Goal: Task Accomplishment & Management: Complete application form

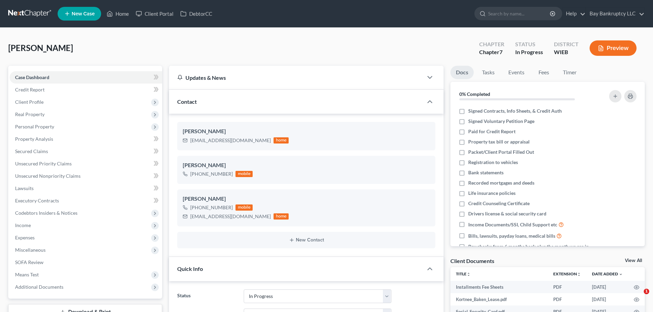
select select "3"
select select "4"
select select "0"
drag, startPoint x: 118, startPoint y: 15, endPoint x: 305, endPoint y: 70, distance: 195.1
click at [118, 15] on link "Home" at bounding box center [117, 14] width 29 height 12
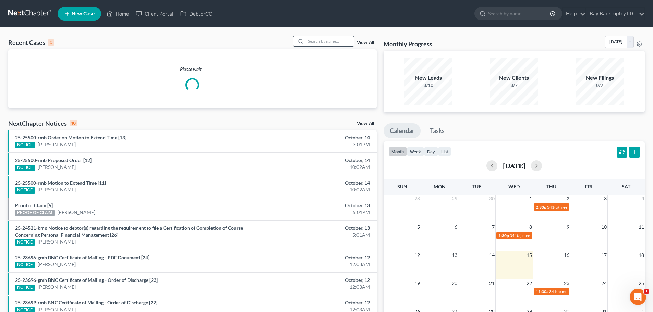
click at [341, 42] on input "search" at bounding box center [330, 41] width 48 height 10
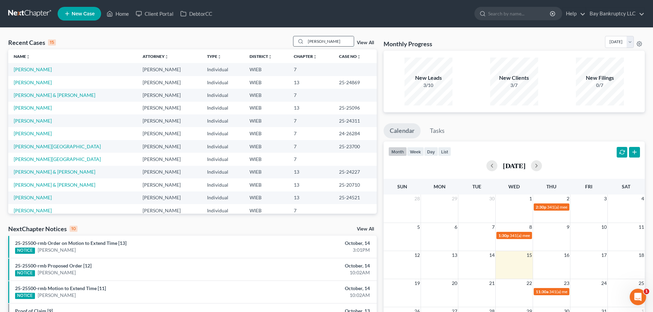
type input "sharon"
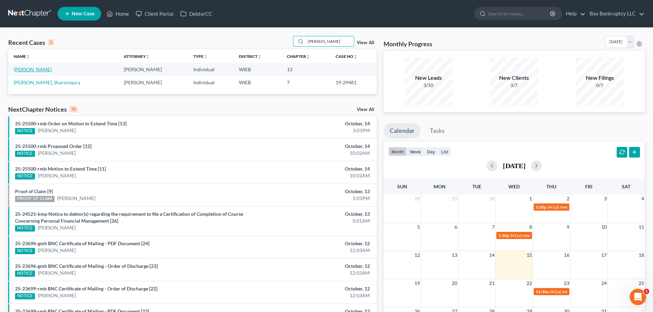
click at [30, 70] on link "[PERSON_NAME]" at bounding box center [33, 70] width 38 height 6
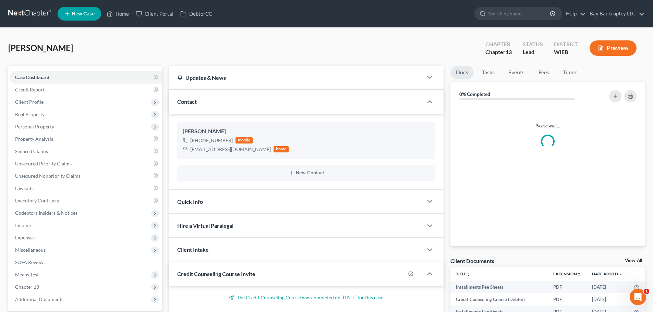
click at [47, 236] on span "Expenses" at bounding box center [86, 238] width 153 height 12
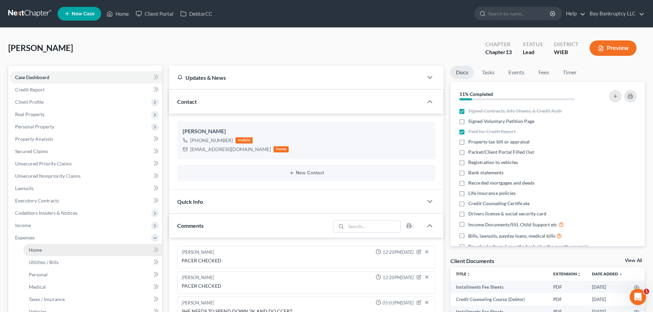
scroll to position [23, 0]
click at [42, 251] on link "Home" at bounding box center [92, 250] width 139 height 12
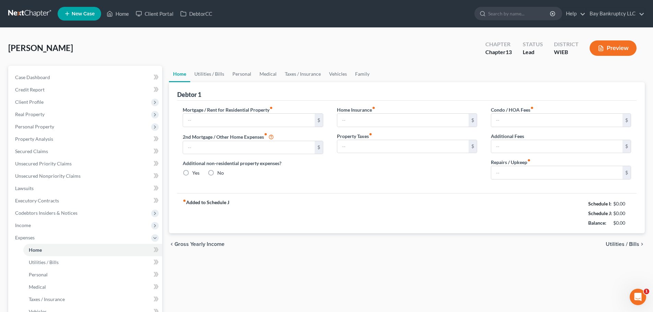
type input "1,165.00"
type input "0.00"
radio input "true"
type input "0.00"
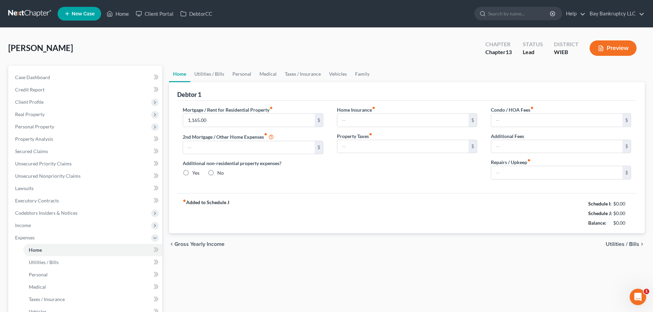
type input "0.00"
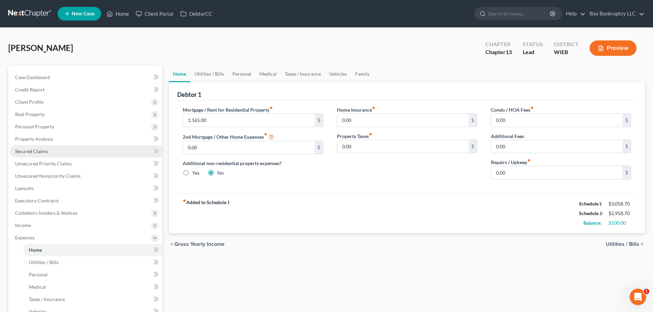
click at [47, 155] on link "Secured Claims" at bounding box center [86, 151] width 153 height 12
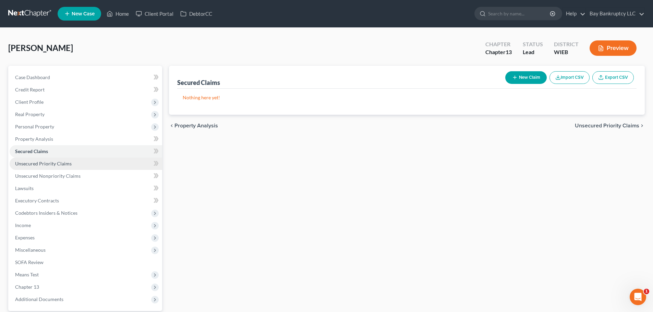
click at [49, 165] on span "Unsecured Priority Claims" at bounding box center [43, 164] width 57 height 6
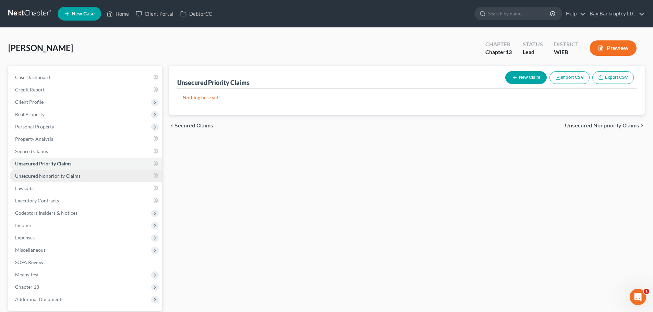
click at [49, 177] on span "Unsecured Nonpriority Claims" at bounding box center [47, 176] width 65 height 6
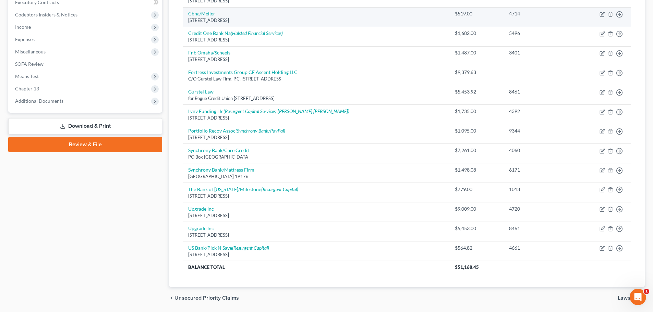
scroll to position [221, 0]
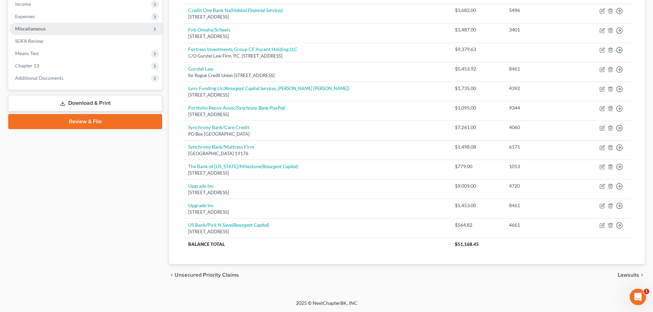
click at [50, 27] on span "Miscellaneous" at bounding box center [86, 29] width 153 height 12
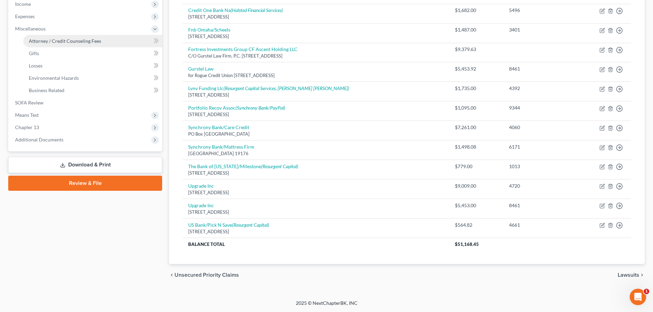
click at [55, 39] on span "Attorney / Credit Counseling Fees" at bounding box center [65, 41] width 72 height 6
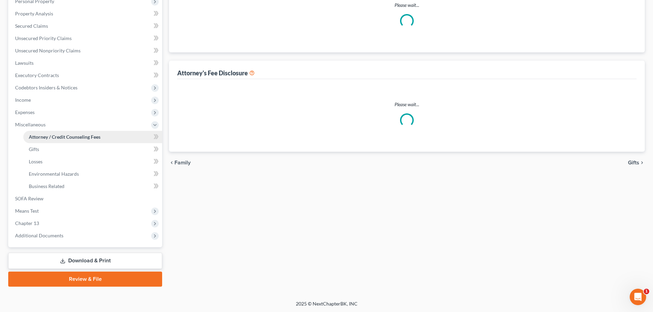
select select "0"
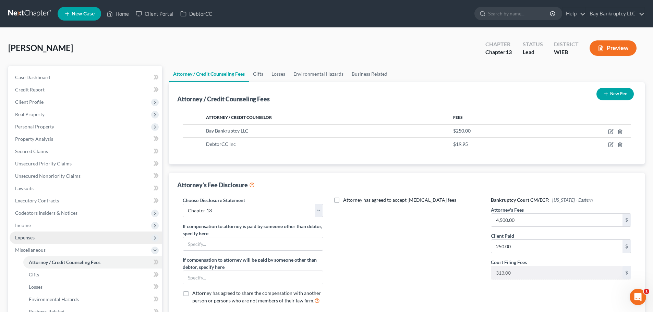
click at [33, 236] on span "Expenses" at bounding box center [25, 238] width 20 height 6
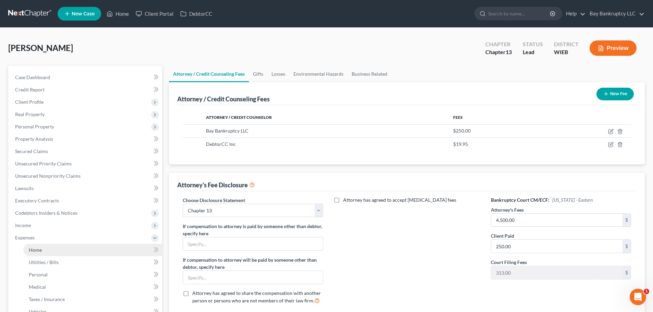
click at [35, 251] on span "Home" at bounding box center [35, 250] width 13 height 6
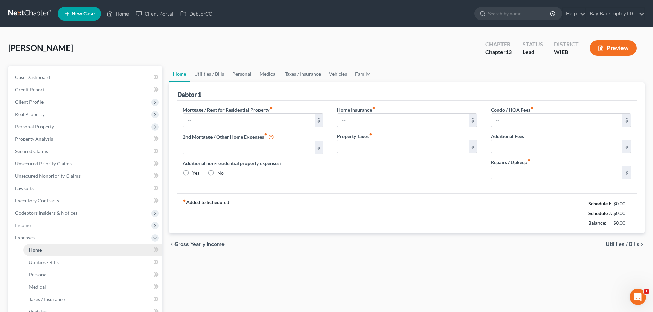
type input "1,165.00"
type input "0.00"
radio input "true"
type input "0.00"
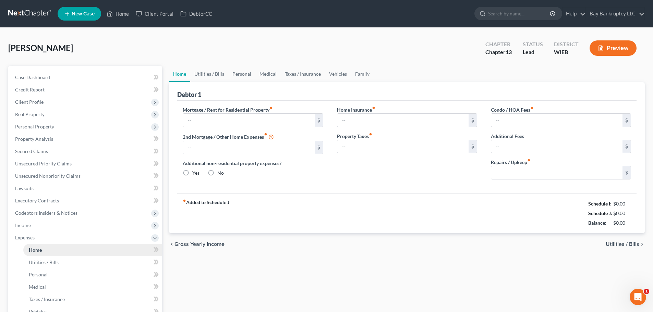
type input "0.00"
click at [218, 74] on link "Utilities / Bills" at bounding box center [209, 74] width 38 height 16
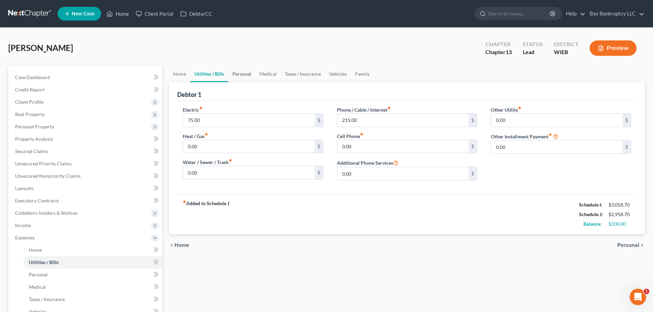
click at [250, 74] on link "Personal" at bounding box center [241, 74] width 27 height 16
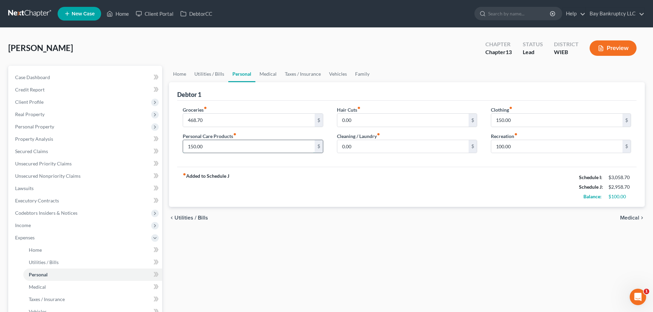
click at [234, 148] on input "150.00" at bounding box center [248, 146] width 131 height 13
type input "125"
click at [518, 121] on input "150.00" at bounding box center [556, 120] width 131 height 13
type input "125"
drag, startPoint x: 497, startPoint y: 190, endPoint x: 503, endPoint y: 165, distance: 25.7
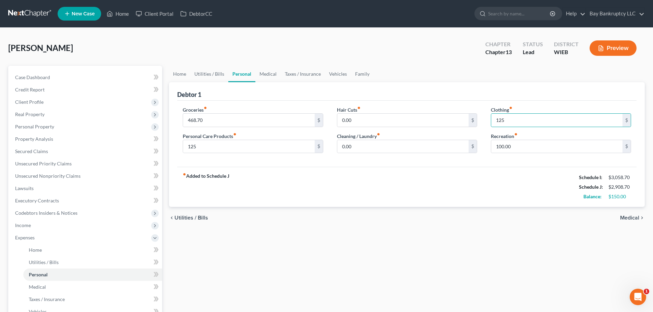
click at [497, 190] on div "fiber_manual_record Added to Schedule J Schedule I: $3,058.70 Schedule J: $2,90…" at bounding box center [406, 187] width 459 height 40
click at [516, 146] on input "100.00" at bounding box center [556, 146] width 131 height 13
type input "95"
click at [508, 193] on div "fiber_manual_record Added to Schedule J Schedule I: $3,058.70 Schedule J: $2,90…" at bounding box center [406, 187] width 459 height 40
click at [270, 75] on link "Medical" at bounding box center [267, 74] width 25 height 16
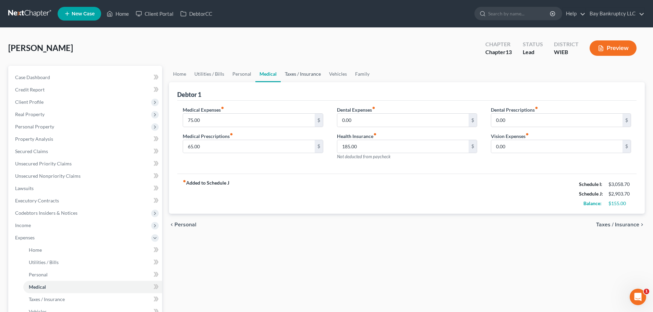
click at [297, 71] on link "Taxes / Insurance" at bounding box center [303, 74] width 44 height 16
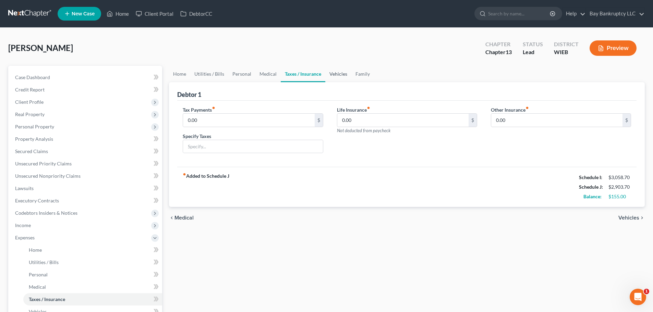
click at [332, 71] on link "Vehicles" at bounding box center [338, 74] width 26 height 16
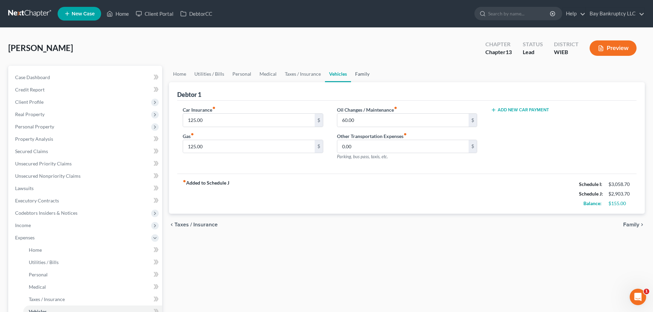
click at [353, 73] on link "Family" at bounding box center [362, 74] width 23 height 16
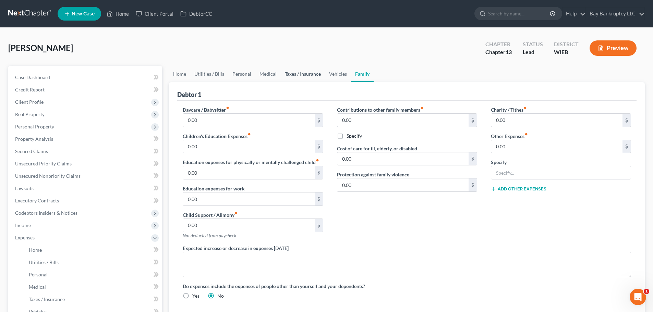
click at [312, 73] on link "Taxes / Insurance" at bounding box center [303, 74] width 44 height 16
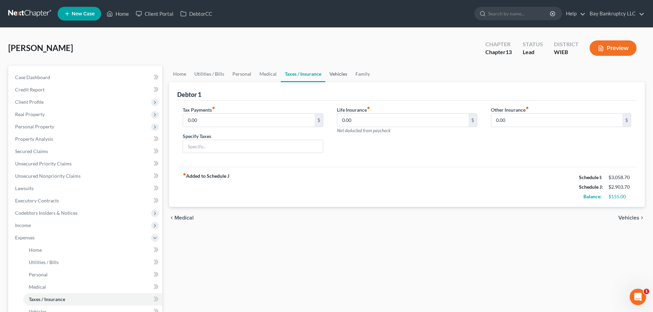
click at [337, 73] on link "Vehicles" at bounding box center [338, 74] width 26 height 16
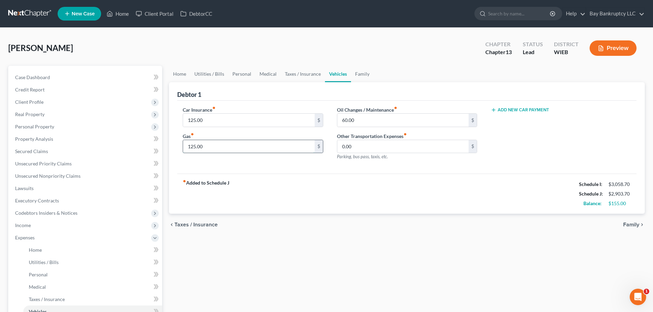
click at [210, 142] on input "125.00" at bounding box center [248, 146] width 131 height 13
type input "120"
click at [242, 77] on link "Personal" at bounding box center [241, 74] width 27 height 16
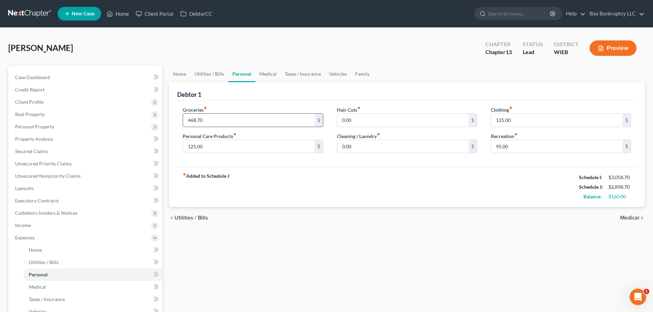
click at [221, 123] on input "468.70" at bounding box center [248, 120] width 131 height 13
type input "467.70"
click at [296, 225] on div "chevron_left Utilities / Bills Medical chevron_right" at bounding box center [407, 218] width 476 height 22
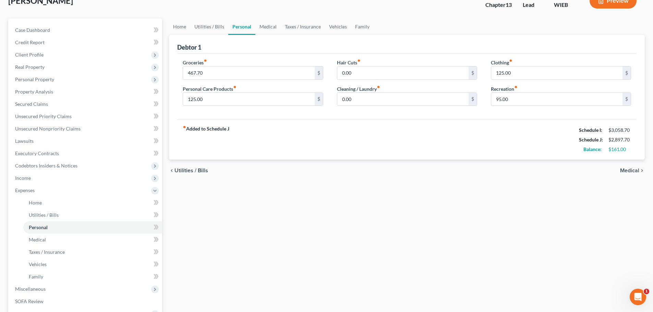
scroll to position [151, 0]
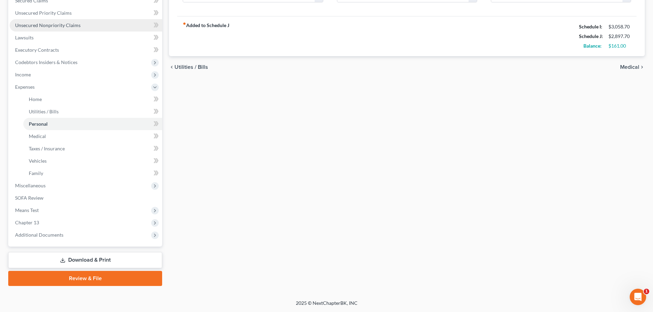
click at [41, 27] on span "Unsecured Nonpriority Claims" at bounding box center [47, 25] width 65 height 6
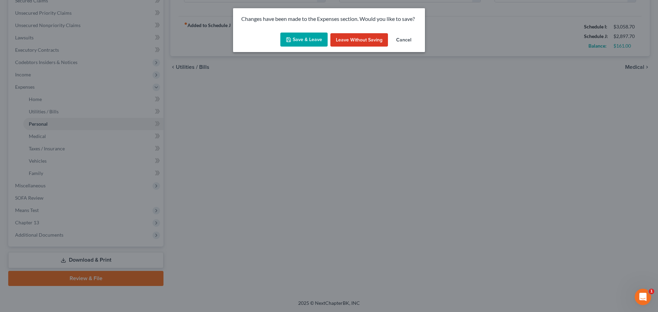
click at [309, 39] on button "Save & Leave" at bounding box center [303, 40] width 47 height 14
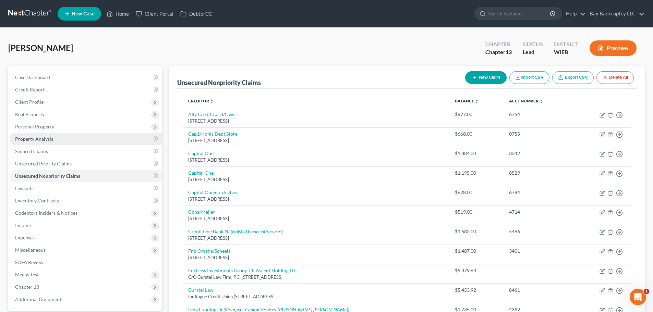
drag, startPoint x: 39, startPoint y: 103, endPoint x: 49, endPoint y: 140, distance: 38.8
click at [39, 103] on span "Client Profile" at bounding box center [29, 102] width 28 height 6
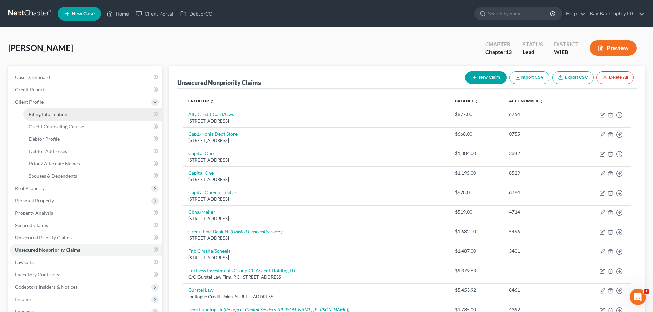
click at [60, 115] on span "Filing Information" at bounding box center [48, 114] width 39 height 6
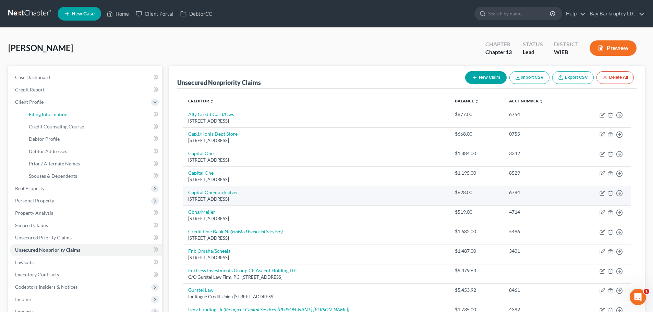
select select "1"
select select "0"
select select "3"
select select "90"
select select "0"
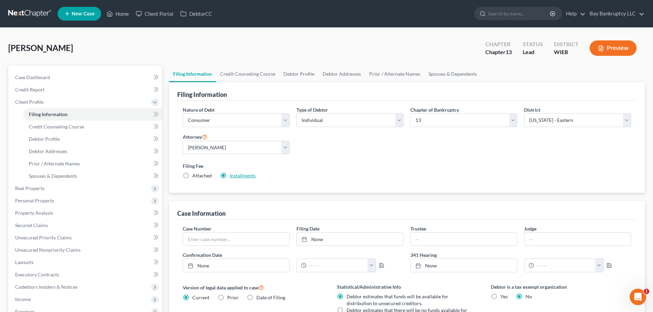
click at [239, 175] on link "Installments" at bounding box center [243, 176] width 26 height 6
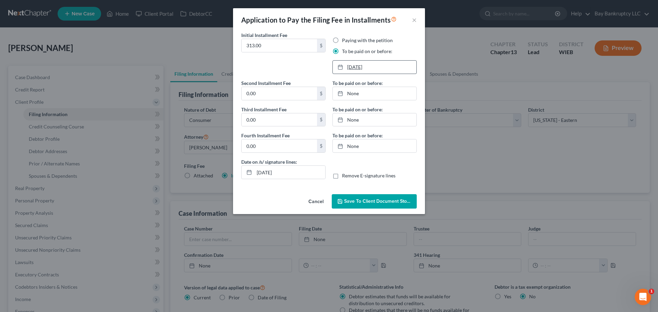
click at [358, 66] on link "11/7/2025" at bounding box center [375, 67] width 84 height 13
click at [370, 207] on button "Save to Client Document Storage" at bounding box center [374, 201] width 85 height 14
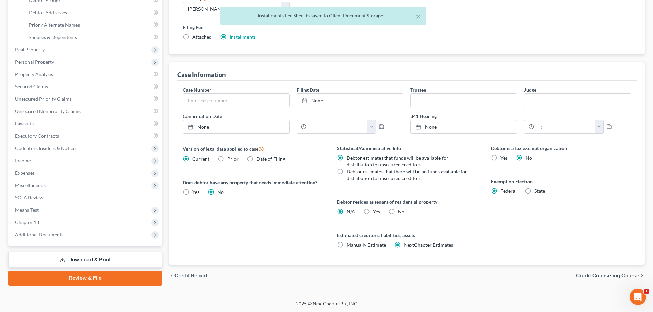
scroll to position [140, 0]
click at [124, 256] on link "Download & Print" at bounding box center [85, 259] width 154 height 16
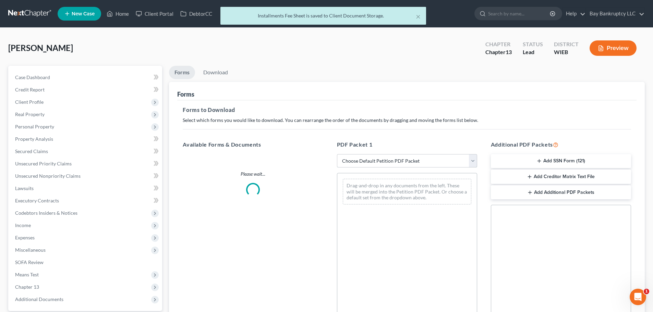
click at [357, 162] on select "Choose Default Petition PDF Packet Complete Bankruptcy Petition (all forms and …" at bounding box center [407, 161] width 140 height 14
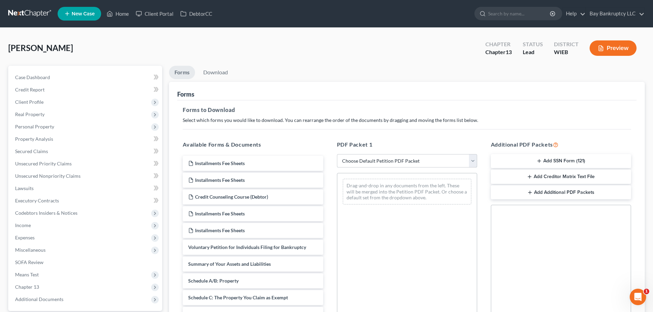
select select "0"
click at [337, 154] on select "Choose Default Petition PDF Packet Complete Bankruptcy Petition (all forms and …" at bounding box center [407, 161] width 140 height 14
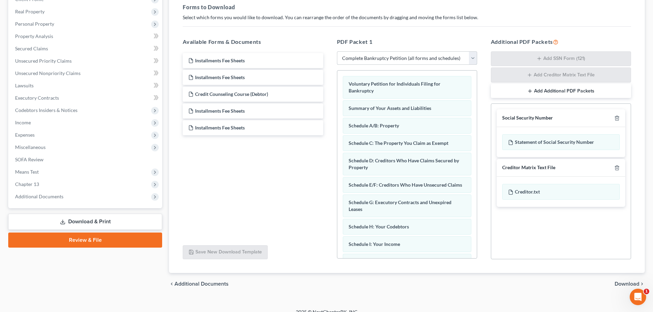
scroll to position [112, 0]
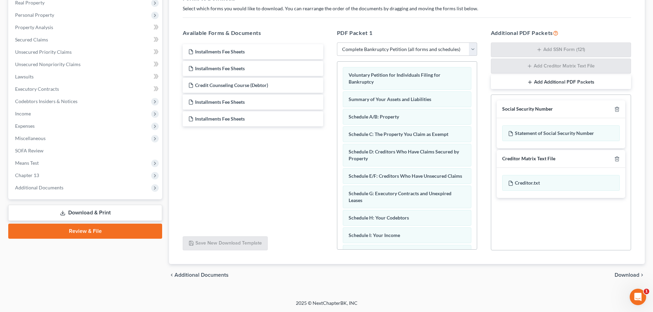
click at [629, 272] on div "chevron_left Additional Documents Download chevron_right" at bounding box center [407, 275] width 476 height 22
click at [631, 273] on div "chevron_left Additional Documents Download chevron_right" at bounding box center [407, 275] width 476 height 22
click at [632, 273] on span "Download" at bounding box center [627, 275] width 25 height 5
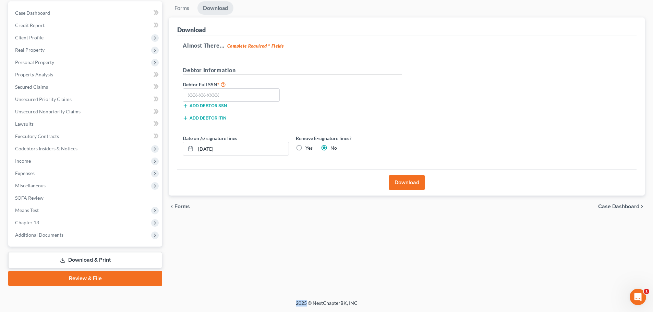
scroll to position [64, 0]
click at [207, 99] on input "text" at bounding box center [231, 95] width 97 height 14
type input "393-62-3931"
click at [395, 182] on button "Download" at bounding box center [407, 182] width 36 height 15
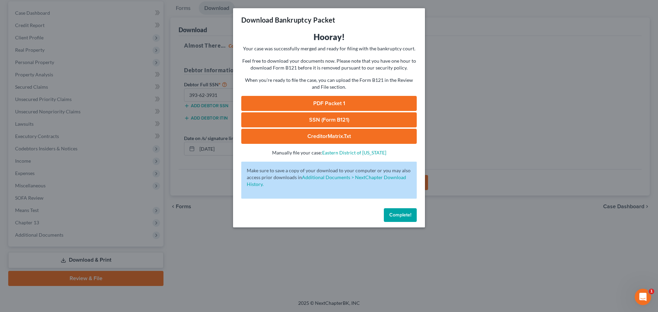
click at [349, 102] on link "PDF Packet 1" at bounding box center [329, 103] width 176 height 15
click at [399, 217] on span "Complete!" at bounding box center [400, 215] width 22 height 6
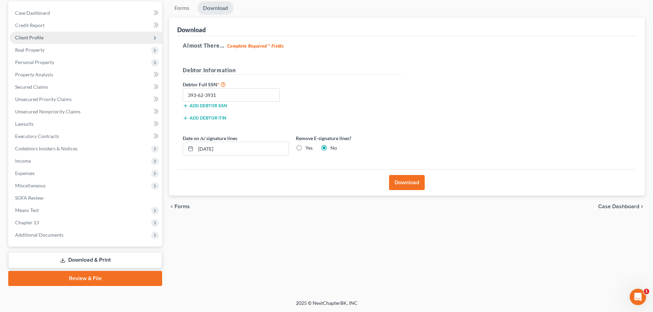
click at [40, 36] on span "Client Profile" at bounding box center [29, 38] width 28 height 6
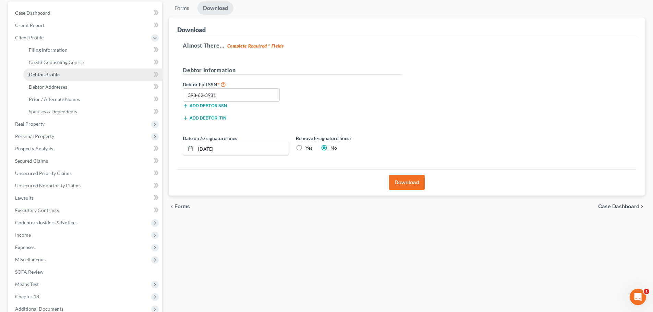
click at [51, 72] on span "Debtor Profile" at bounding box center [44, 75] width 31 height 6
select select "0"
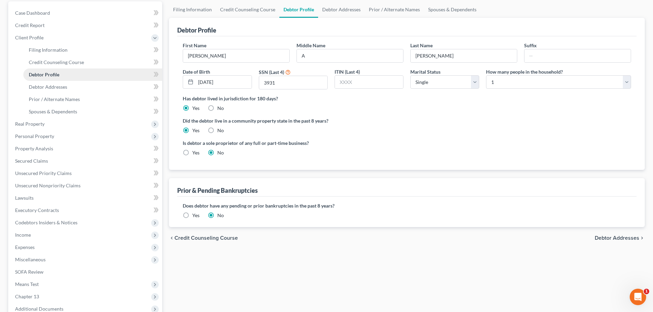
radio input "true"
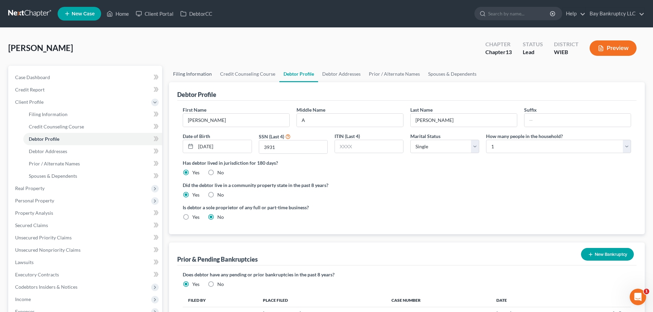
click at [202, 75] on link "Filing Information" at bounding box center [192, 74] width 47 height 16
select select "1"
select select "0"
select select "3"
select select "90"
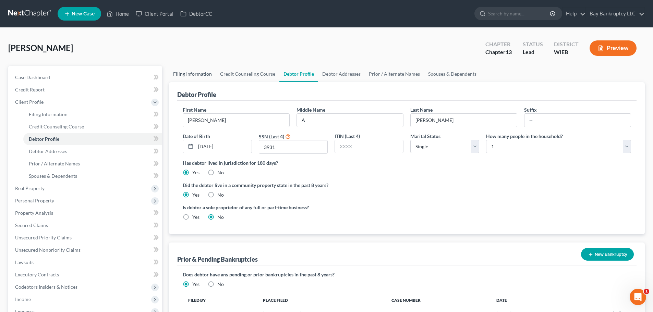
select select "0"
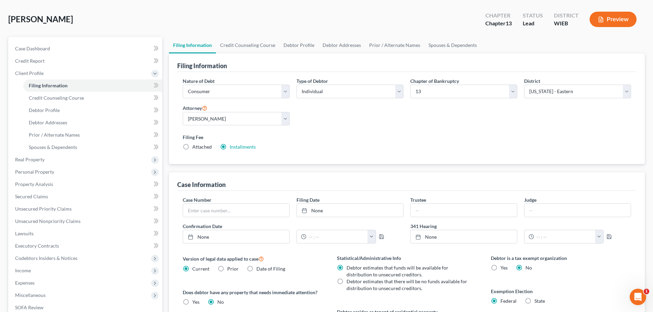
scroll to position [137, 0]
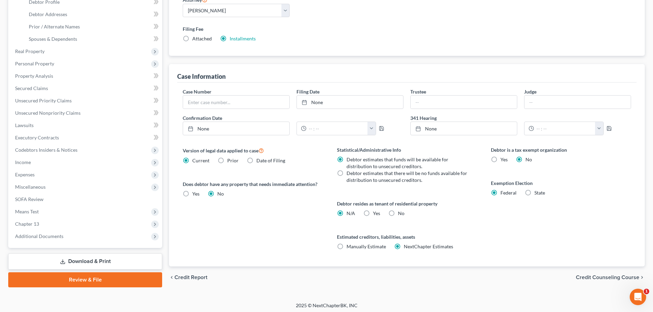
click at [373, 213] on label "Yes Yes" at bounding box center [376, 213] width 7 height 7
click at [376, 213] on input "Yes Yes" at bounding box center [378, 212] width 4 height 4
radio input "true"
radio input "false"
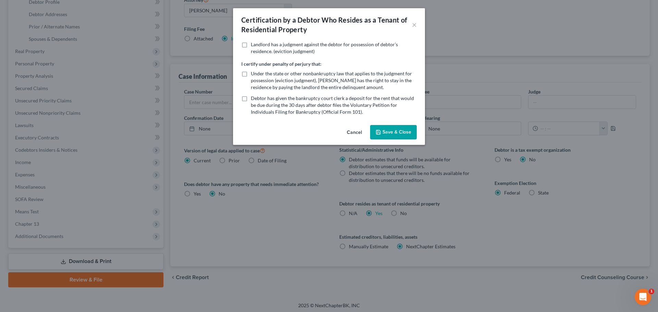
click at [398, 129] on button "Save & Close" at bounding box center [393, 132] width 47 height 14
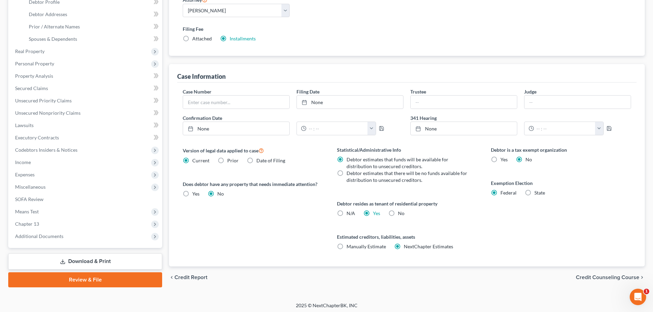
click at [129, 274] on link "Review & File" at bounding box center [85, 280] width 154 height 15
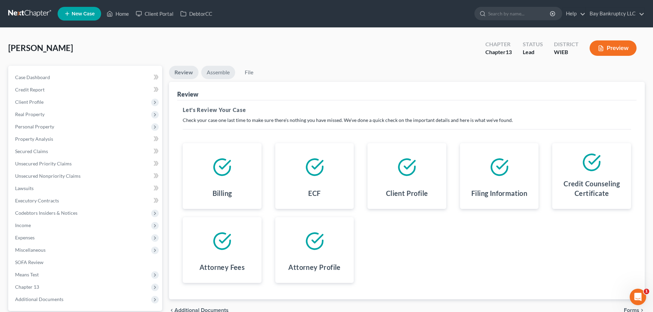
click at [225, 74] on link "Assemble" at bounding box center [218, 72] width 34 height 13
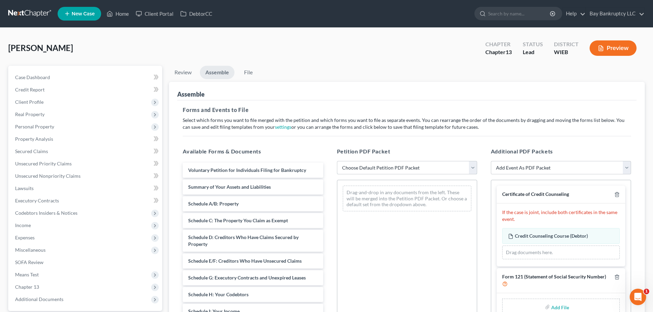
click at [401, 170] on select "Choose Default Petition PDF Packet Complete Bankruptcy Petition (all forms and …" at bounding box center [407, 168] width 140 height 14
select select "0"
click at [337, 161] on select "Choose Default Petition PDF Packet Complete Bankruptcy Petition (all forms and …" at bounding box center [407, 168] width 140 height 14
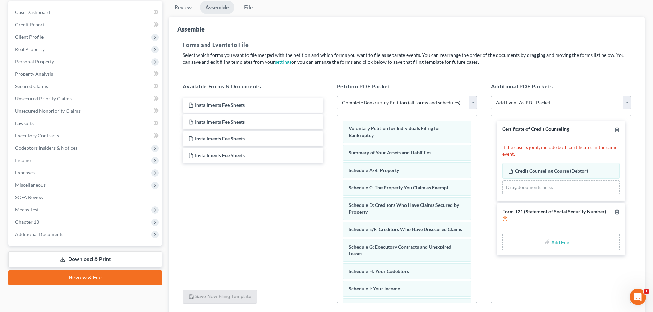
scroll to position [103, 0]
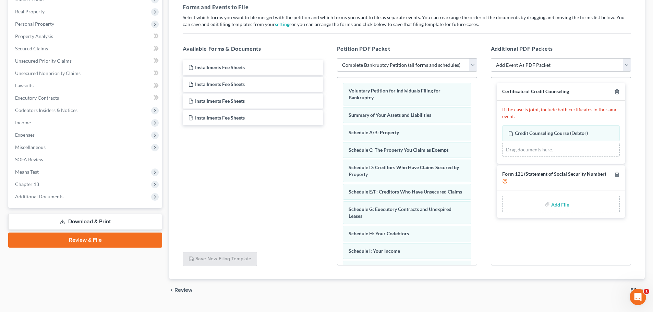
click at [131, 218] on link "Download & Print" at bounding box center [85, 222] width 154 height 16
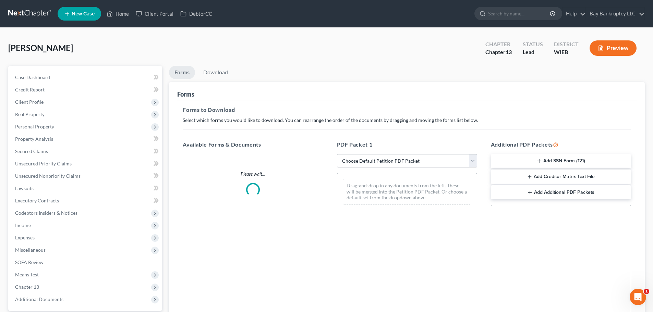
drag, startPoint x: 377, startPoint y: 160, endPoint x: 378, endPoint y: 166, distance: 6.3
click at [377, 160] on select "Choose Default Petition PDF Packet Complete Bankruptcy Petition (all forms and …" at bounding box center [407, 161] width 140 height 14
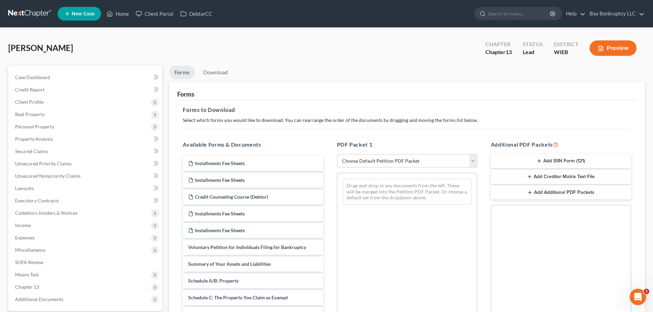
select select "0"
click at [337, 154] on select "Choose Default Petition PDF Packet Complete Bankruptcy Petition (all forms and …" at bounding box center [407, 161] width 140 height 14
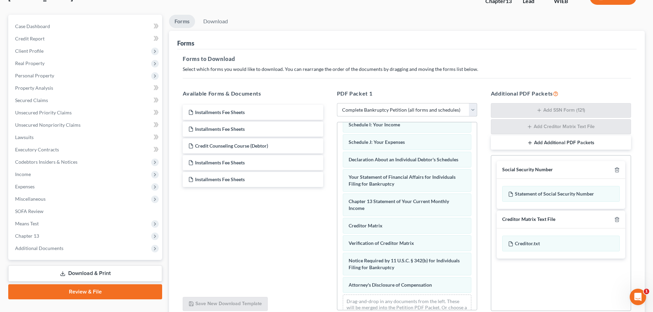
scroll to position [112, 0]
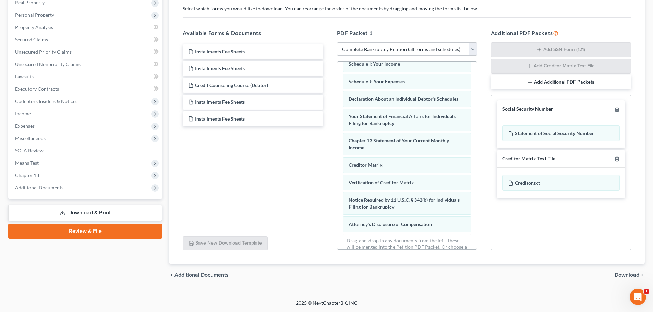
click at [634, 276] on span "Download" at bounding box center [627, 275] width 25 height 5
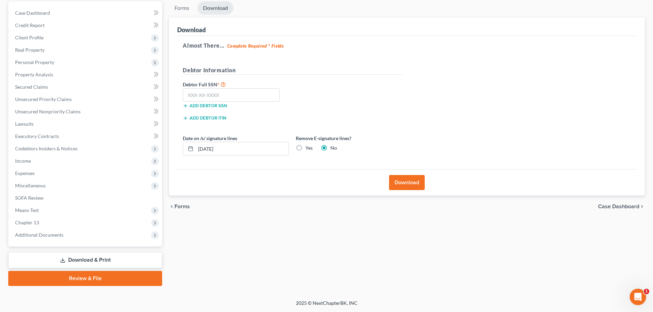
scroll to position [64, 0]
click at [224, 96] on input "text" at bounding box center [231, 95] width 97 height 14
type input "393-62-3931"
click at [398, 183] on button "Download" at bounding box center [407, 182] width 36 height 15
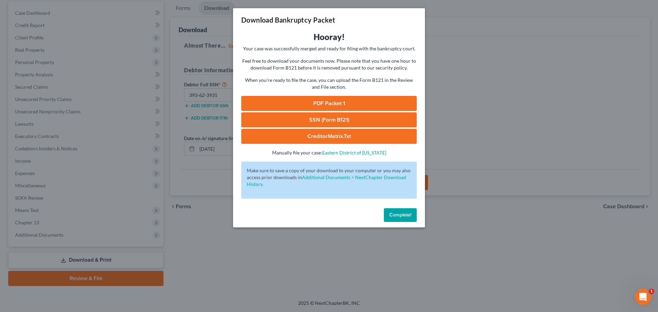
click at [366, 105] on link "PDF Packet 1" at bounding box center [329, 103] width 176 height 15
click at [402, 218] on button "Complete!" at bounding box center [400, 215] width 33 height 14
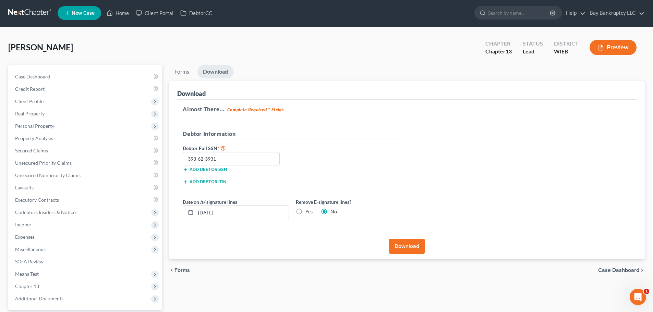
scroll to position [0, 0]
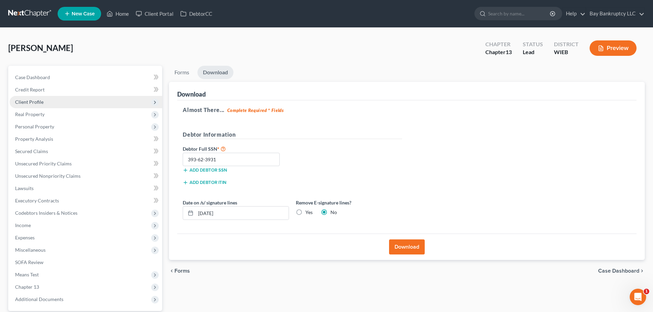
click at [45, 101] on span "Client Profile" at bounding box center [86, 102] width 153 height 12
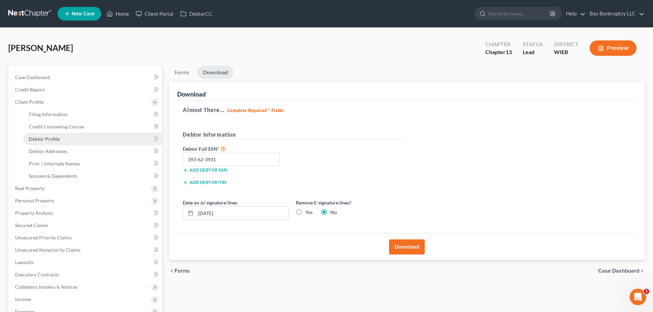
click at [52, 135] on link "Debtor Profile" at bounding box center [92, 139] width 139 height 12
select select "0"
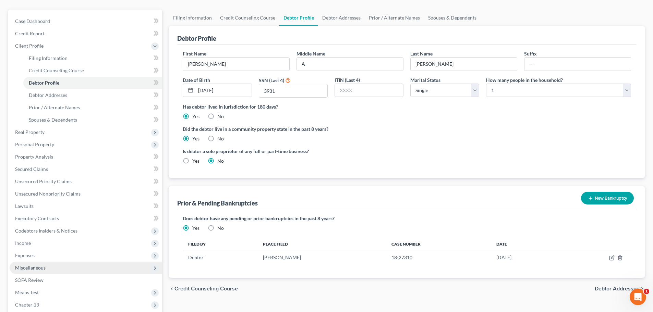
scroll to position [138, 0]
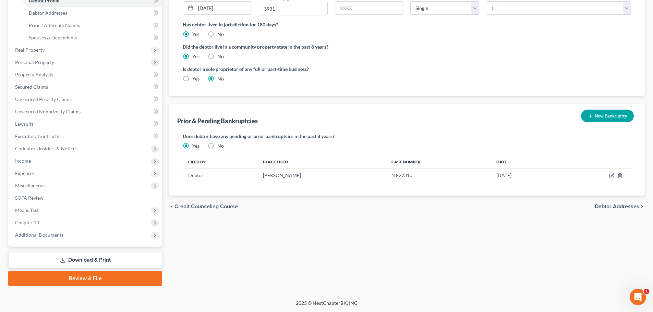
drag, startPoint x: 123, startPoint y: 262, endPoint x: 211, endPoint y: 237, distance: 91.2
click at [123, 262] on link "Download & Print" at bounding box center [85, 260] width 154 height 16
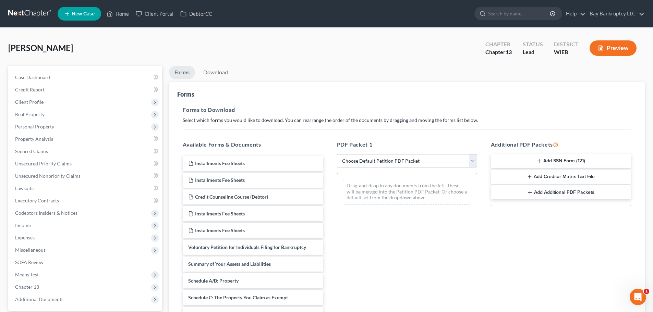
click at [371, 163] on select "Choose Default Petition PDF Packet Complete Bankruptcy Petition (all forms and …" at bounding box center [407, 161] width 140 height 14
select select "3"
click at [337, 154] on select "Choose Default Petition PDF Packet Complete Bankruptcy Petition (all forms and …" at bounding box center [407, 161] width 140 height 14
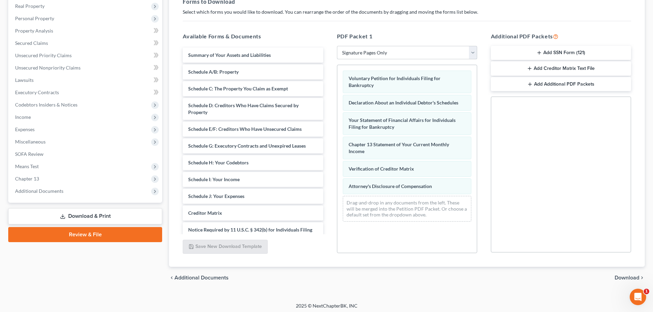
scroll to position [111, 0]
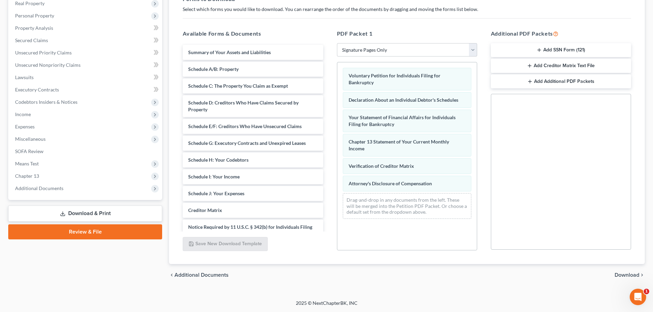
click at [630, 275] on span "Download" at bounding box center [627, 275] width 25 height 5
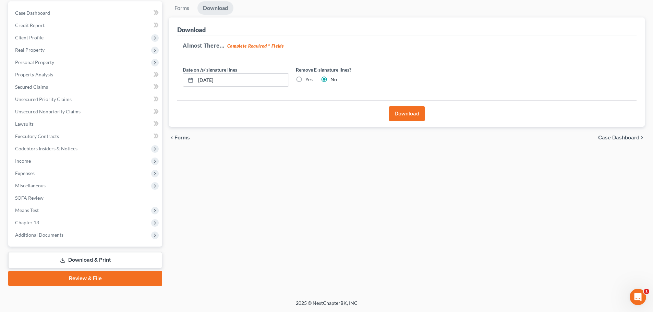
scroll to position [64, 0]
click at [411, 113] on button "Download" at bounding box center [407, 113] width 36 height 15
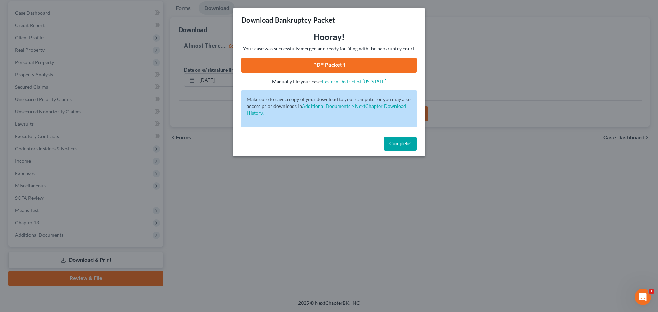
click at [366, 57] on div "Hooray! Your case was successfully merged and ready for filing with the bankrup…" at bounding box center [329, 58] width 176 height 53
click at [366, 60] on link "PDF Packet 1" at bounding box center [329, 65] width 176 height 15
drag, startPoint x: 398, startPoint y: 145, endPoint x: 360, endPoint y: 278, distance: 138.8
click at [398, 145] on span "Complete!" at bounding box center [400, 144] width 22 height 6
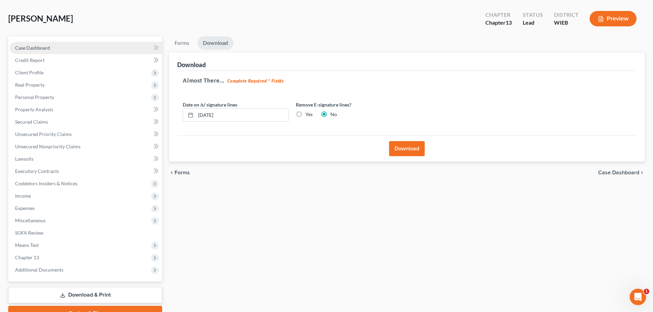
scroll to position [0, 0]
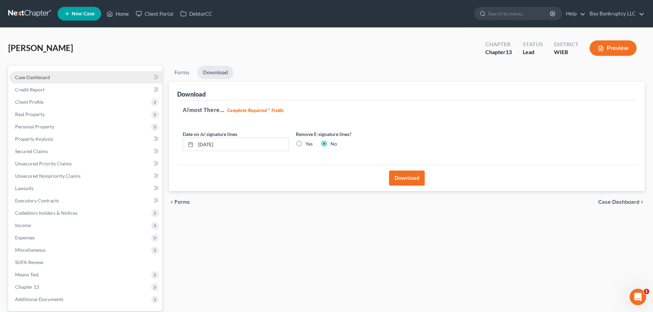
click at [39, 79] on span "Case Dashboard" at bounding box center [32, 77] width 35 height 6
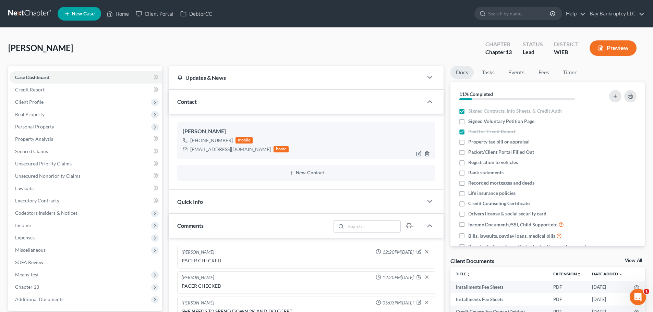
scroll to position [23, 0]
drag, startPoint x: 191, startPoint y: 152, endPoint x: 250, endPoint y: 153, distance: 59.7
click at [250, 153] on div "[EMAIL_ADDRESS][DOMAIN_NAME]" at bounding box center [230, 149] width 81 height 7
copy div "[EMAIL_ADDRESS][DOMAIN_NAME]"
drag, startPoint x: 192, startPoint y: 140, endPoint x: 229, endPoint y: 142, distance: 37.4
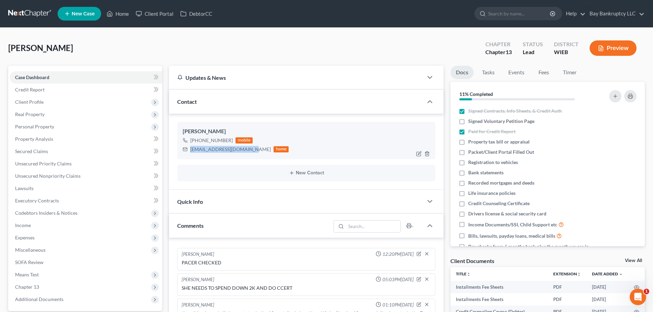
click at [229, 142] on div "[PHONE_NUMBER]" at bounding box center [211, 140] width 43 height 7
copy div "1 (630) 392-1380"
click at [200, 173] on button "New Contact" at bounding box center [306, 172] width 247 height 5
drag, startPoint x: 190, startPoint y: 150, endPoint x: 252, endPoint y: 150, distance: 61.4
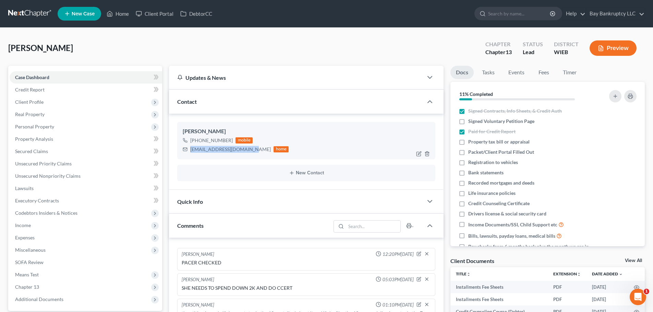
click at [252, 150] on div "[EMAIL_ADDRESS][DOMAIN_NAME] home" at bounding box center [236, 149] width 106 height 9
copy div "[EMAIL_ADDRESS][DOMAIN_NAME]"
click at [120, 12] on link "Home" at bounding box center [117, 14] width 29 height 12
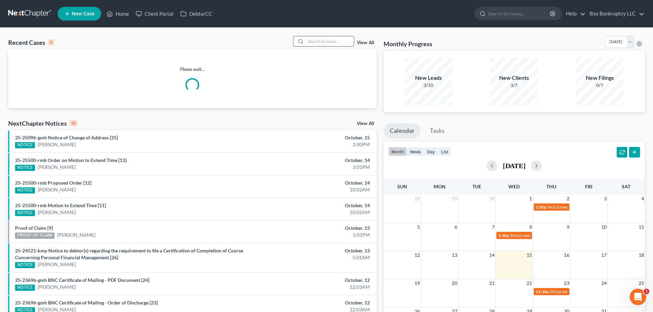
click at [319, 41] on input "search" at bounding box center [330, 41] width 48 height 10
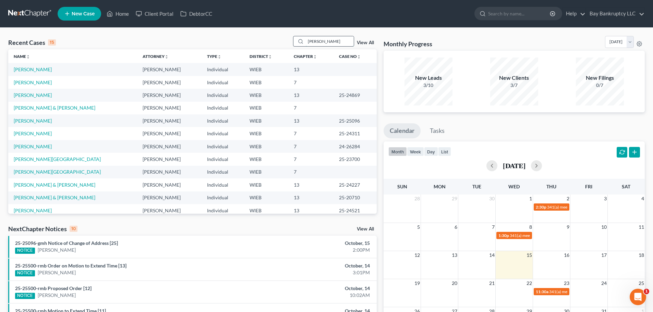
type input "[PERSON_NAME]"
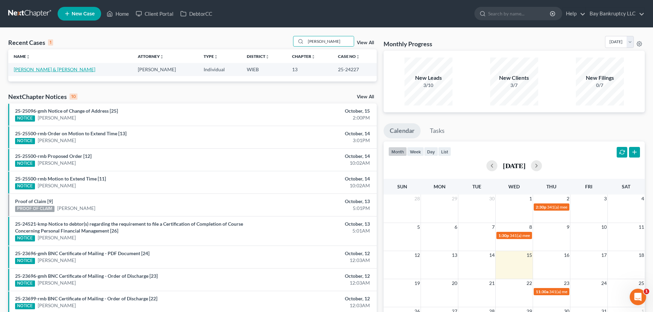
click at [41, 72] on link "[PERSON_NAME] & [PERSON_NAME]" at bounding box center [55, 70] width 82 height 6
select select "4"
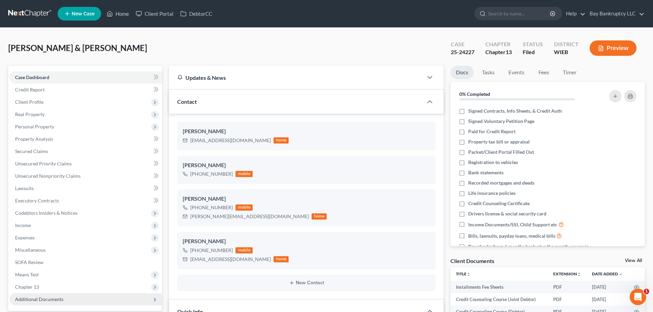
scroll to position [69, 0]
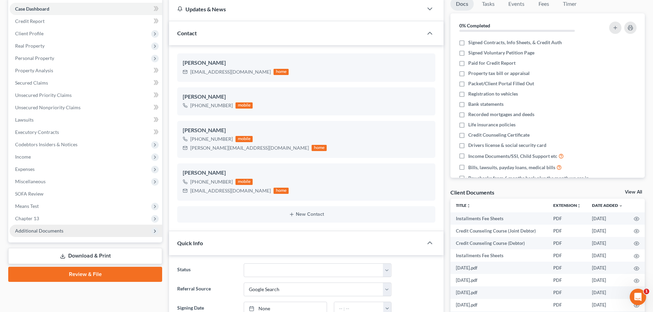
click at [65, 232] on span "Additional Documents" at bounding box center [86, 231] width 153 height 12
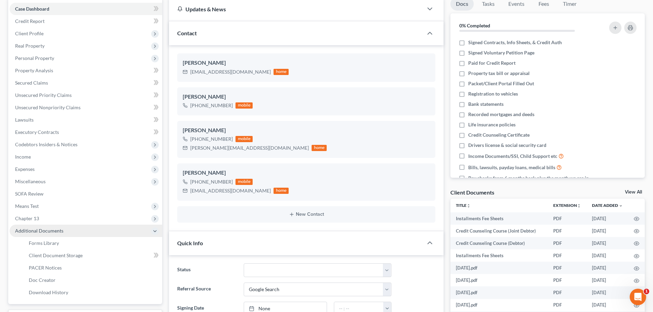
scroll to position [882, 0]
click at [58, 269] on span "PACER Notices" at bounding box center [45, 268] width 33 height 6
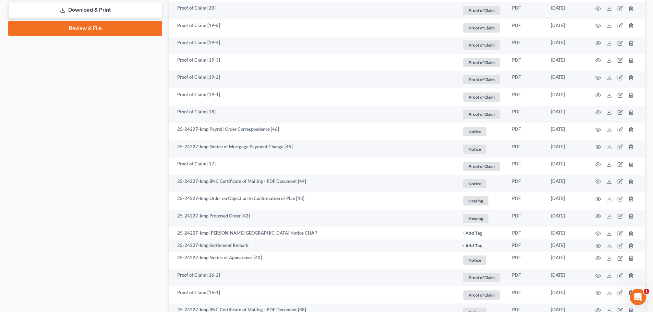
scroll to position [377, 0]
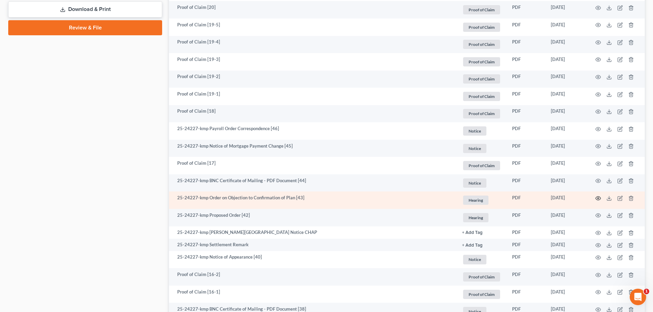
click at [597, 198] on icon "button" at bounding box center [597, 198] width 5 height 5
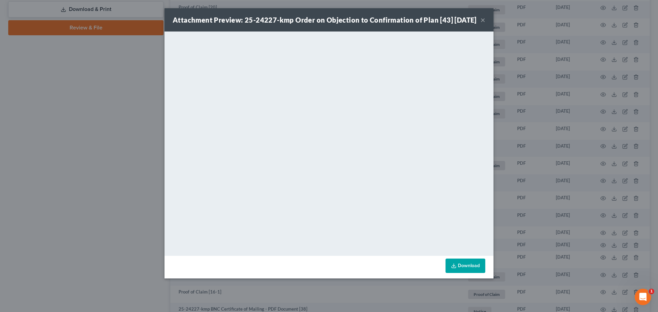
click at [485, 22] on button "×" at bounding box center [483, 20] width 5 height 8
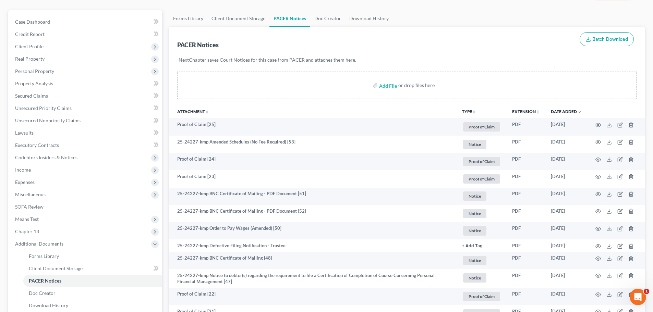
scroll to position [0, 0]
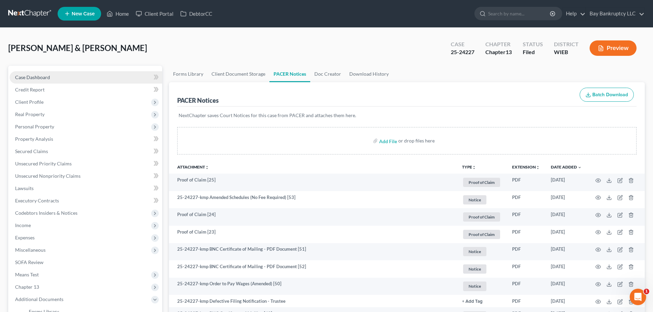
click at [37, 79] on span "Case Dashboard" at bounding box center [32, 77] width 35 height 6
select select "2"
select select "4"
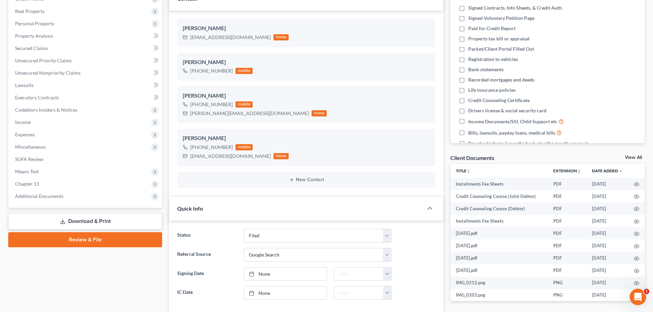
scroll to position [103, 0]
click at [40, 161] on span "SOFA Review" at bounding box center [29, 160] width 28 height 6
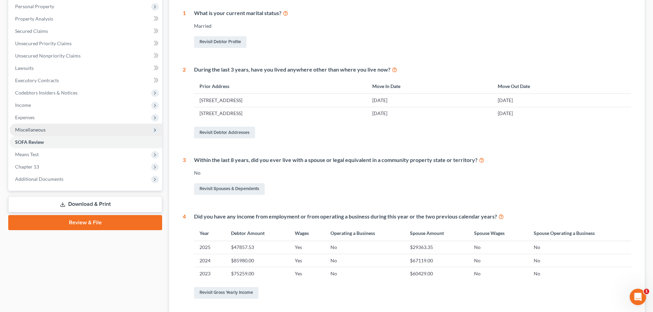
scroll to position [69, 0]
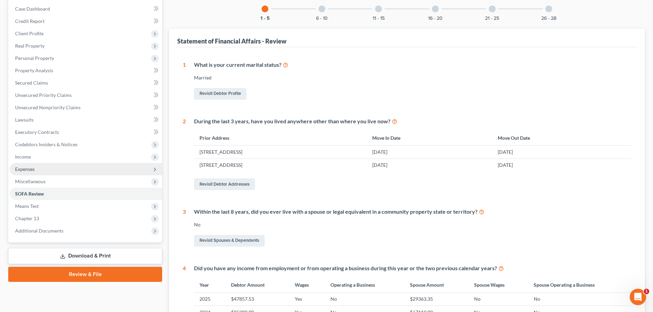
click at [34, 170] on span "Expenses" at bounding box center [25, 169] width 20 height 6
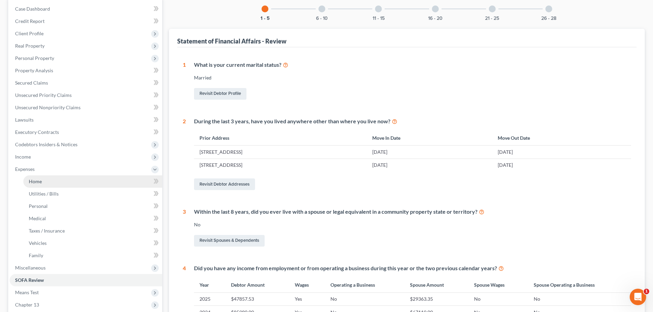
click at [43, 181] on link "Home" at bounding box center [92, 182] width 139 height 12
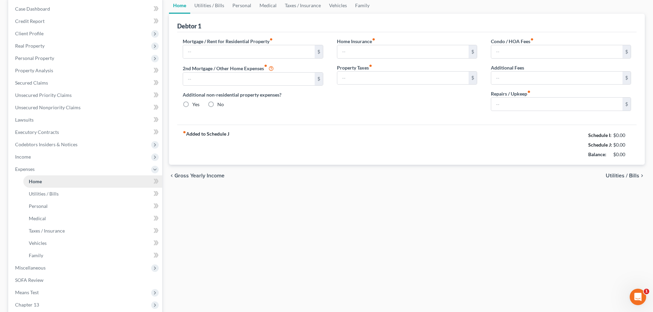
type input "2,700.00"
type input "0.00"
radio input "true"
type input "0.00"
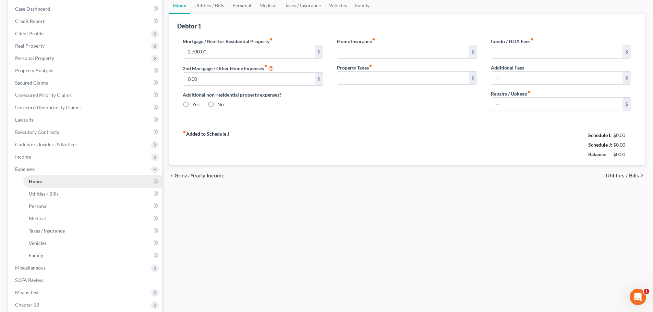
type input "0.00"
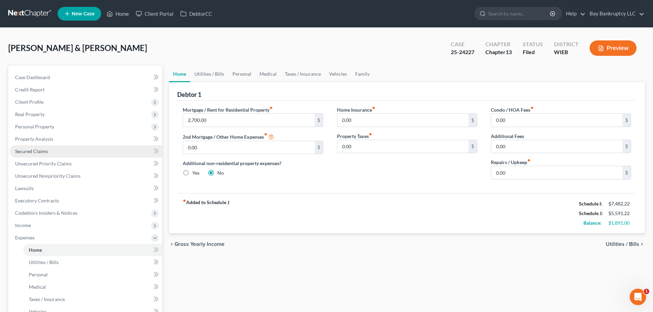
click at [36, 154] on span "Secured Claims" at bounding box center [31, 151] width 33 height 6
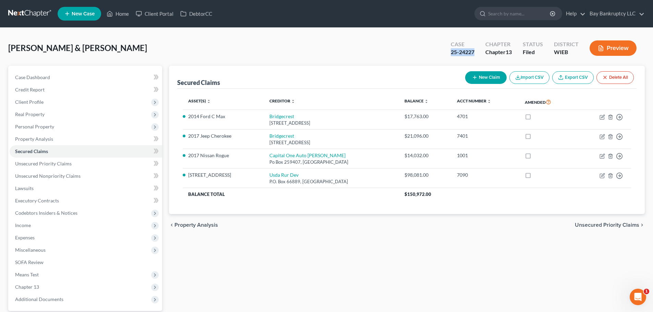
drag, startPoint x: 449, startPoint y: 50, endPoint x: 475, endPoint y: 51, distance: 25.4
click at [475, 51] on div "Case 25-24227" at bounding box center [462, 49] width 35 height 20
copy div "25-24227"
click at [446, 66] on div "Secured Claims New Claim Import CSV Export CSV Delete All" at bounding box center [406, 77] width 459 height 23
drag, startPoint x: 448, startPoint y: 54, endPoint x: 475, endPoint y: 55, distance: 26.8
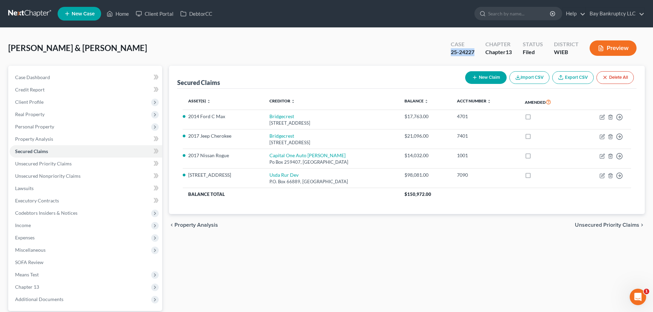
click at [475, 55] on div "Case 25-24227" at bounding box center [462, 49] width 35 height 20
copy div "25-24227"
click at [53, 164] on span "Unsecured Priority Claims" at bounding box center [43, 164] width 57 height 6
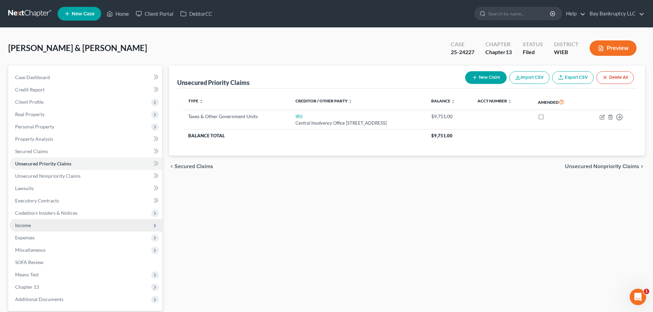
click at [36, 225] on span "Income" at bounding box center [86, 225] width 153 height 12
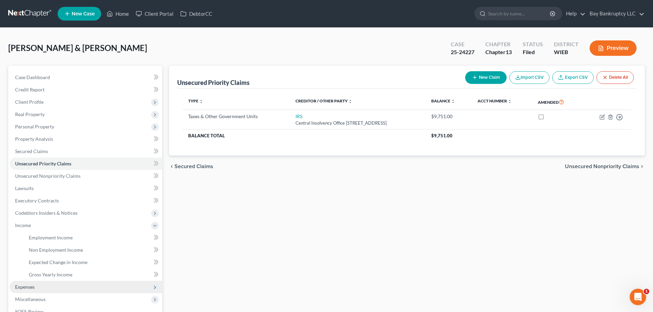
click at [36, 281] on span "Expenses" at bounding box center [86, 287] width 153 height 12
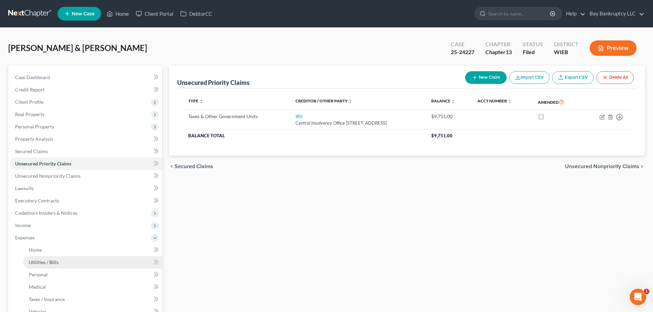
click at [44, 264] on span "Utilities / Bills" at bounding box center [44, 263] width 30 height 6
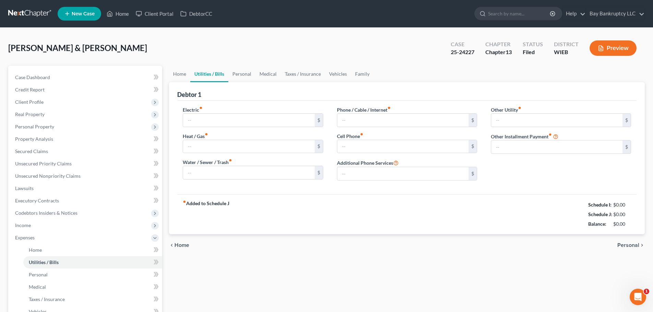
type input "260.00"
type input "0.00"
type input "33.00"
type input "88.00"
type input "200.00"
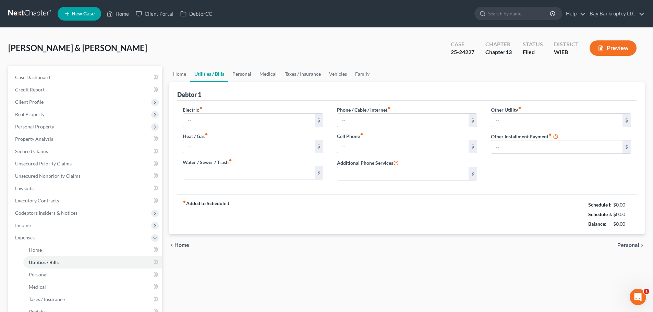
type input "0.00"
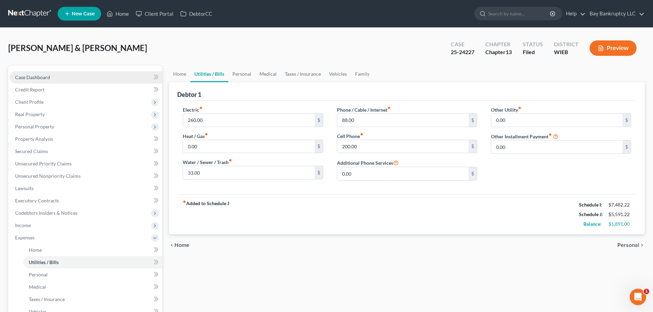
click at [46, 78] on span "Case Dashboard" at bounding box center [32, 77] width 35 height 6
select select "4"
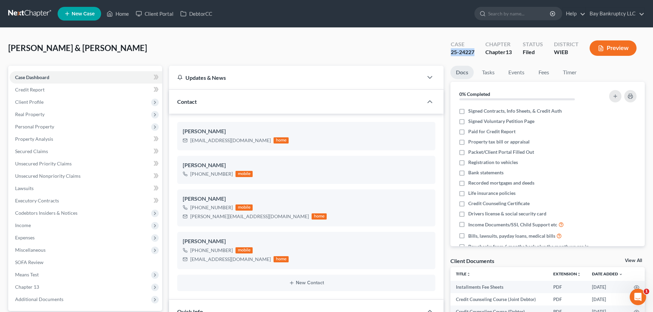
drag, startPoint x: 450, startPoint y: 54, endPoint x: 474, endPoint y: 55, distance: 24.3
click at [474, 55] on div "25-24227" at bounding box center [463, 52] width 24 height 8
copy div "25-24227"
click at [288, 50] on div "[PERSON_NAME] & [PERSON_NAME] Upgraded Case 25-24227 Chapter Chapter 13 Status …" at bounding box center [326, 51] width 637 height 30
drag, startPoint x: 447, startPoint y: 53, endPoint x: 473, endPoint y: 56, distance: 26.9
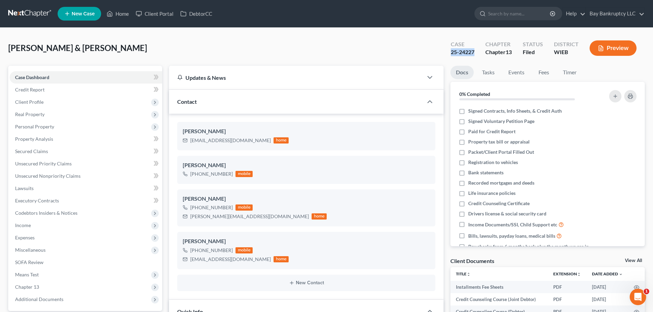
click at [473, 56] on div "Case 25-24227" at bounding box center [462, 49] width 35 height 20
copy div "25-24227"
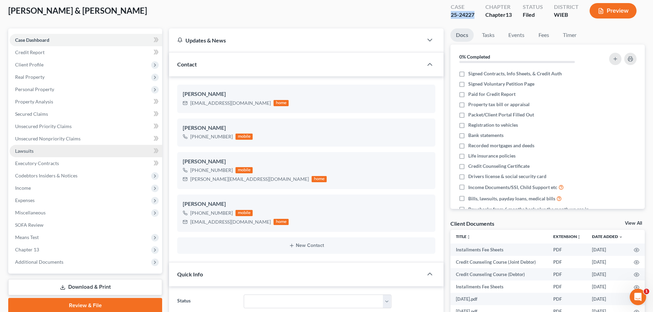
scroll to position [137, 0]
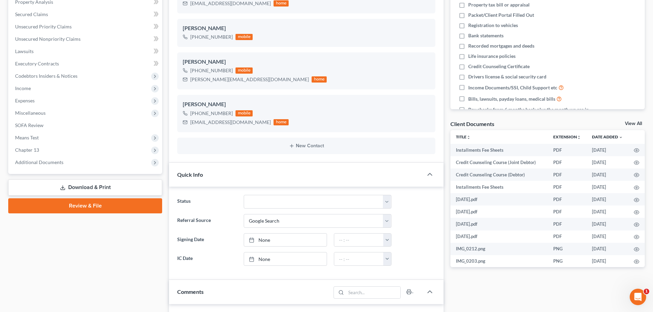
click at [115, 188] on link "Download & Print" at bounding box center [85, 188] width 154 height 16
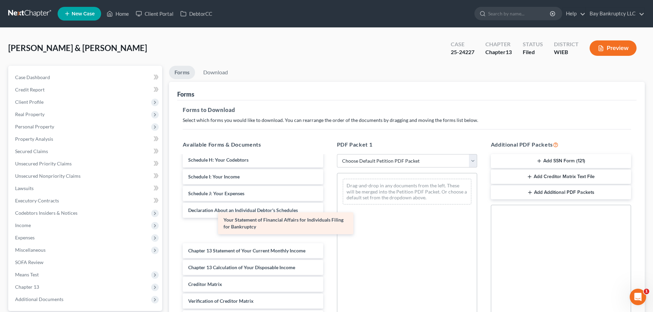
scroll to position [499, 0]
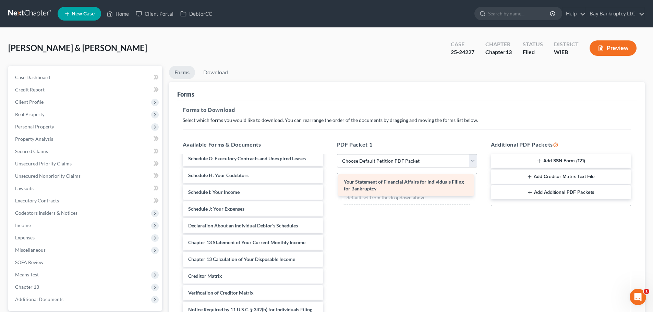
drag, startPoint x: 244, startPoint y: 232, endPoint x: 399, endPoint y: 187, distance: 162.1
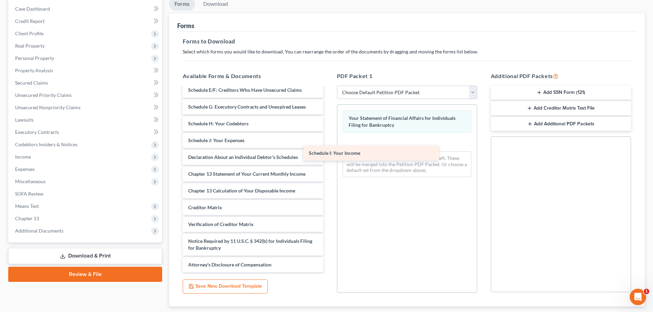
scroll to position [482, 0]
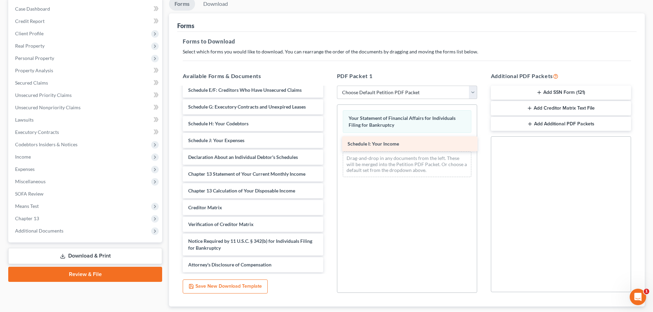
drag, startPoint x: 228, startPoint y: 122, endPoint x: 390, endPoint y: 142, distance: 162.6
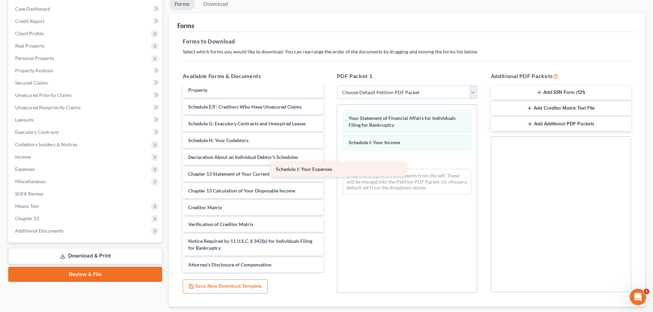
scroll to position [465, 0]
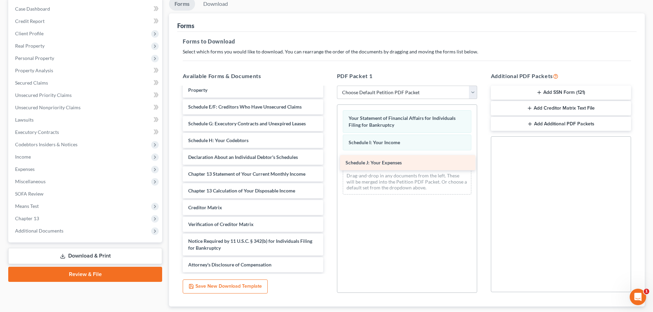
drag, startPoint x: 255, startPoint y: 140, endPoint x: 414, endPoint y: 161, distance: 159.8
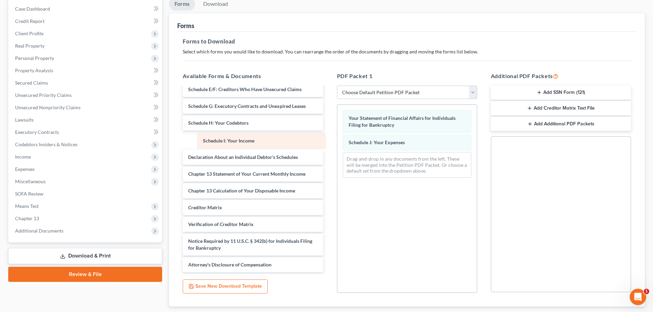
drag, startPoint x: 399, startPoint y: 142, endPoint x: 247, endPoint y: 140, distance: 152.2
click at [337, 140] on div "Schedule I: Your Income Your Statement of Financial Affairs for Individuals Fil…" at bounding box center [407, 144] width 140 height 79
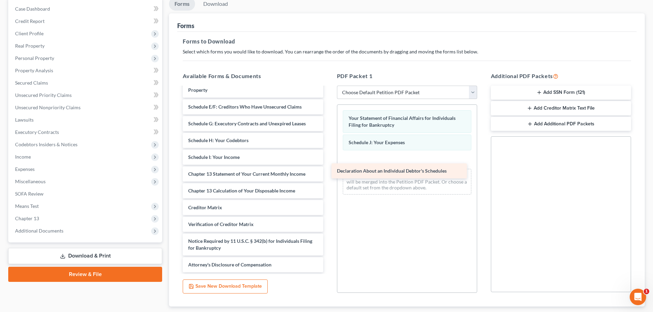
drag, startPoint x: 243, startPoint y: 156, endPoint x: 404, endPoint y: 164, distance: 160.9
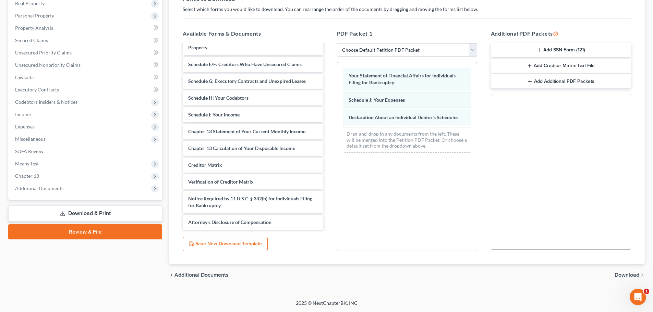
click at [624, 274] on span "Download" at bounding box center [627, 275] width 25 height 5
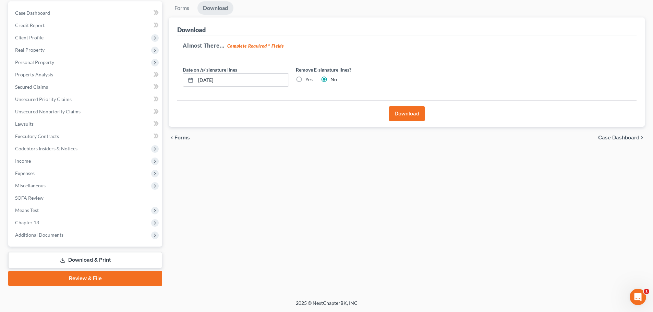
scroll to position [64, 0]
click at [210, 81] on input "[DATE]" at bounding box center [242, 80] width 93 height 13
type input "[DATE]"
click at [401, 116] on button "Download" at bounding box center [407, 113] width 36 height 15
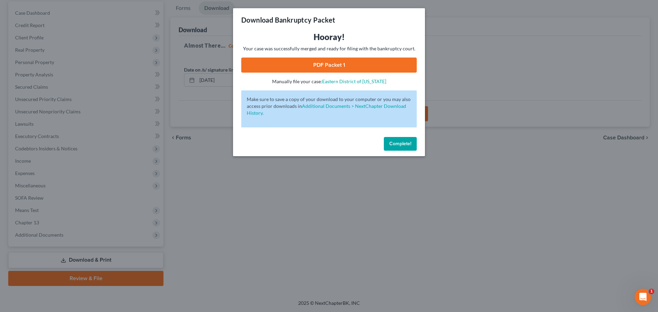
click at [290, 59] on link "PDF Packet 1" at bounding box center [329, 65] width 176 height 15
click at [398, 143] on span "Complete!" at bounding box center [400, 144] width 22 height 6
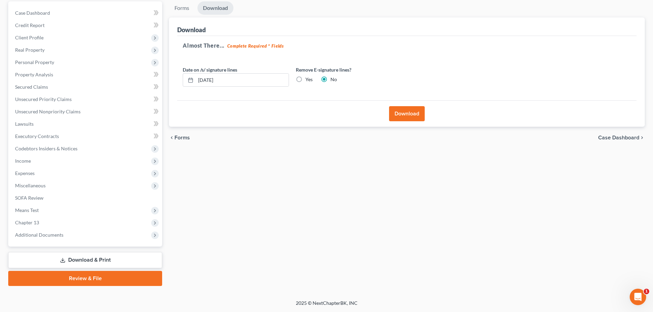
scroll to position [0, 0]
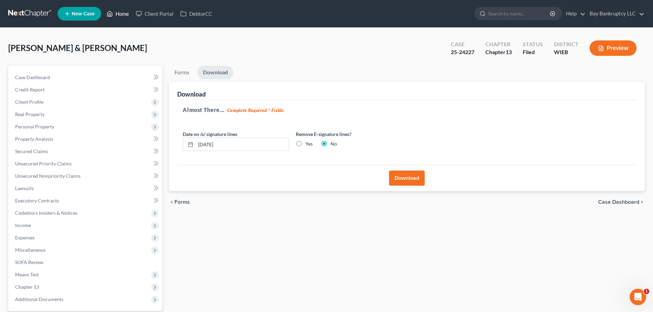
click at [113, 14] on link "Home" at bounding box center [117, 14] width 29 height 12
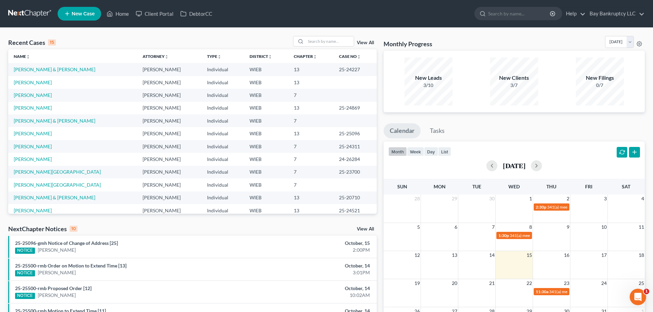
click at [371, 44] on link "View All" at bounding box center [365, 42] width 17 height 5
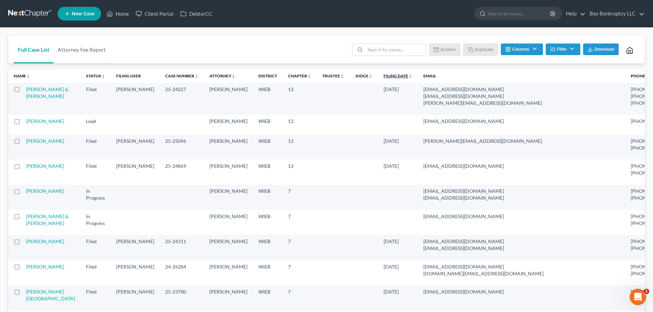
click at [408, 76] on icon "unfold_more" at bounding box center [410, 76] width 4 height 4
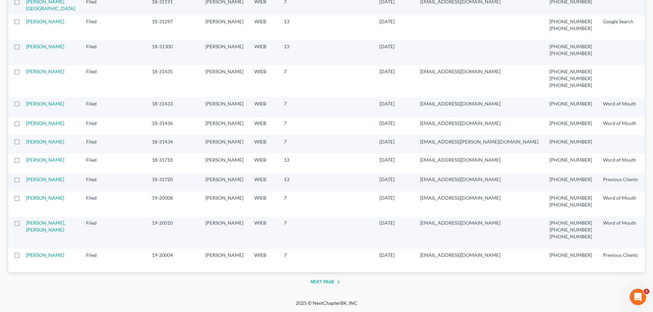
scroll to position [1409, 0]
click at [327, 281] on button "Next Page" at bounding box center [327, 282] width 32 height 8
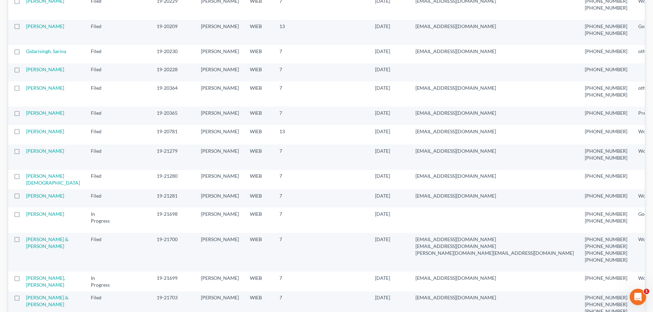
scroll to position [137, 0]
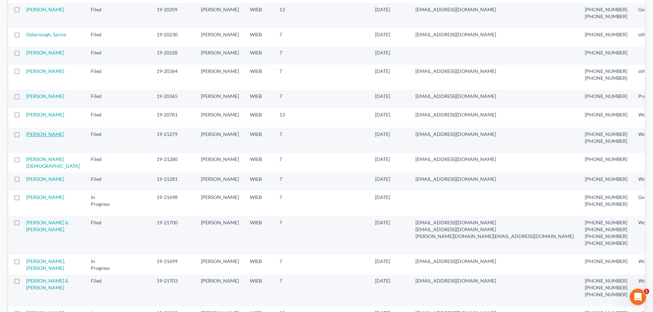
click at [34, 137] on link "[PERSON_NAME]" at bounding box center [45, 134] width 38 height 6
select select "0"
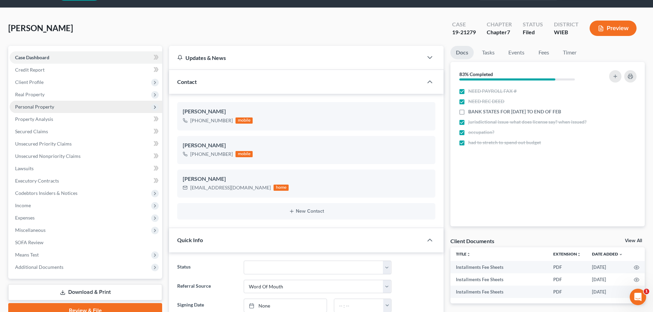
scroll to position [65, 0]
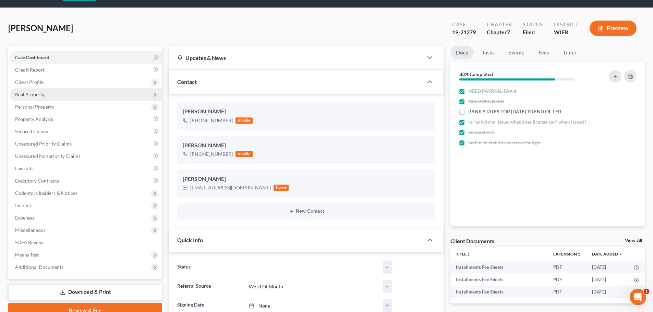
click at [33, 93] on span "Real Property" at bounding box center [29, 95] width 29 height 6
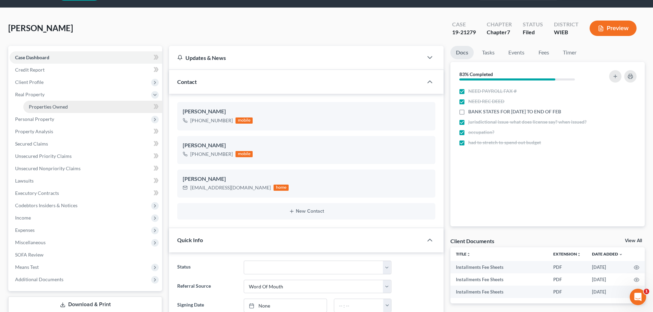
click at [41, 108] on span "Properties Owned" at bounding box center [48, 107] width 39 height 6
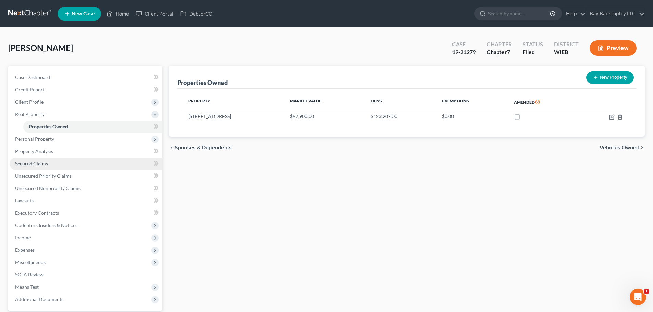
click at [41, 168] on link "Secured Claims" at bounding box center [86, 164] width 153 height 12
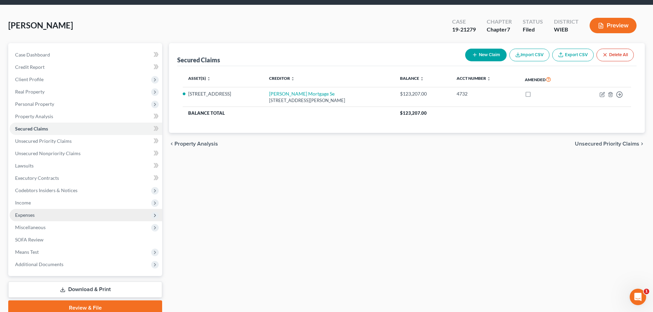
scroll to position [52, 0]
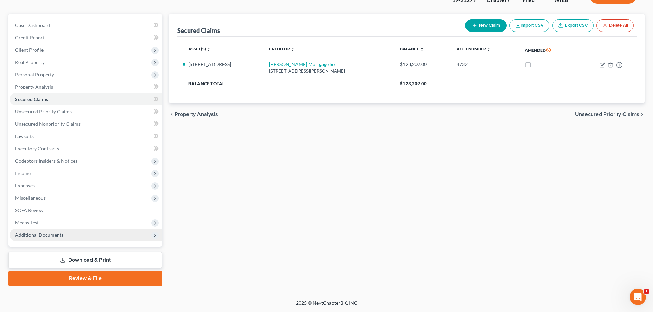
click at [59, 239] on span "Additional Documents" at bounding box center [86, 235] width 153 height 12
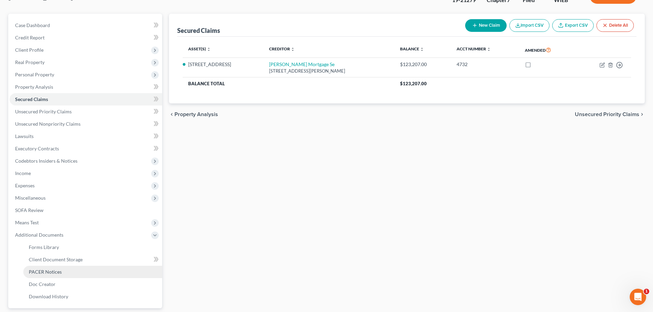
click at [58, 273] on span "PACER Notices" at bounding box center [45, 272] width 33 height 6
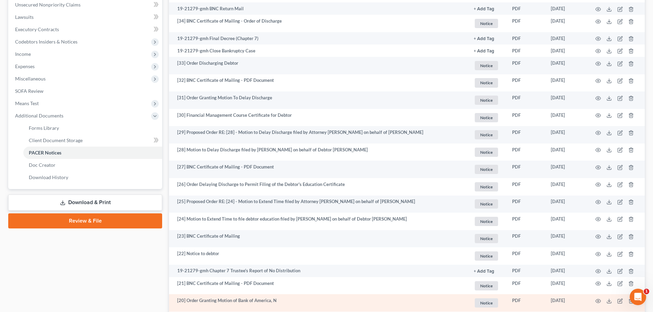
scroll to position [34, 0]
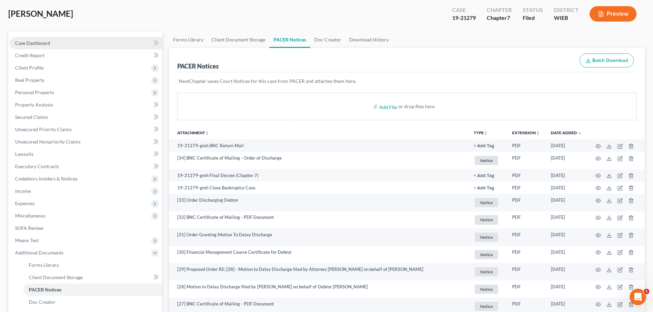
click at [36, 39] on link "Case Dashboard" at bounding box center [86, 43] width 153 height 12
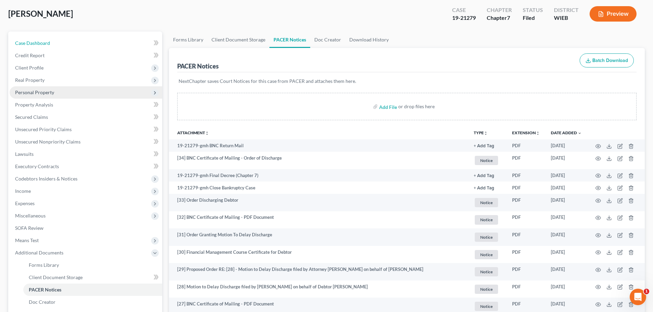
select select "0"
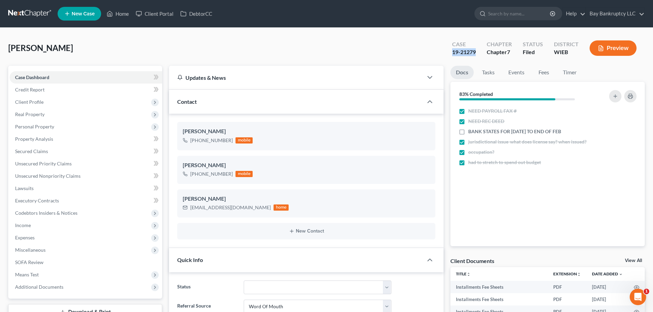
drag, startPoint x: 452, startPoint y: 54, endPoint x: 477, endPoint y: 57, distance: 25.2
click at [477, 57] on div "Case 19-21279" at bounding box center [464, 49] width 35 height 20
copy div "19-21279"
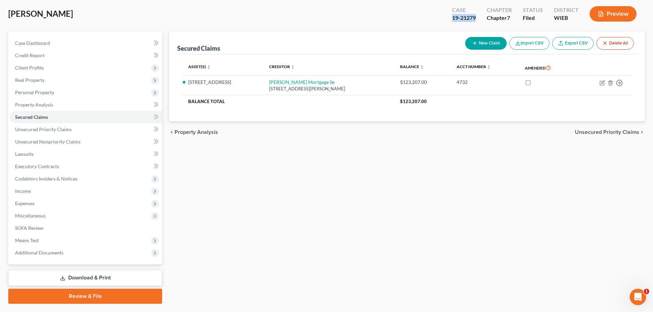
scroll to position [52, 0]
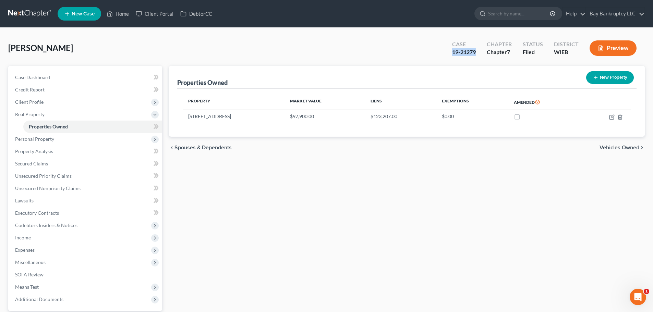
select select "0"
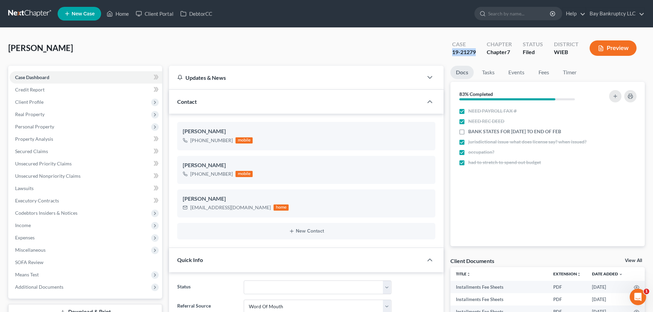
scroll to position [20, 0]
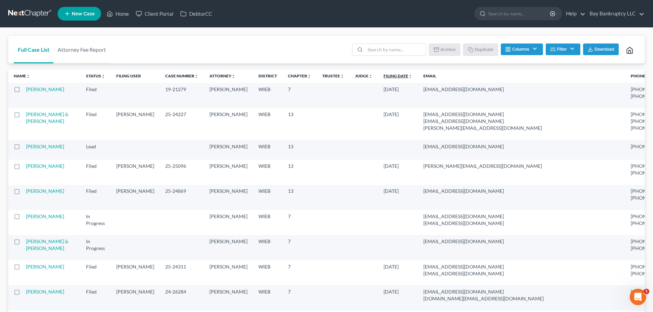
click at [408, 74] on icon "unfold_more" at bounding box center [410, 76] width 4 height 4
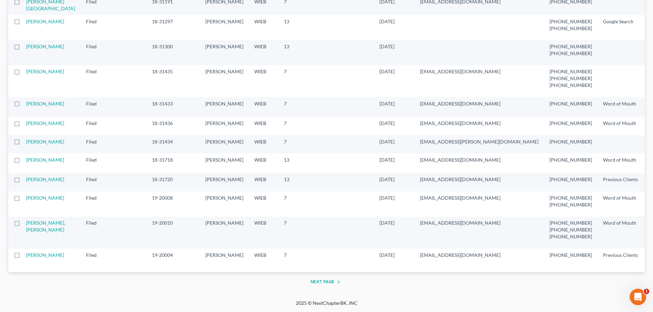
scroll to position [1409, 0]
click at [321, 281] on button "Next Page" at bounding box center [327, 282] width 32 height 8
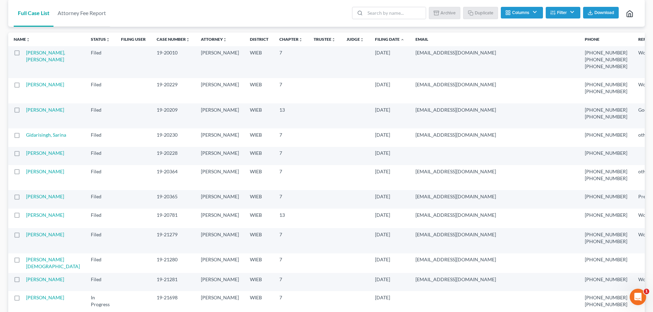
scroll to position [0, 0]
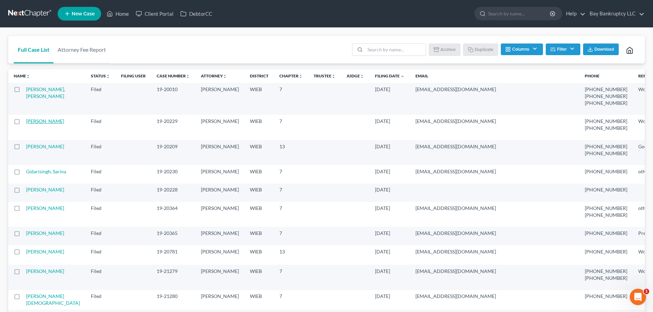
click at [35, 124] on link "[PERSON_NAME]" at bounding box center [45, 121] width 38 height 6
select select "0"
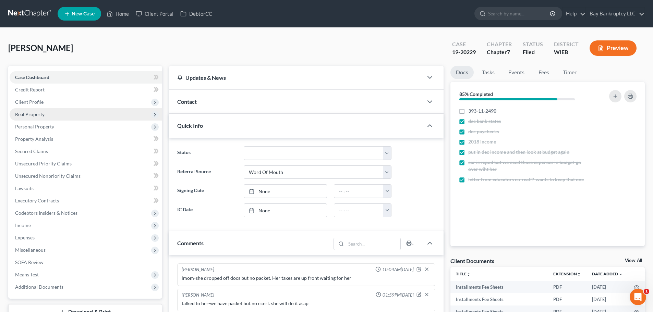
click at [35, 115] on span "Real Property" at bounding box center [29, 114] width 29 height 6
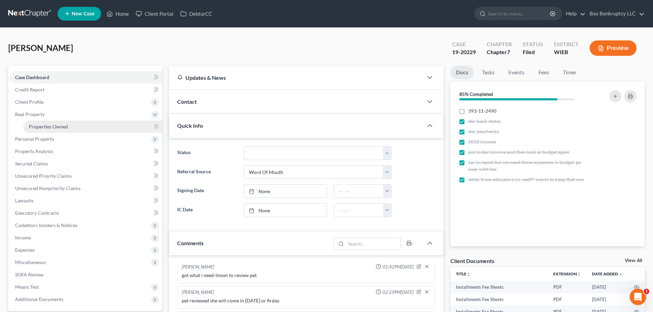
click at [40, 124] on span "Properties Owned" at bounding box center [48, 127] width 39 height 6
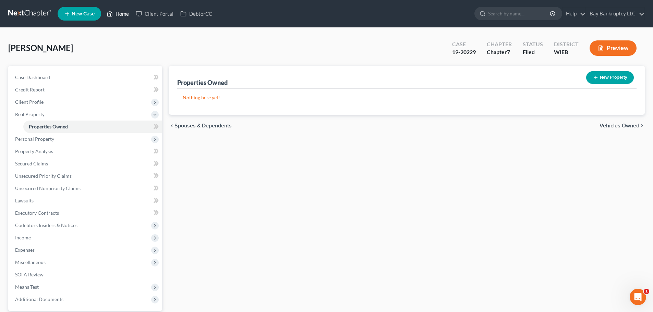
click at [120, 15] on link "Home" at bounding box center [117, 14] width 29 height 12
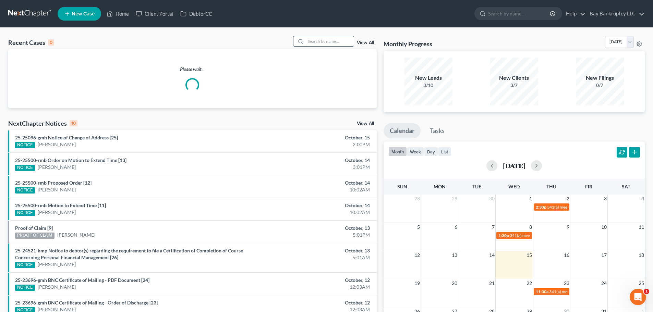
click at [319, 43] on input "search" at bounding box center [330, 41] width 48 height 10
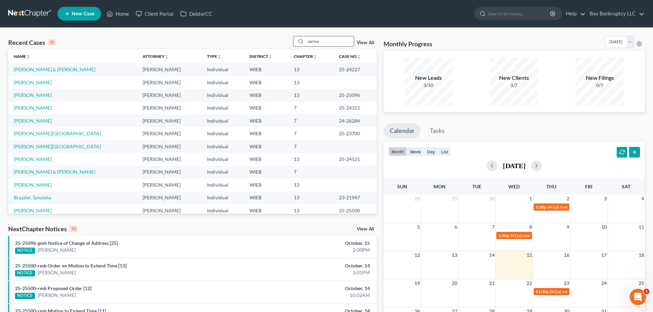
type input "sarina"
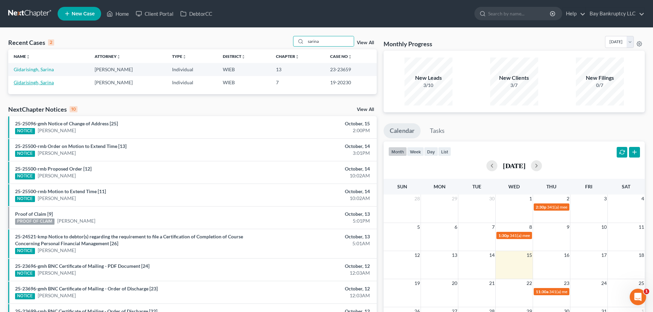
click at [40, 83] on link "Gidarisingh, Sarina" at bounding box center [34, 83] width 40 height 6
select select "6"
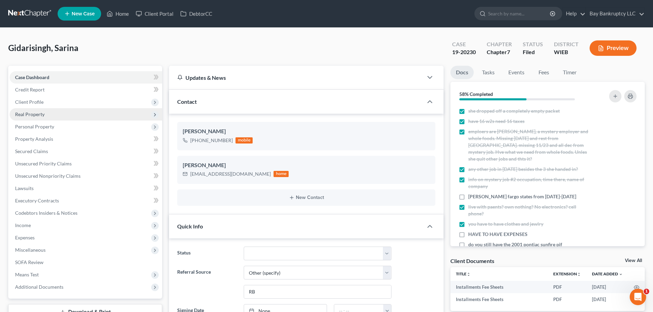
click at [33, 113] on span "Real Property" at bounding box center [29, 114] width 29 height 6
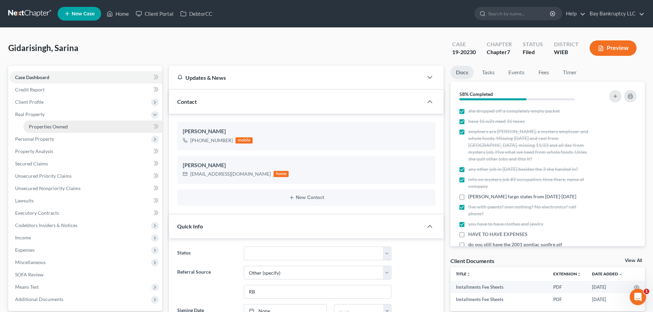
click at [31, 132] on link "Properties Owned" at bounding box center [92, 127] width 139 height 12
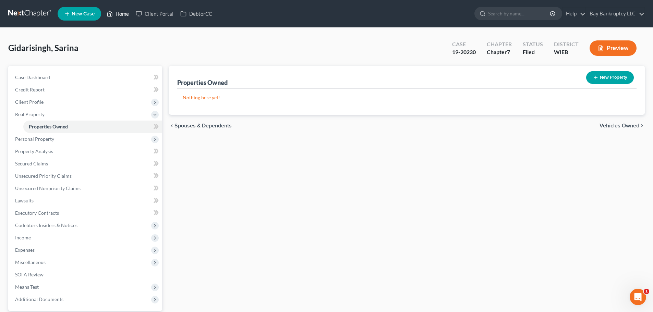
click at [121, 13] on link "Home" at bounding box center [117, 14] width 29 height 12
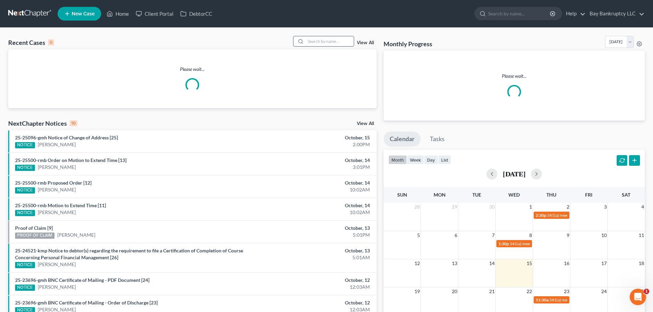
click at [315, 45] on input "search" at bounding box center [330, 41] width 48 height 10
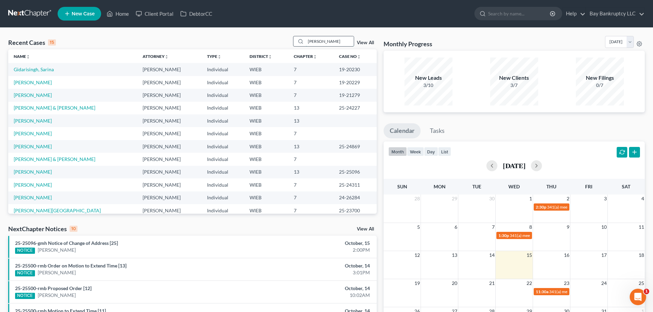
type input "[PERSON_NAME]"
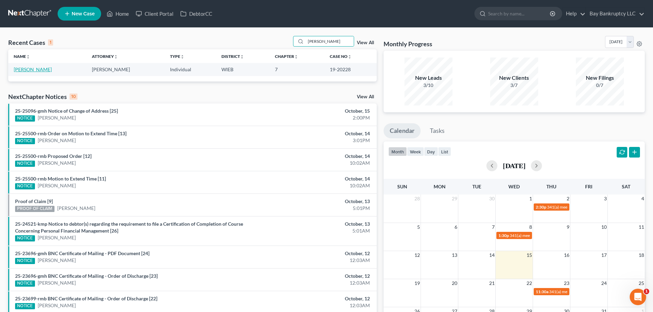
click at [31, 69] on link "[PERSON_NAME]" at bounding box center [33, 70] width 38 height 6
select select "2"
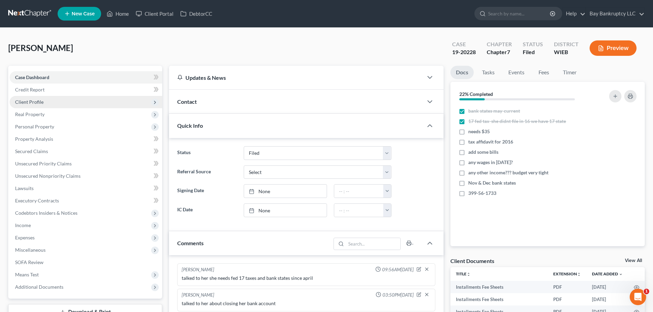
click at [27, 100] on span "Client Profile" at bounding box center [29, 102] width 28 height 6
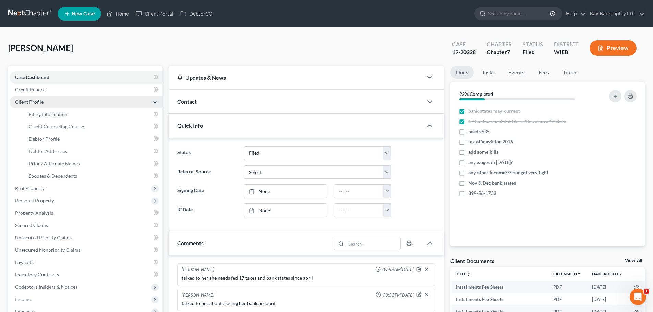
scroll to position [91, 0]
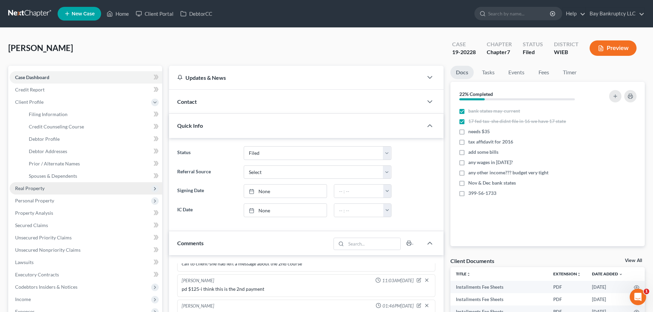
click at [32, 187] on span "Real Property" at bounding box center [29, 188] width 29 height 6
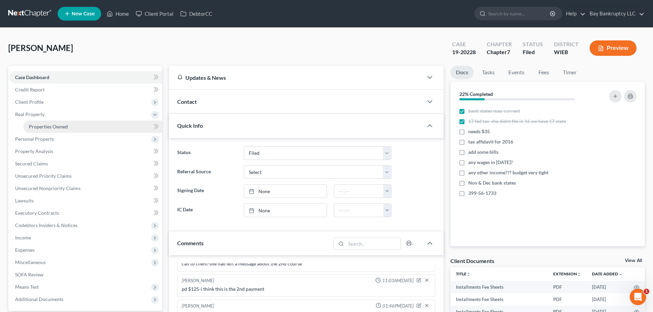
click at [48, 127] on span "Properties Owned" at bounding box center [48, 127] width 39 height 6
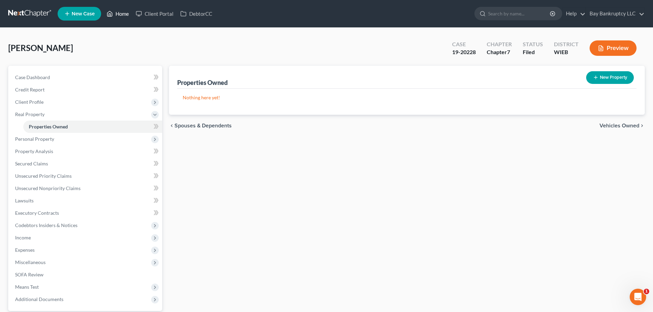
click at [127, 14] on link "Home" at bounding box center [117, 14] width 29 height 12
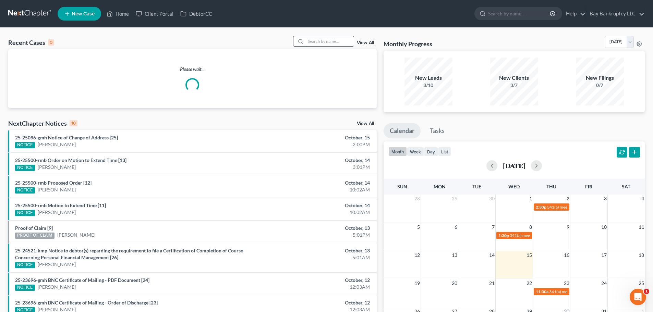
click at [317, 43] on input "search" at bounding box center [330, 41] width 48 height 10
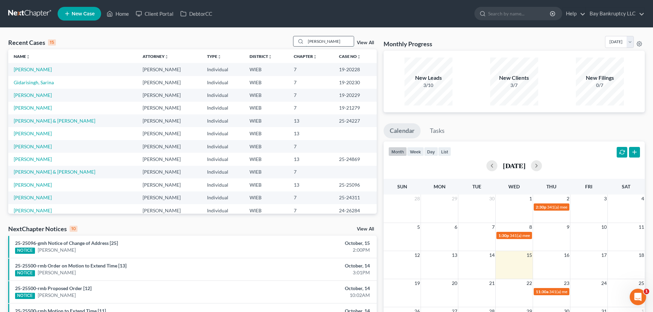
type input "[PERSON_NAME]"
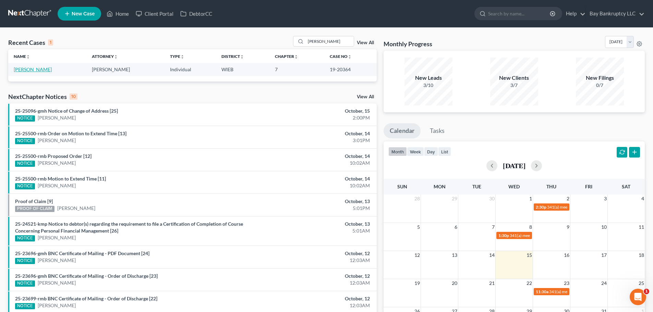
click at [28, 68] on link "[PERSON_NAME]" at bounding box center [33, 70] width 38 height 6
select select "2"
select select "6"
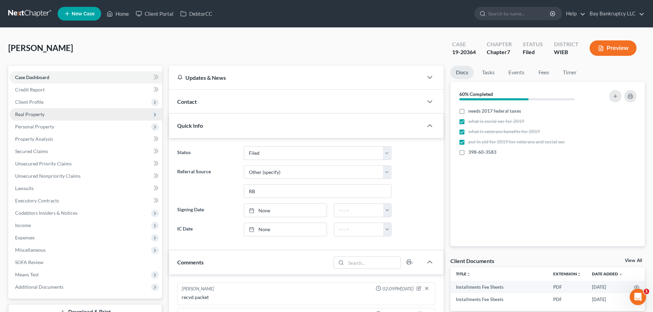
click at [31, 114] on span "Real Property" at bounding box center [29, 114] width 29 height 6
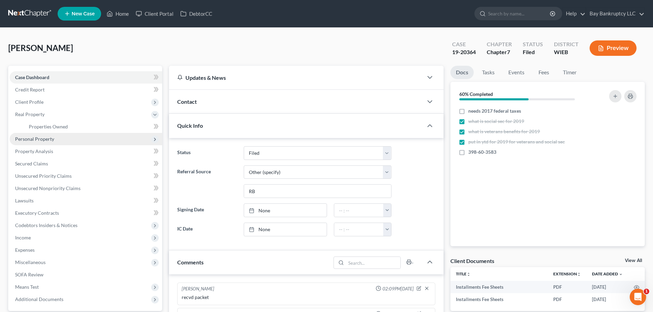
scroll to position [14, 0]
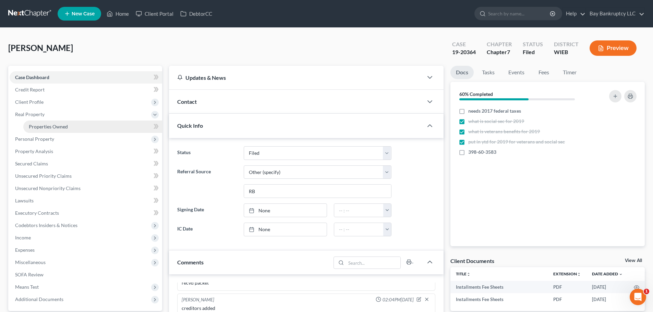
click at [47, 124] on span "Properties Owned" at bounding box center [48, 127] width 39 height 6
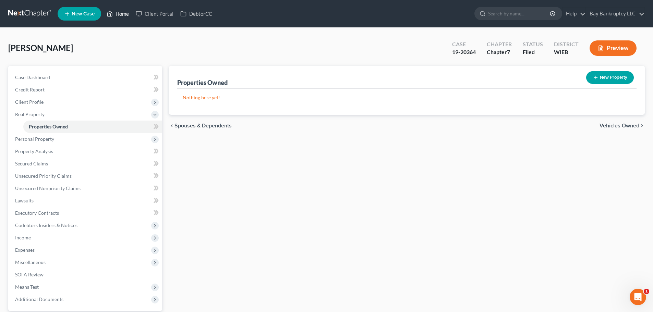
click at [121, 14] on link "Home" at bounding box center [117, 14] width 29 height 12
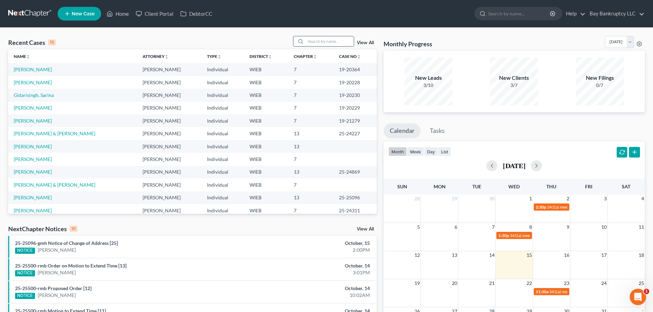
click at [325, 45] on input "search" at bounding box center [330, 41] width 48 height 10
type input "[PERSON_NAME]"
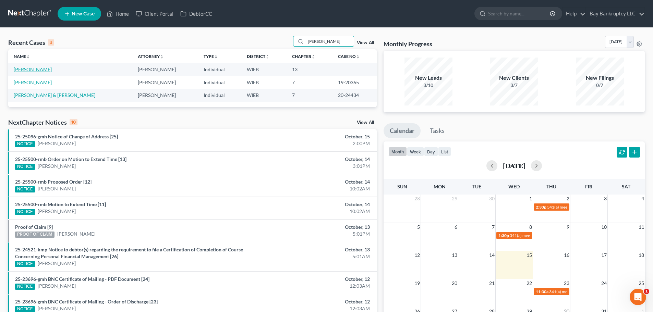
click at [27, 69] on link "[PERSON_NAME]" at bounding box center [33, 70] width 38 height 6
select select "3"
select select "1"
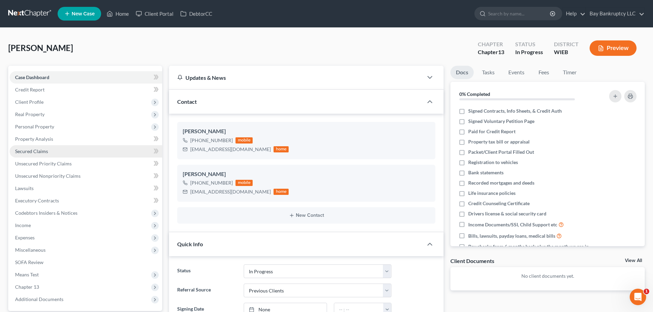
scroll to position [72, 0]
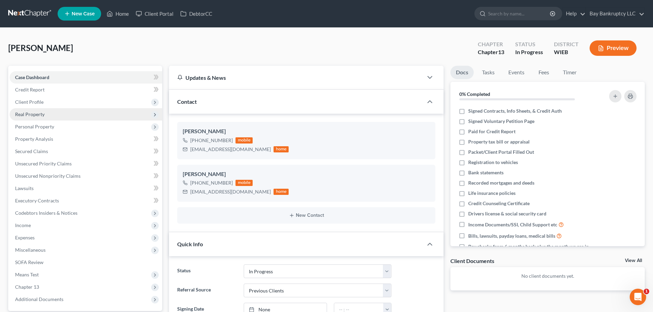
click at [38, 117] on span "Real Property" at bounding box center [29, 114] width 29 height 6
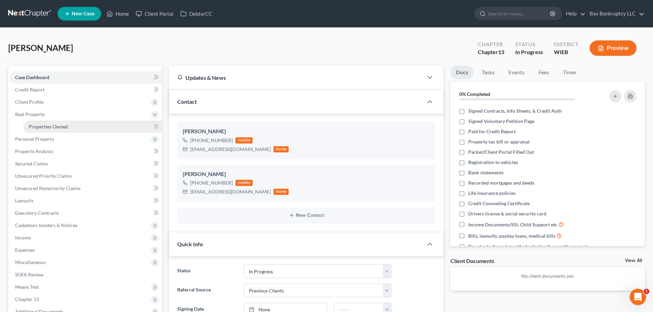
click at [53, 126] on span "Properties Owned" at bounding box center [48, 127] width 39 height 6
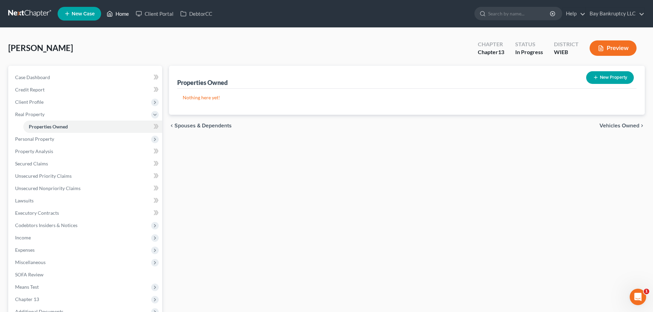
click at [117, 13] on link "Home" at bounding box center [117, 14] width 29 height 12
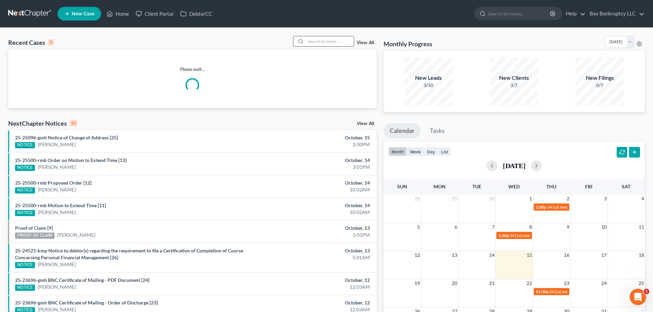
click at [324, 40] on input "search" at bounding box center [330, 41] width 48 height 10
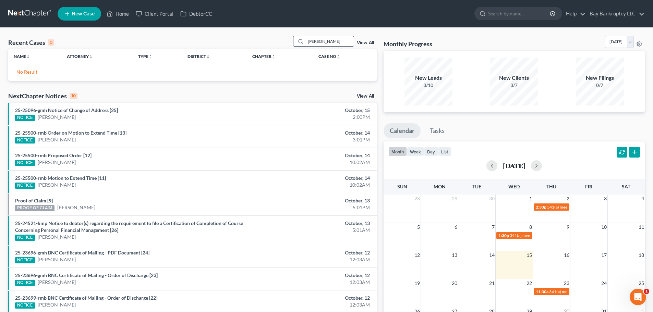
type input "[PERSON_NAME]"
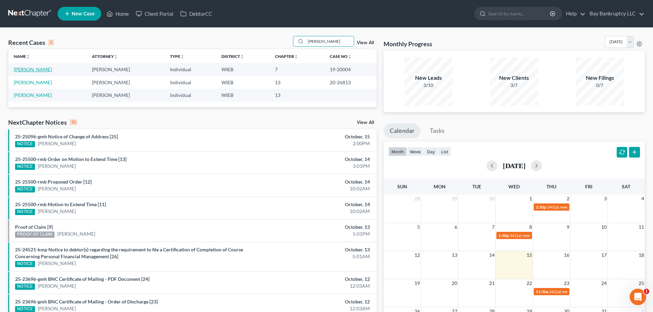
click at [33, 68] on link "[PERSON_NAME]" at bounding box center [33, 70] width 38 height 6
select select "1"
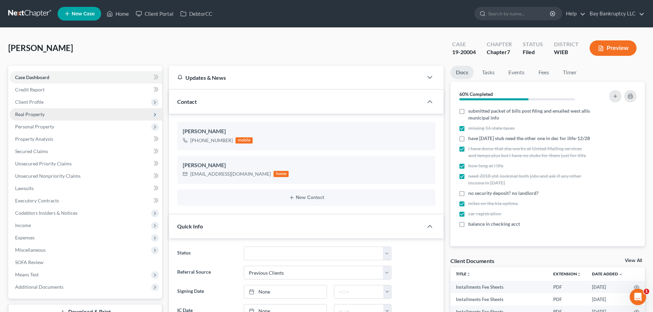
click at [36, 112] on span "Real Property" at bounding box center [29, 114] width 29 height 6
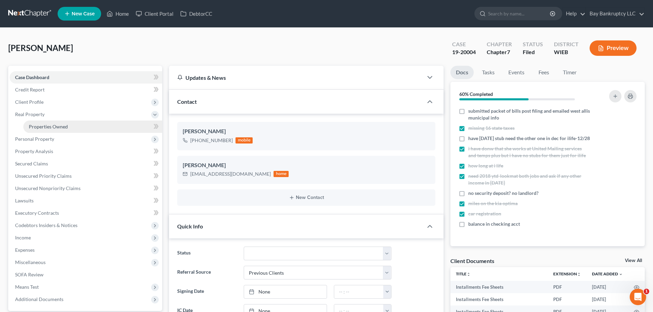
click at [41, 122] on link "Properties Owned" at bounding box center [92, 127] width 139 height 12
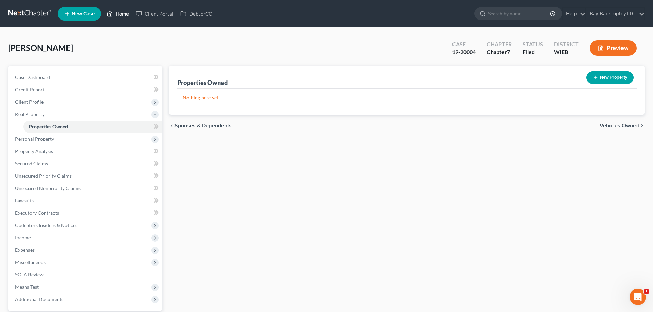
click at [120, 15] on link "Home" at bounding box center [117, 14] width 29 height 12
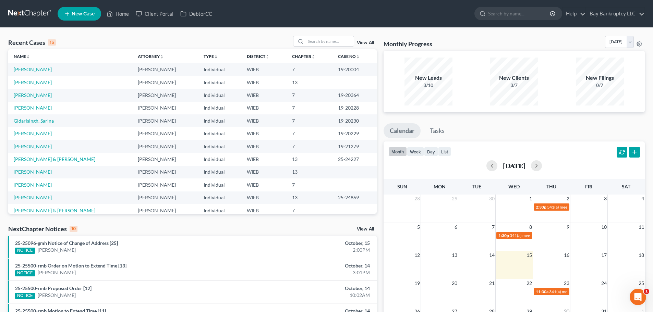
click at [364, 44] on link "View All" at bounding box center [365, 42] width 17 height 5
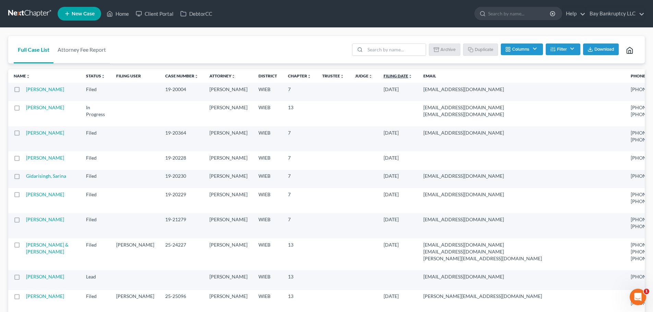
click at [408, 79] on icon "unfold_more" at bounding box center [410, 76] width 4 height 4
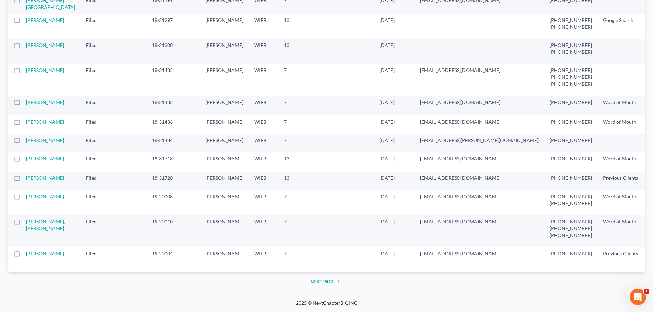
scroll to position [1409, 0]
click at [334, 280] on button "Next Page" at bounding box center [327, 282] width 32 height 8
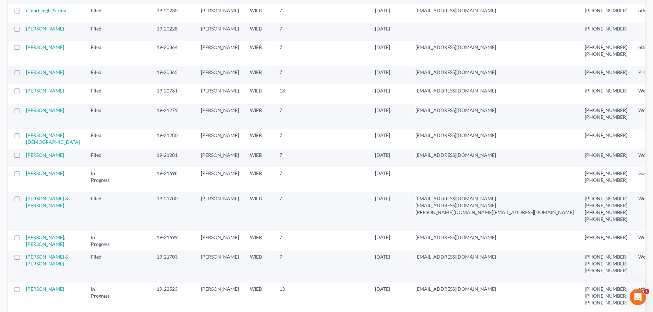
scroll to position [171, 0]
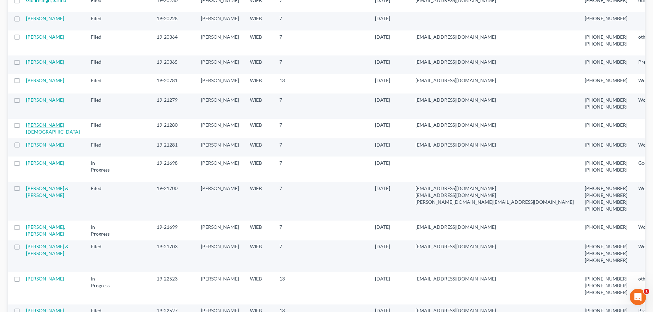
click at [41, 135] on link "[PERSON_NAME][DEMOGRAPHIC_DATA]" at bounding box center [53, 128] width 54 height 13
select select "2"
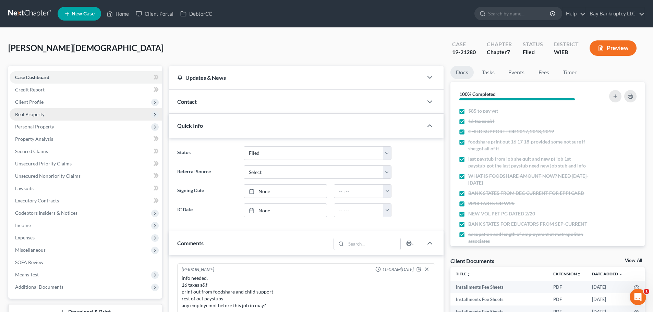
scroll to position [335, 0]
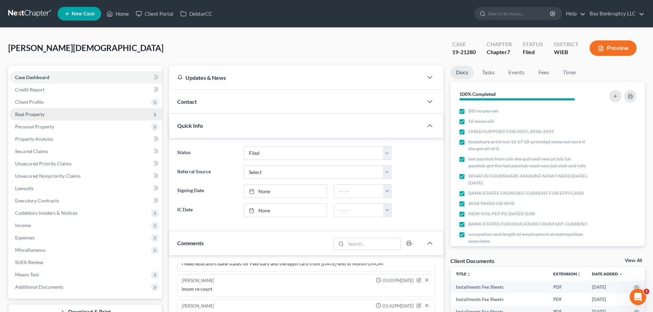
click at [38, 114] on span "Real Property" at bounding box center [29, 114] width 29 height 6
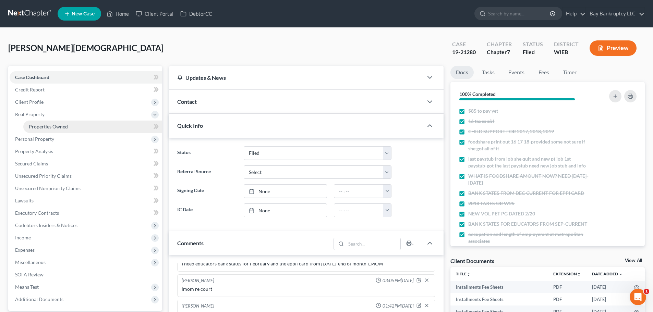
click at [40, 127] on span "Properties Owned" at bounding box center [48, 127] width 39 height 6
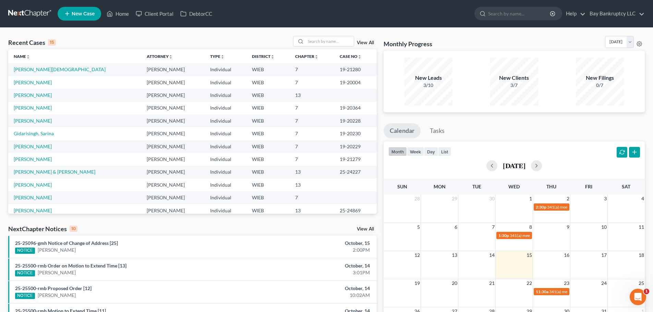
click at [365, 41] on link "View All" at bounding box center [365, 42] width 17 height 5
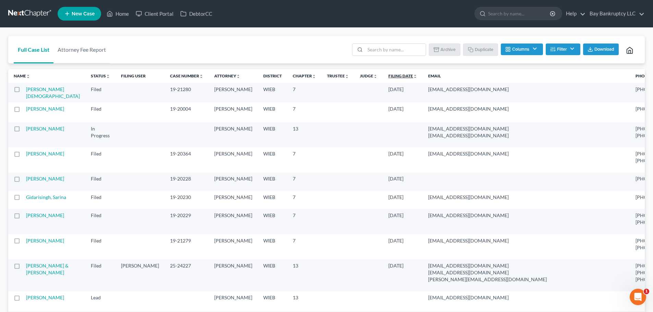
click at [413, 76] on icon "unfold_more" at bounding box center [415, 76] width 4 height 4
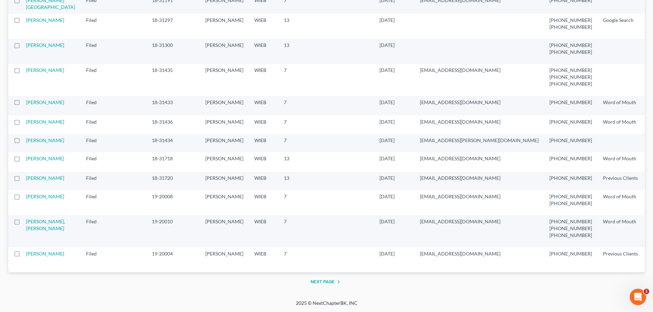
scroll to position [1409, 0]
click at [325, 285] on button "Next Page" at bounding box center [327, 282] width 32 height 8
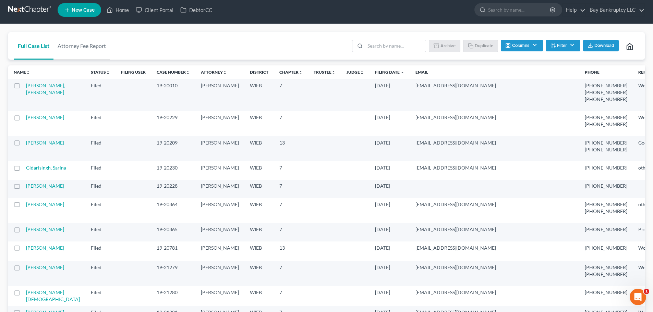
scroll to position [0, 0]
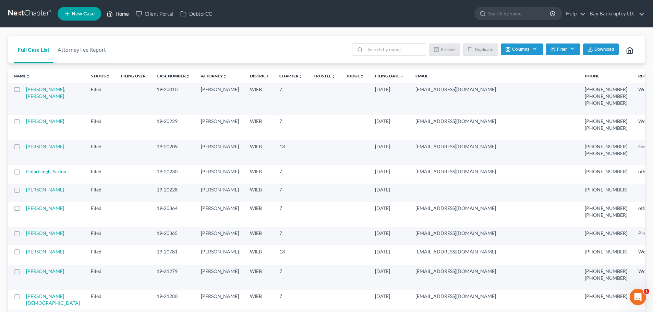
click at [126, 13] on link "Home" at bounding box center [117, 14] width 29 height 12
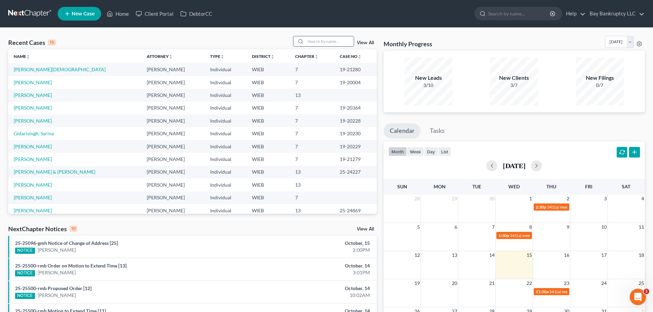
click at [309, 38] on input "search" at bounding box center [330, 41] width 48 height 10
type input "[PERSON_NAME]"
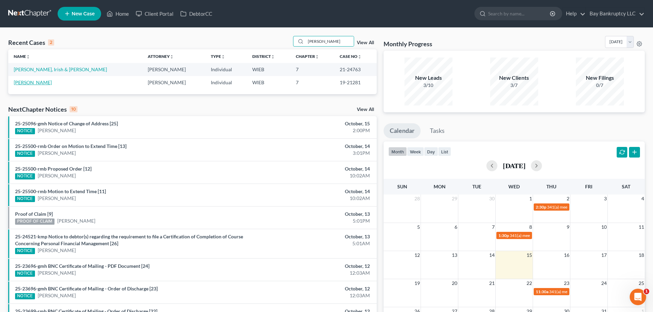
click at [29, 85] on link "[PERSON_NAME]" at bounding box center [33, 83] width 38 height 6
select select "0"
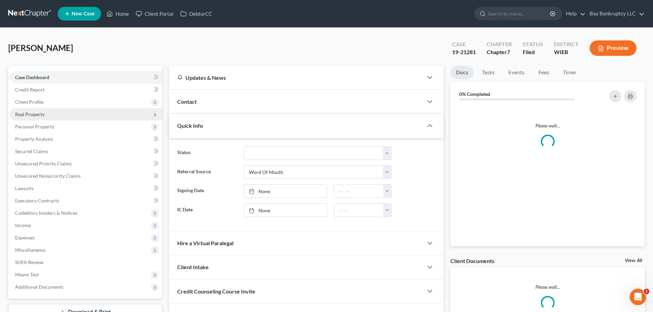
click at [40, 110] on span "Real Property" at bounding box center [86, 114] width 153 height 12
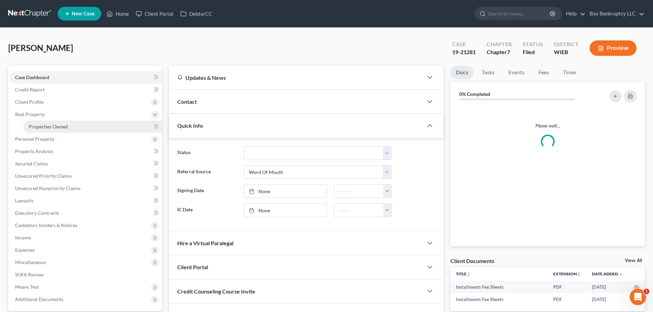
click at [47, 129] on span "Properties Owned" at bounding box center [48, 127] width 39 height 6
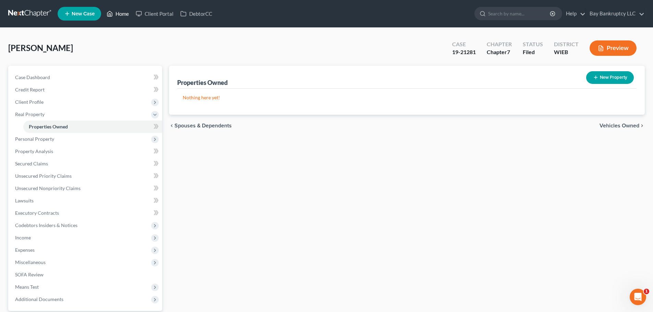
click at [122, 13] on link "Home" at bounding box center [117, 14] width 29 height 12
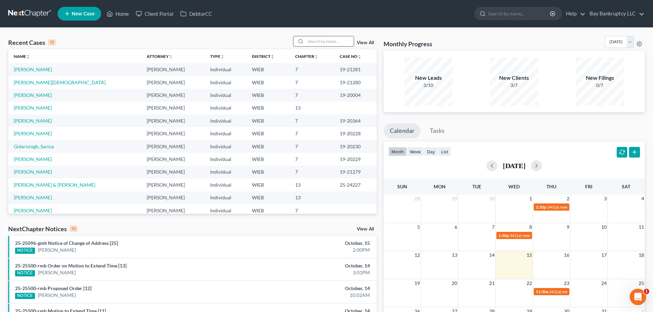
click at [323, 43] on input "search" at bounding box center [330, 41] width 48 height 10
type input "[PERSON_NAME]"
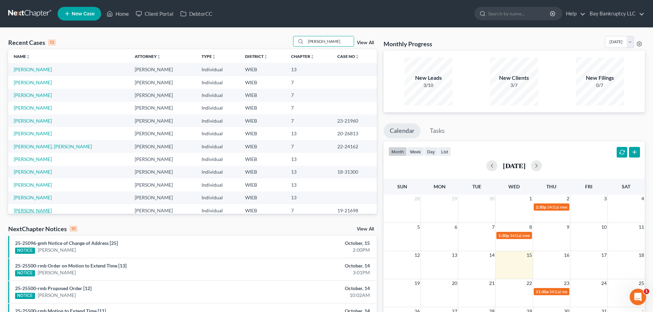
click at [19, 213] on link "[PERSON_NAME]" at bounding box center [33, 211] width 38 height 6
select select "4"
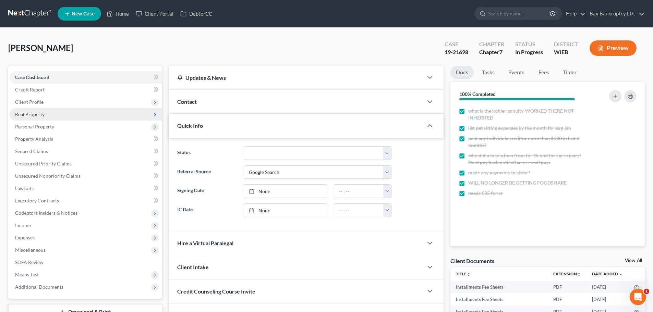
click at [37, 117] on span "Real Property" at bounding box center [29, 114] width 29 height 6
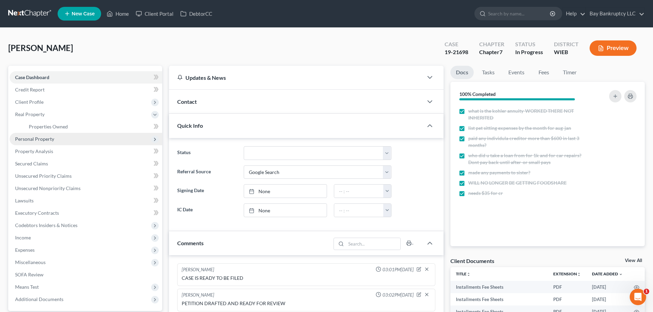
scroll to position [148, 0]
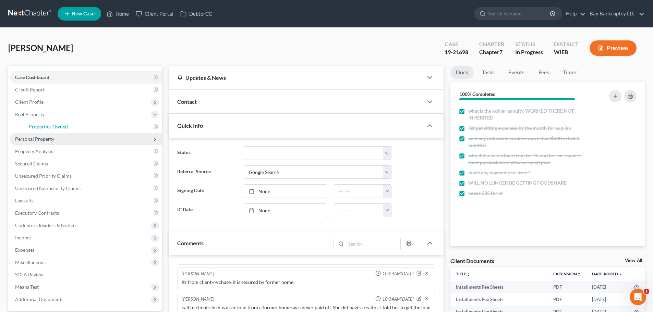
click at [37, 122] on link "Properties Owned" at bounding box center [92, 127] width 139 height 12
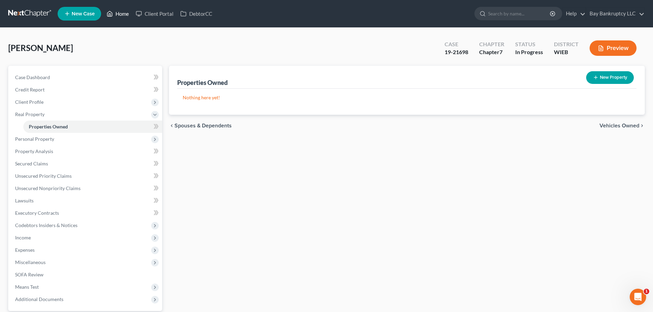
click at [125, 11] on link "Home" at bounding box center [117, 14] width 29 height 12
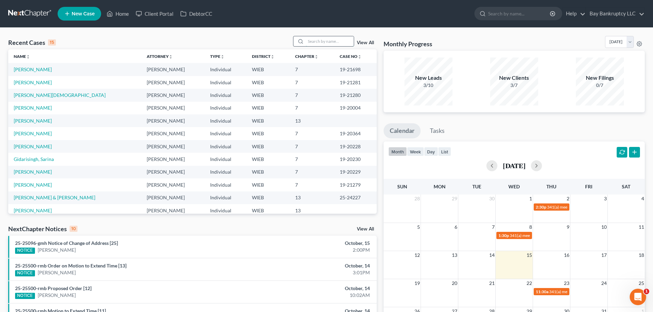
click at [321, 43] on input "search" at bounding box center [330, 41] width 48 height 10
type input "[PERSON_NAME]"
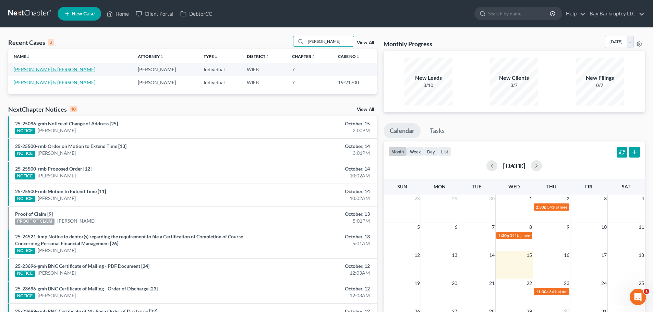
click at [63, 70] on link "[PERSON_NAME] & [PERSON_NAME]" at bounding box center [55, 70] width 82 height 6
select select "6"
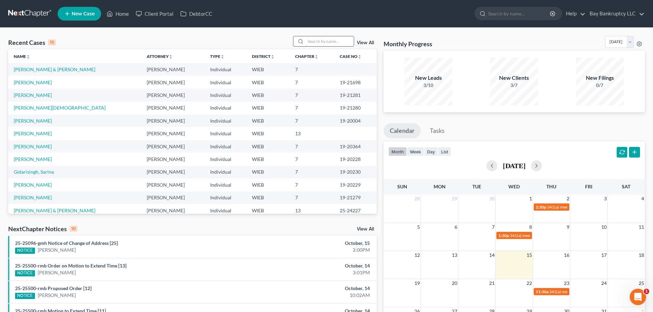
click at [317, 43] on input "search" at bounding box center [330, 41] width 48 height 10
type input "[PERSON_NAME]"
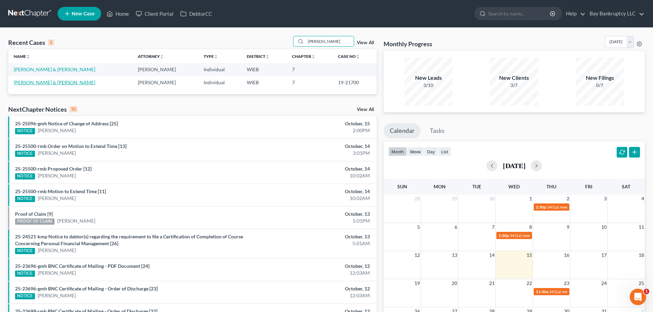
click at [45, 83] on link "[PERSON_NAME] & [PERSON_NAME]" at bounding box center [55, 83] width 82 height 6
select select "0"
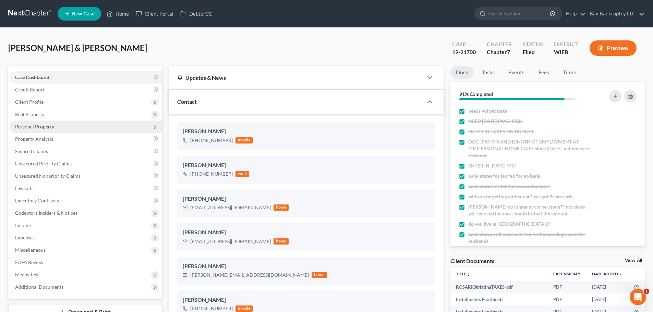
click at [33, 112] on span "Real Property" at bounding box center [29, 114] width 29 height 6
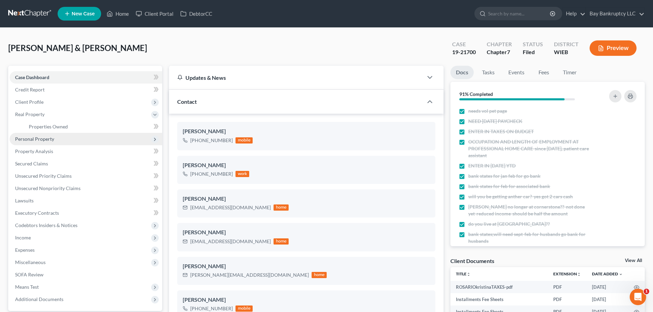
scroll to position [116, 0]
click at [41, 122] on link "Properties Owned" at bounding box center [92, 127] width 139 height 12
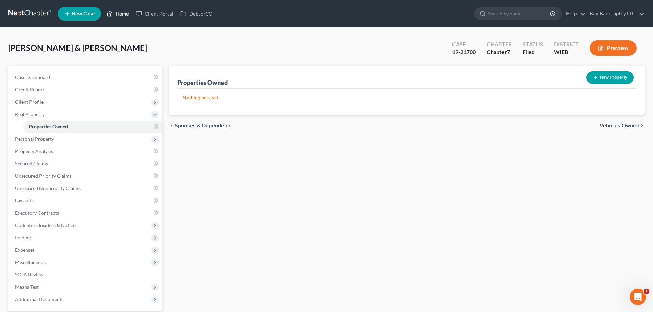
click at [121, 13] on link "Home" at bounding box center [117, 14] width 29 height 12
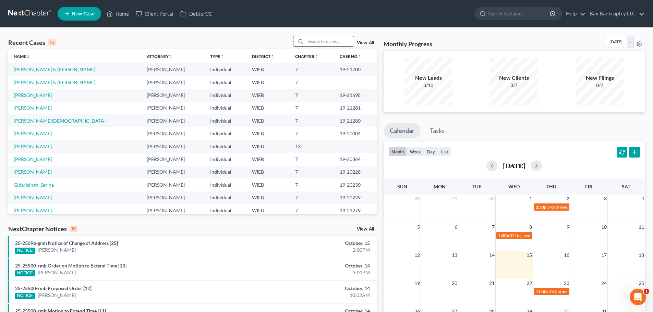
click at [332, 42] on input "search" at bounding box center [330, 41] width 48 height 10
type input "[PERSON_NAME]"
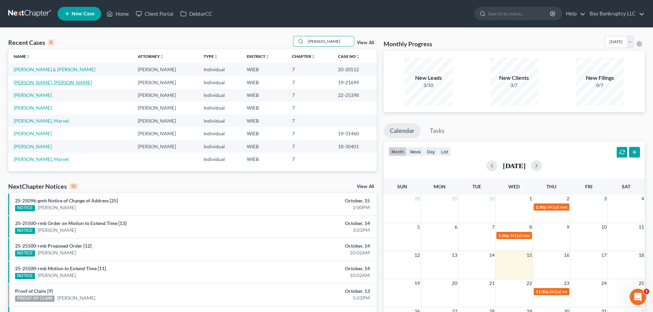
click at [29, 83] on link "[PERSON_NAME], [PERSON_NAME]" at bounding box center [53, 83] width 78 height 6
select select "0"
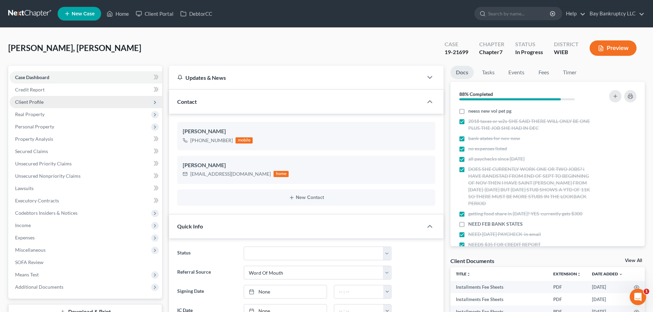
scroll to position [123, 0]
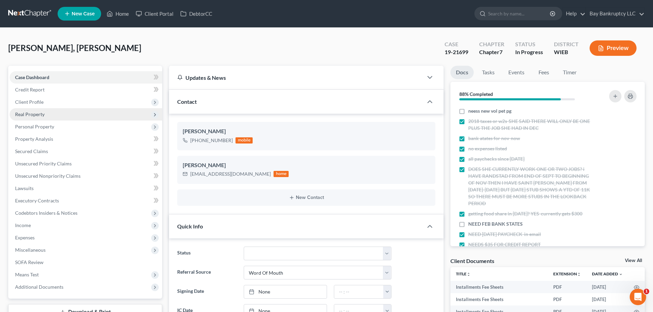
click at [33, 114] on span "Real Property" at bounding box center [29, 114] width 29 height 6
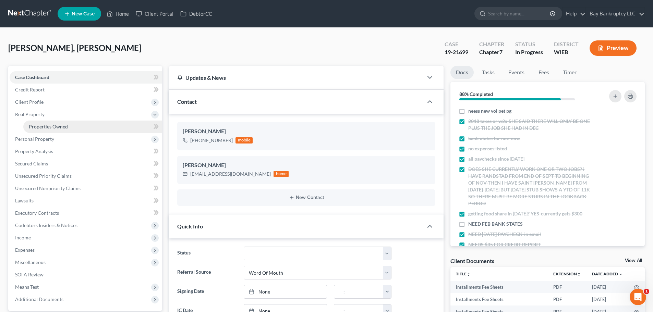
click at [37, 123] on link "Properties Owned" at bounding box center [92, 127] width 139 height 12
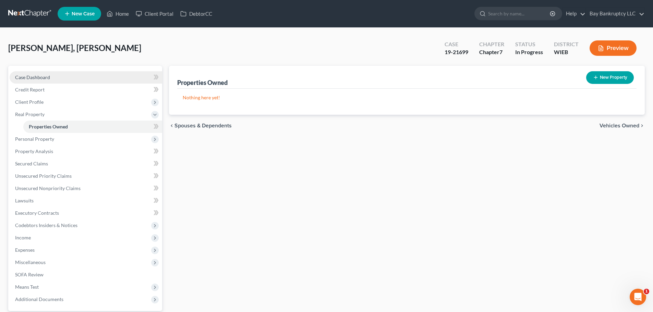
click at [42, 74] on span "Case Dashboard" at bounding box center [32, 77] width 35 height 6
select select "0"
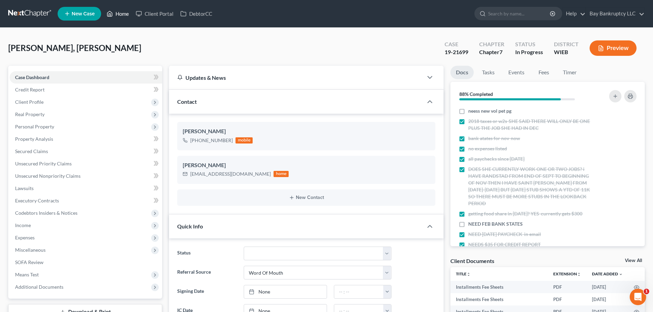
click at [120, 12] on link "Home" at bounding box center [117, 14] width 29 height 12
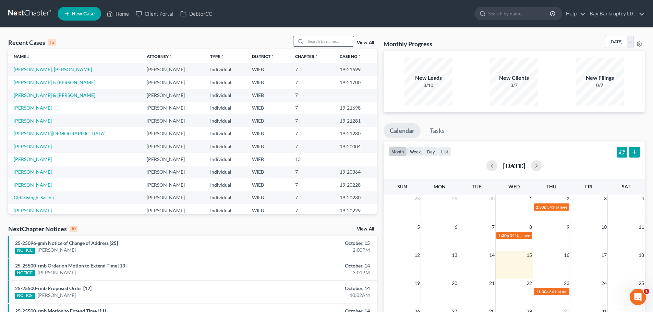
click at [326, 43] on input "search" at bounding box center [330, 41] width 48 height 10
type input "[PERSON_NAME]"
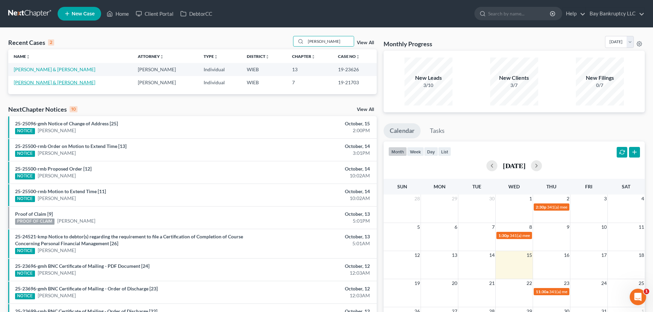
click at [54, 84] on link "[PERSON_NAME] & [PERSON_NAME]" at bounding box center [55, 83] width 82 height 6
select select "2"
select select "0"
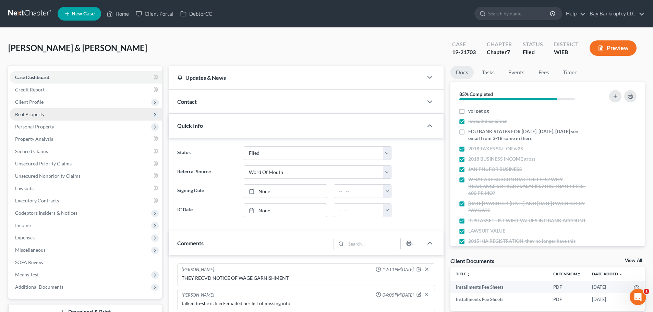
scroll to position [72, 0]
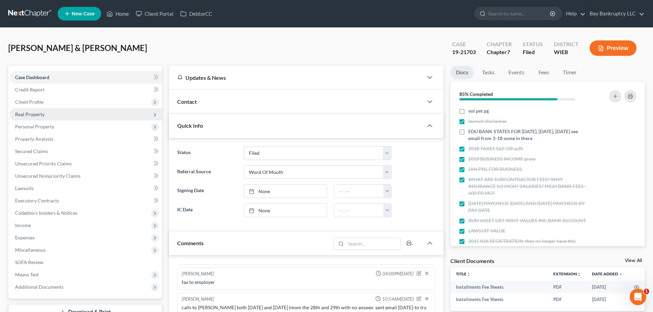
click at [32, 108] on span "Real Property" at bounding box center [86, 114] width 153 height 12
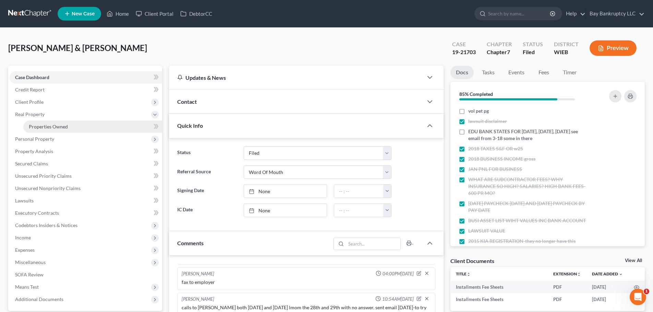
click at [39, 121] on link "Properties Owned" at bounding box center [92, 127] width 139 height 12
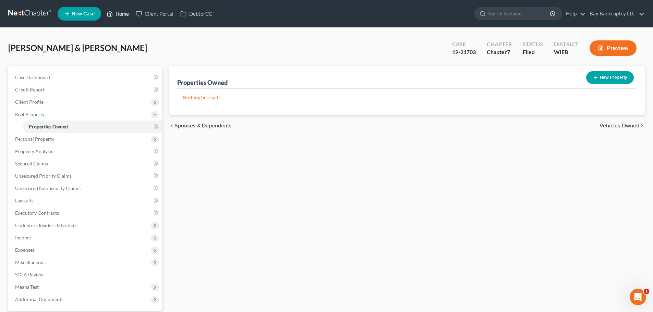
click at [117, 16] on link "Home" at bounding box center [117, 14] width 29 height 12
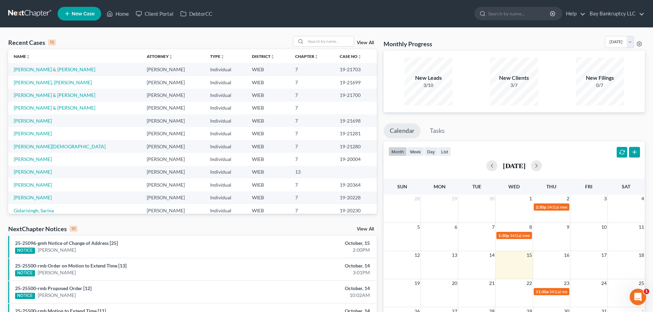
click at [362, 41] on link "View All" at bounding box center [365, 42] width 17 height 5
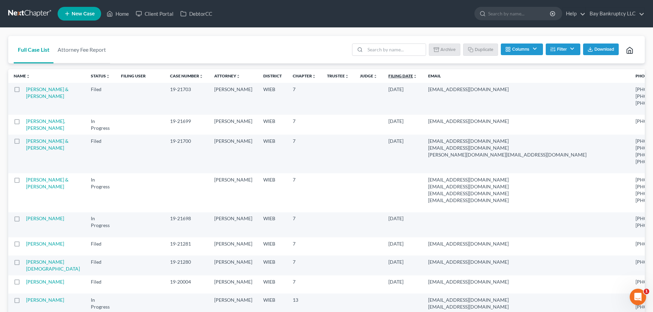
click at [413, 74] on icon "unfold_more" at bounding box center [415, 76] width 4 height 4
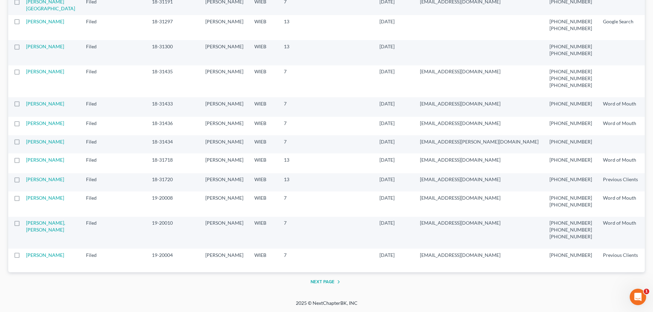
scroll to position [1409, 0]
click at [329, 282] on button "Next Page" at bounding box center [327, 282] width 32 height 8
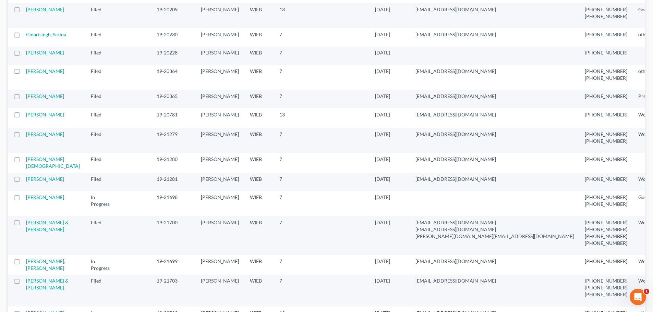
scroll to position [0, 0]
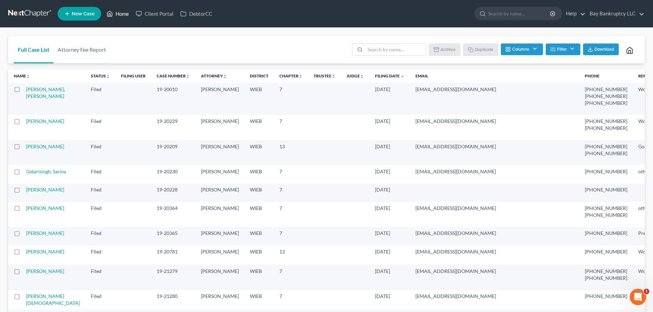
click at [119, 14] on link "Home" at bounding box center [117, 14] width 29 height 12
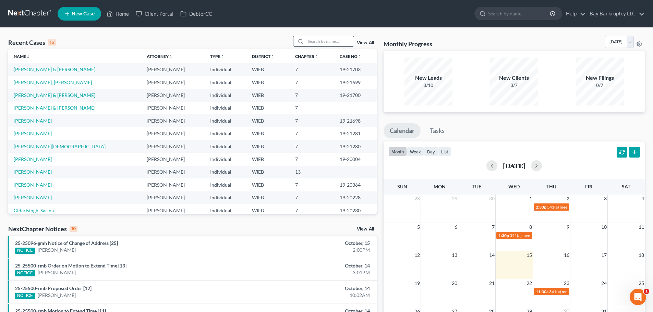
click at [316, 45] on input "search" at bounding box center [330, 41] width 48 height 10
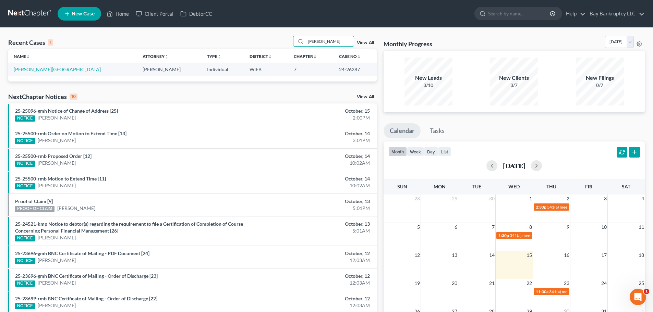
drag, startPoint x: 330, startPoint y: 45, endPoint x: 272, endPoint y: 51, distance: 58.3
click at [272, 51] on div "Recent Cases 1 [PERSON_NAME] View All Name unfold_more expand_more expand_less …" at bounding box center [192, 59] width 369 height 46
type input "[PERSON_NAME]"
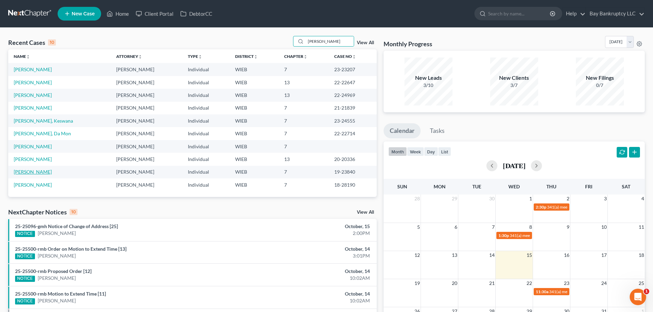
click at [37, 170] on link "[PERSON_NAME]" at bounding box center [33, 172] width 38 height 6
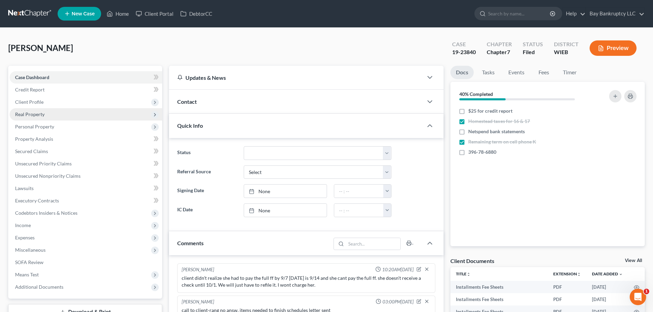
scroll to position [97, 0]
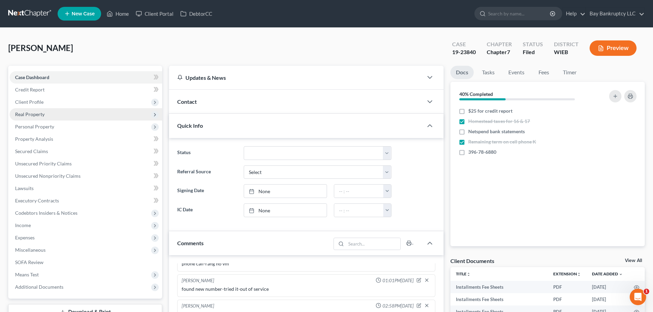
click at [42, 113] on span "Real Property" at bounding box center [29, 114] width 29 height 6
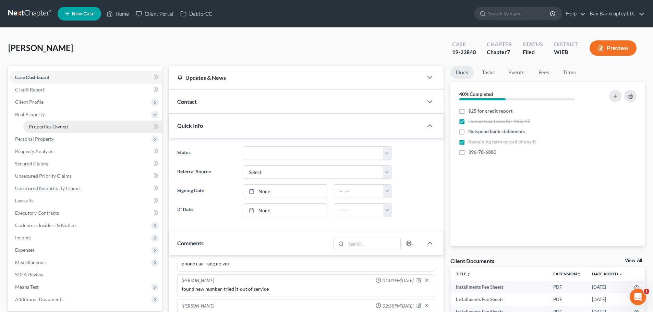
click at [50, 127] on span "Properties Owned" at bounding box center [48, 127] width 39 height 6
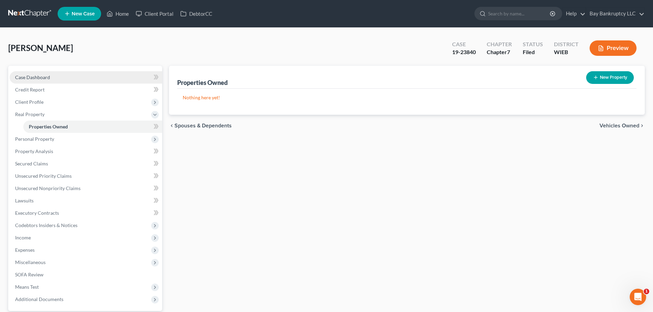
click at [30, 73] on link "Case Dashboard" at bounding box center [86, 77] width 153 height 12
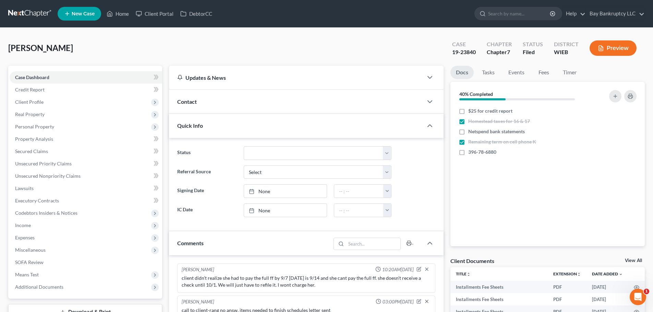
scroll to position [97, 0]
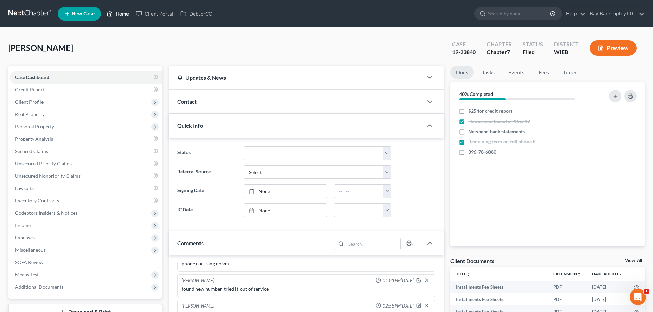
click at [119, 8] on link "Home" at bounding box center [117, 14] width 29 height 12
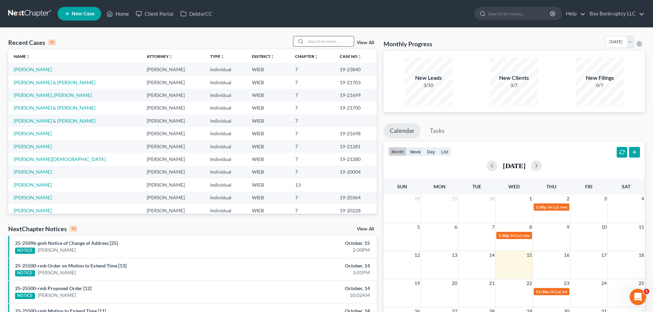
click at [316, 46] on input "search" at bounding box center [330, 41] width 48 height 10
type input "[PERSON_NAME]"
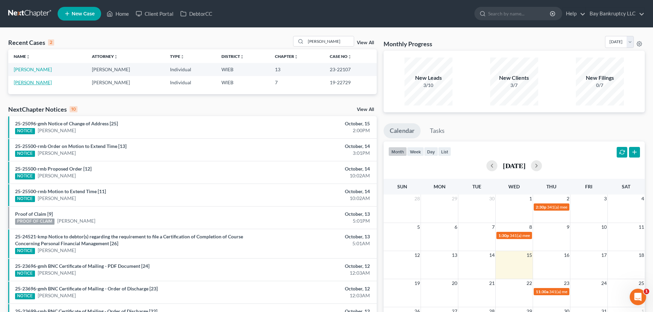
click at [24, 81] on link "[PERSON_NAME]" at bounding box center [33, 83] width 38 height 6
select select "2"
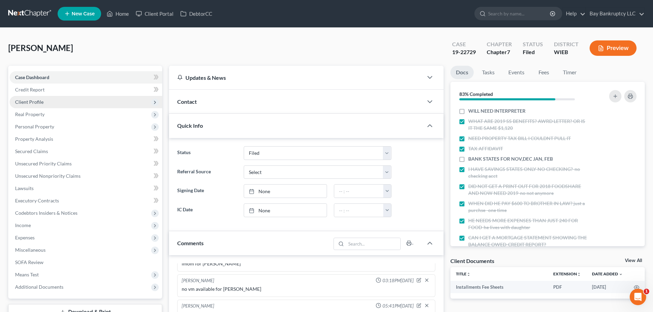
click at [34, 100] on span "Client Profile" at bounding box center [29, 102] width 28 height 6
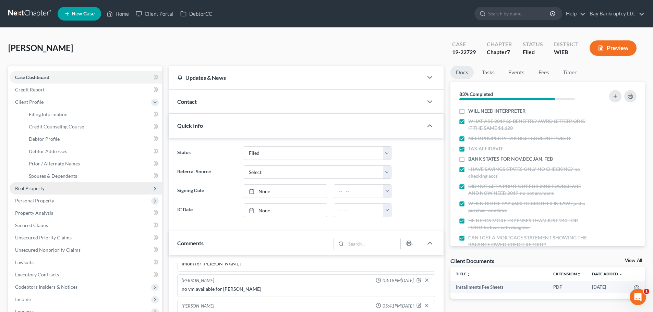
click at [41, 189] on span "Real Property" at bounding box center [29, 188] width 29 height 6
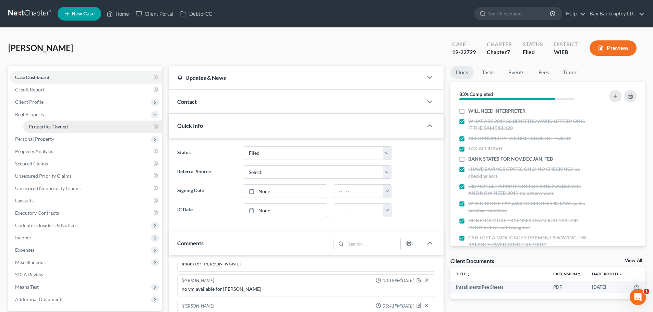
click at [44, 128] on span "Properties Owned" at bounding box center [48, 127] width 39 height 6
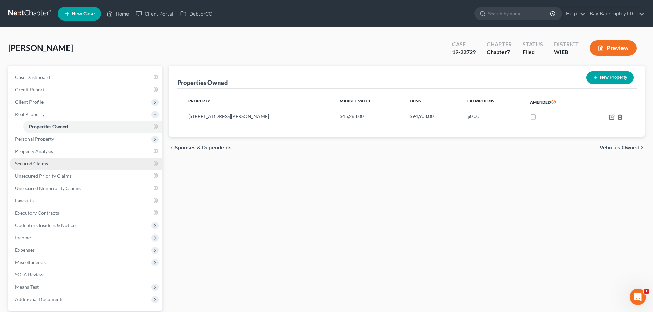
click at [42, 160] on link "Secured Claims" at bounding box center [86, 164] width 153 height 12
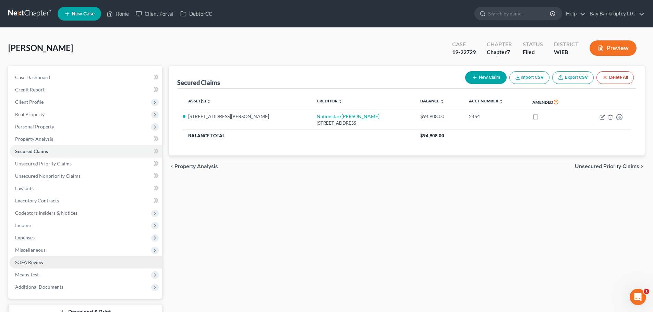
scroll to position [52, 0]
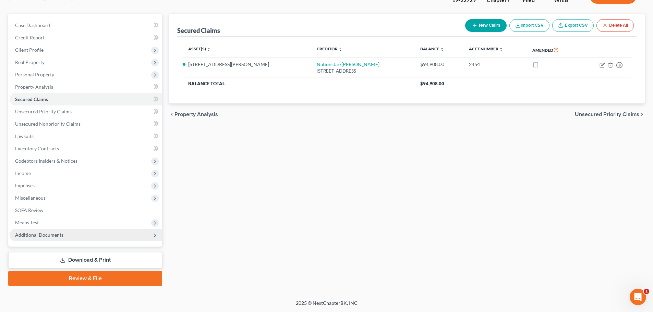
click at [59, 232] on span "Additional Documents" at bounding box center [39, 235] width 48 height 6
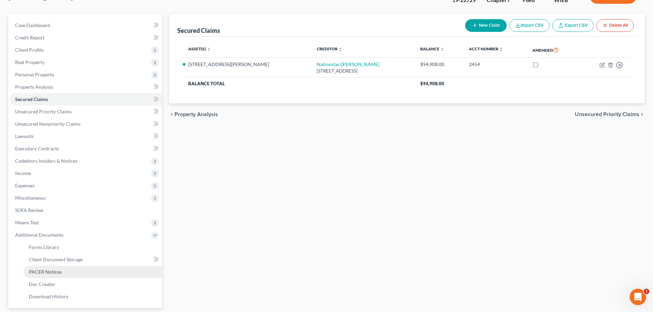
click at [56, 271] on span "PACER Notices" at bounding box center [45, 272] width 33 height 6
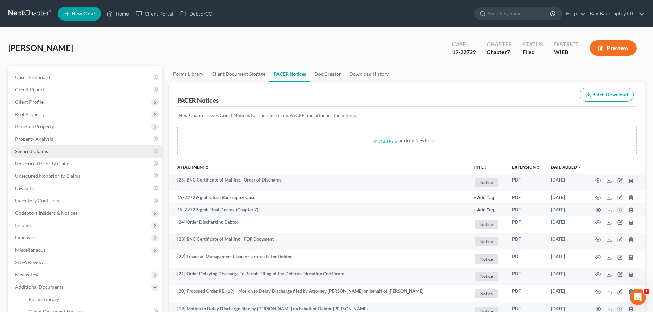
click at [36, 149] on span "Secured Claims" at bounding box center [31, 151] width 33 height 6
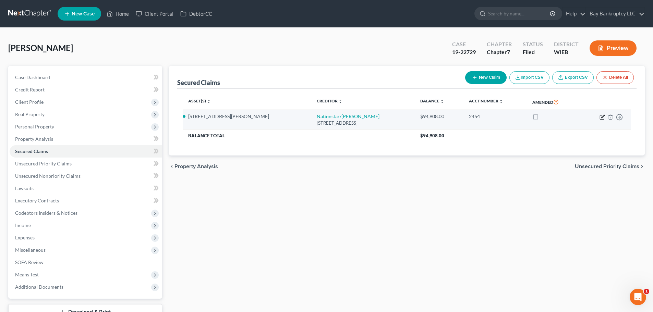
click at [601, 116] on icon "button" at bounding box center [602, 117] width 5 height 5
select select "45"
select select "2"
select select "0"
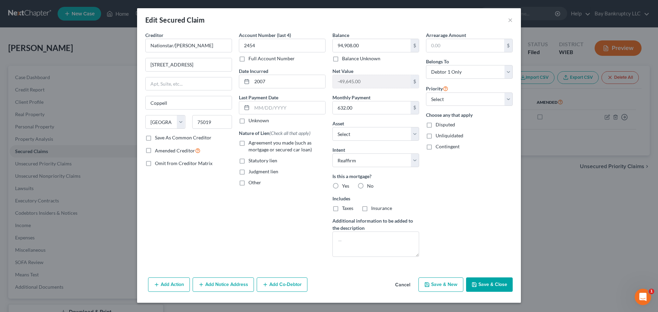
drag, startPoint x: 486, startPoint y: 289, endPoint x: 145, endPoint y: 146, distance: 369.7
click at [486, 289] on button "Save & Close" at bounding box center [489, 285] width 47 height 14
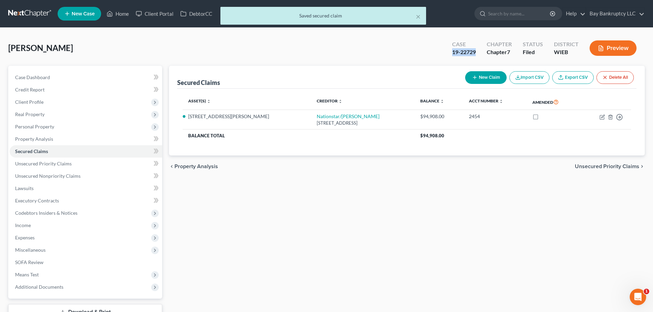
drag, startPoint x: 453, startPoint y: 55, endPoint x: 475, endPoint y: 55, distance: 23.0
click at [475, 55] on div "19-22729" at bounding box center [464, 52] width 24 height 8
copy div "19-22729"
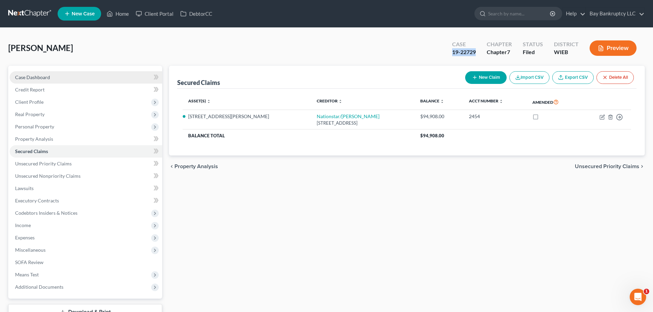
click at [56, 79] on link "Case Dashboard" at bounding box center [86, 77] width 153 height 12
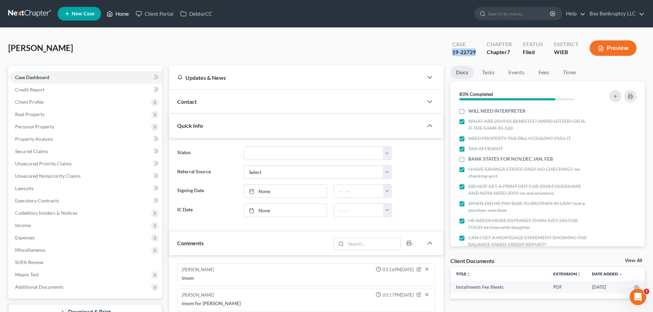
drag, startPoint x: 125, startPoint y: 14, endPoint x: 320, endPoint y: 142, distance: 232.6
click at [125, 14] on link "Home" at bounding box center [117, 14] width 29 height 12
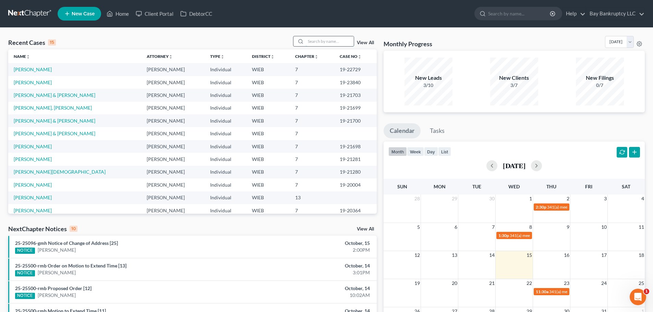
click at [321, 41] on input "search" at bounding box center [330, 41] width 48 height 10
type input "[PERSON_NAME]"
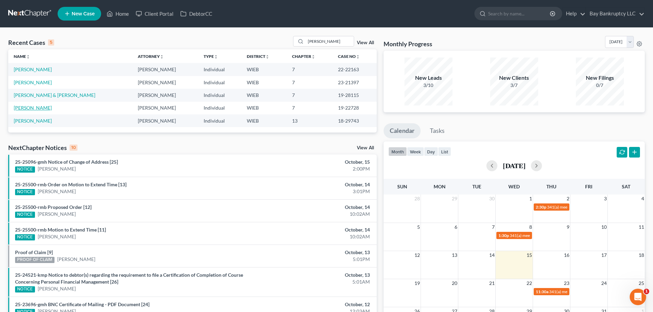
click at [32, 106] on link "[PERSON_NAME]" at bounding box center [33, 108] width 38 height 6
select select "2"
select select "0"
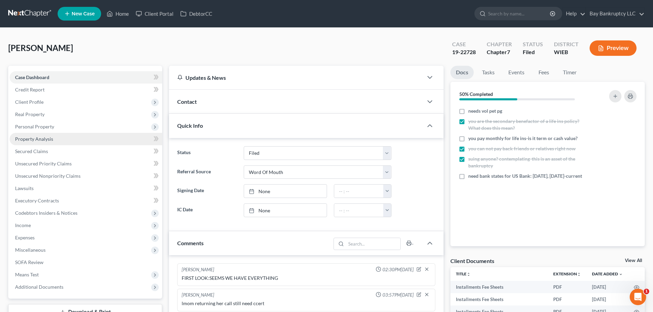
scroll to position [116, 0]
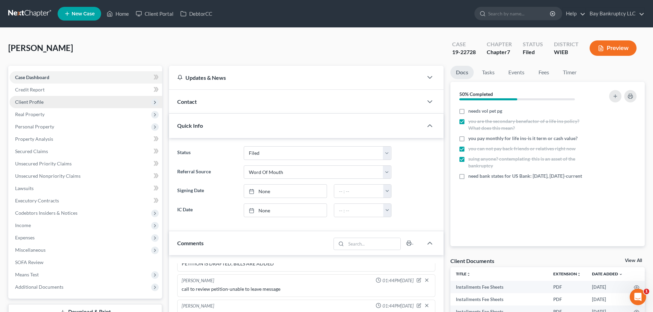
click at [43, 103] on span "Client Profile" at bounding box center [86, 102] width 153 height 12
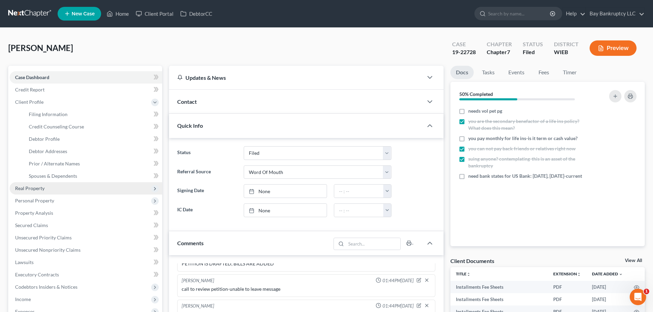
click at [41, 185] on span "Real Property" at bounding box center [29, 188] width 29 height 6
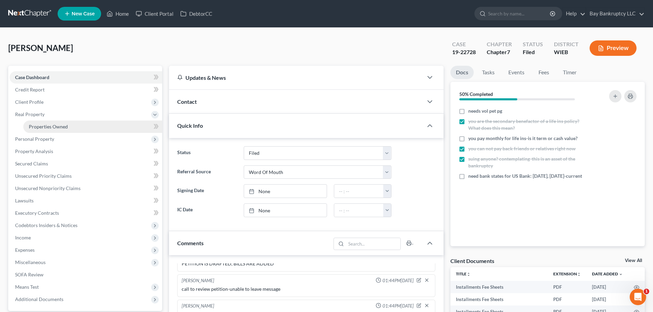
click at [49, 132] on link "Properties Owned" at bounding box center [92, 127] width 139 height 12
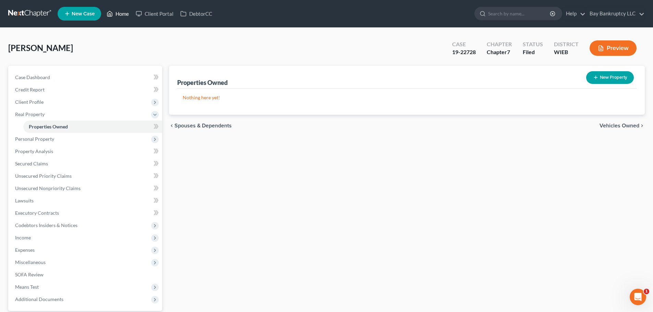
click at [119, 15] on link "Home" at bounding box center [117, 14] width 29 height 12
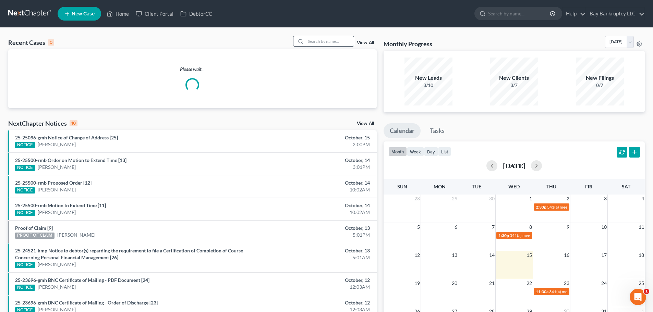
click at [327, 43] on input "search" at bounding box center [330, 41] width 48 height 10
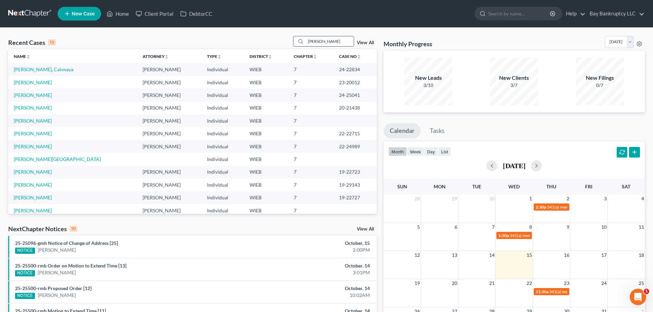
type input "[PERSON_NAME]"
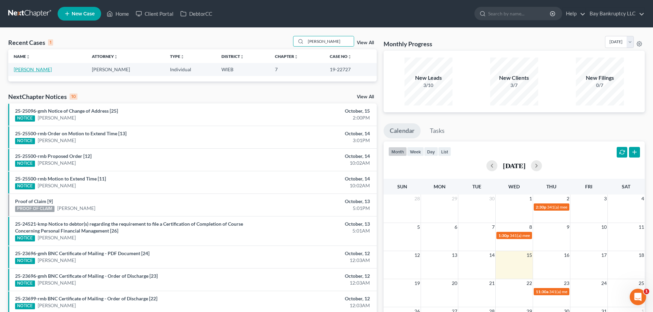
click at [47, 71] on link "[PERSON_NAME]" at bounding box center [33, 70] width 38 height 6
select select "0"
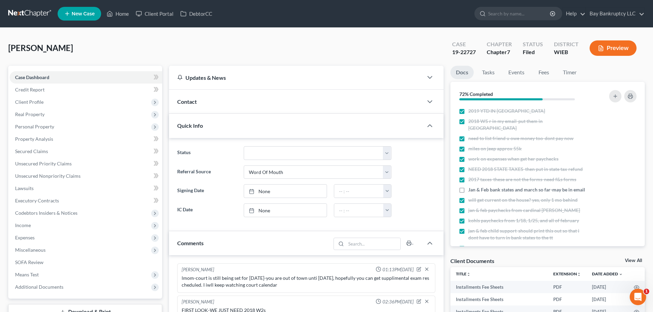
scroll to position [180, 0]
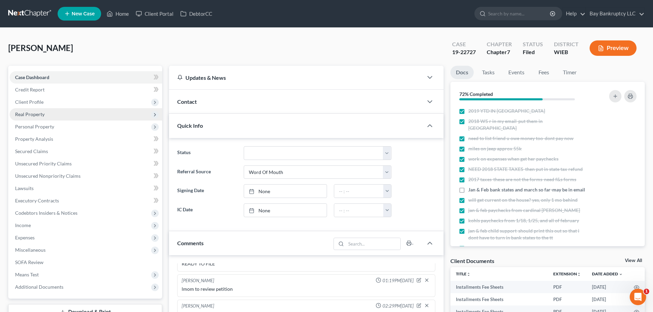
click at [34, 115] on span "Real Property" at bounding box center [29, 114] width 29 height 6
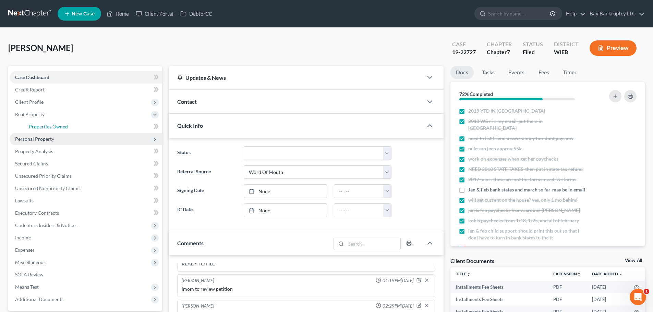
click at [36, 126] on span "Properties Owned" at bounding box center [48, 127] width 39 height 6
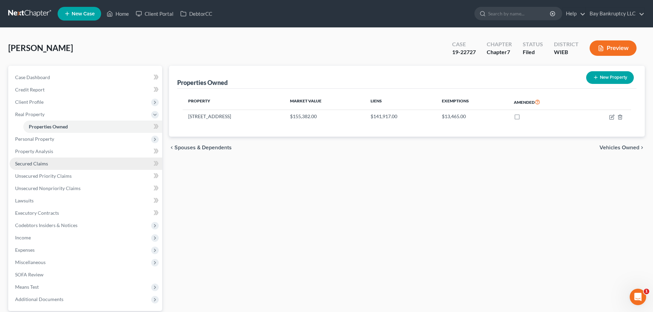
click at [36, 163] on span "Secured Claims" at bounding box center [31, 164] width 33 height 6
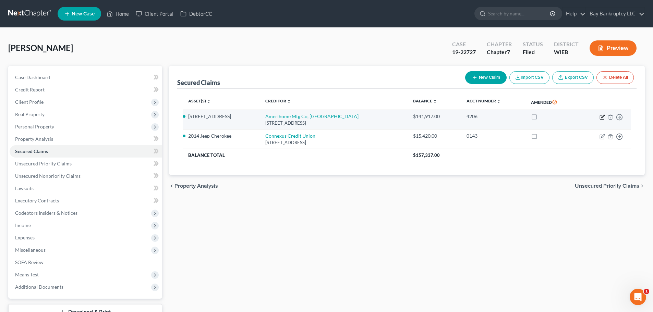
click at [603, 118] on icon "button" at bounding box center [602, 117] width 5 height 5
select select "4"
select select "6"
select select "2"
select select "0"
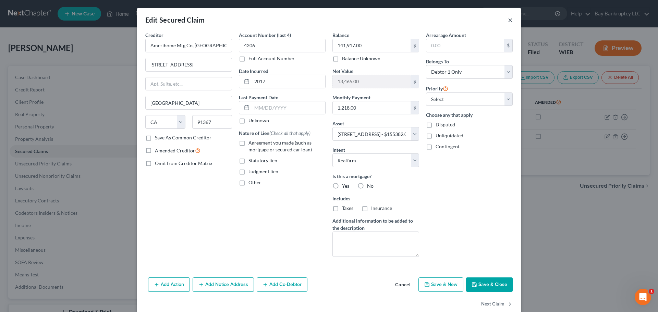
click at [508, 21] on button "×" at bounding box center [510, 20] width 5 height 8
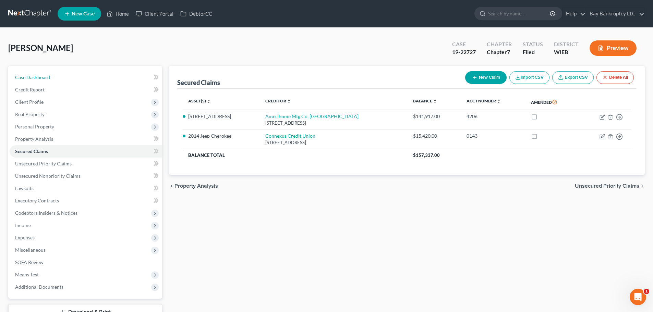
click at [37, 77] on span "Case Dashboard" at bounding box center [32, 77] width 35 height 6
select select "0"
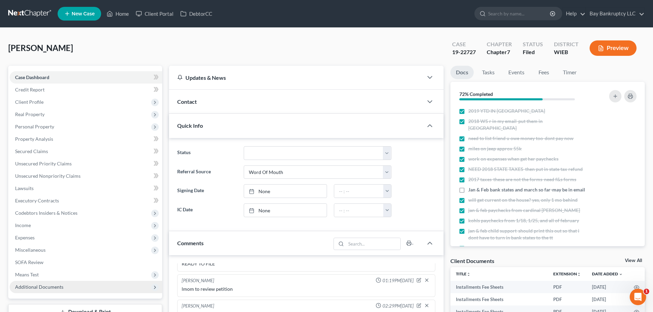
click at [34, 286] on span "Additional Documents" at bounding box center [39, 287] width 48 height 6
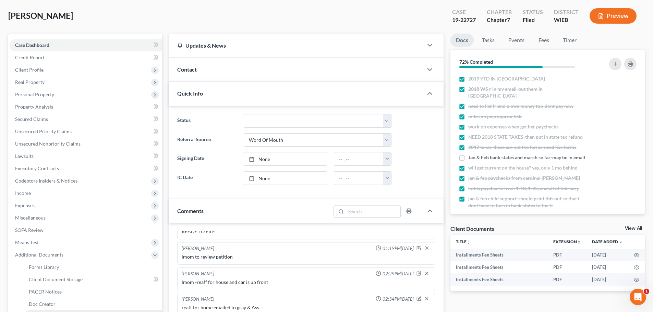
scroll to position [69, 0]
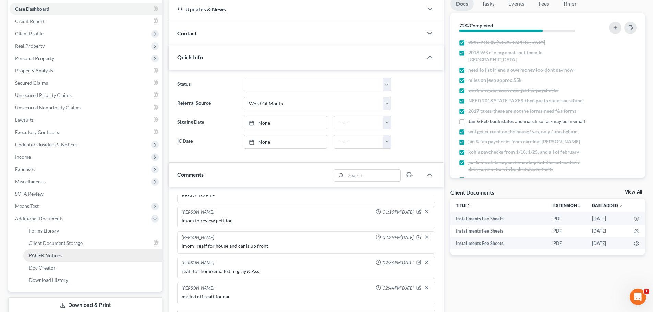
click at [57, 257] on span "PACER Notices" at bounding box center [45, 256] width 33 height 6
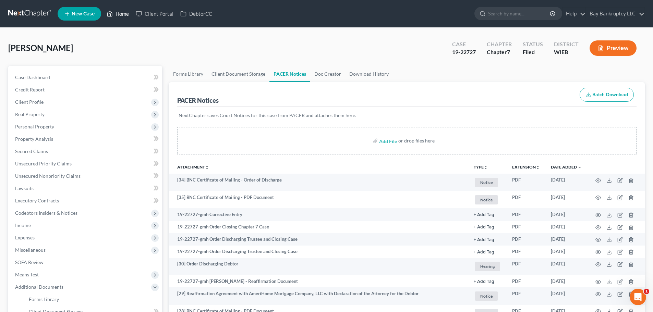
click at [116, 14] on link "Home" at bounding box center [117, 14] width 29 height 12
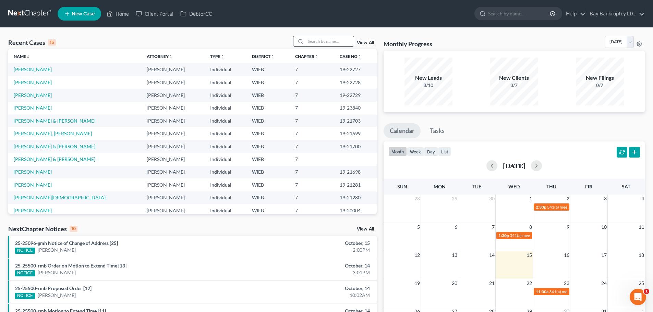
click at [324, 40] on input "search" at bounding box center [330, 41] width 48 height 10
type input "[PERSON_NAME]"
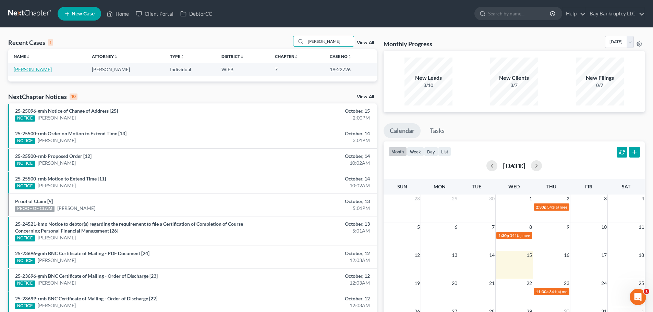
click at [38, 70] on link "[PERSON_NAME]" at bounding box center [33, 70] width 38 height 6
select select "2"
select select "6"
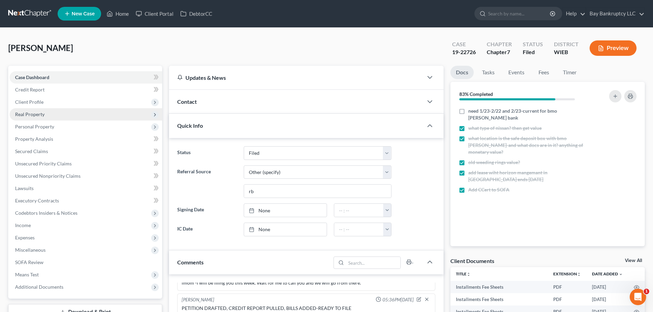
click at [32, 113] on span "Real Property" at bounding box center [29, 114] width 29 height 6
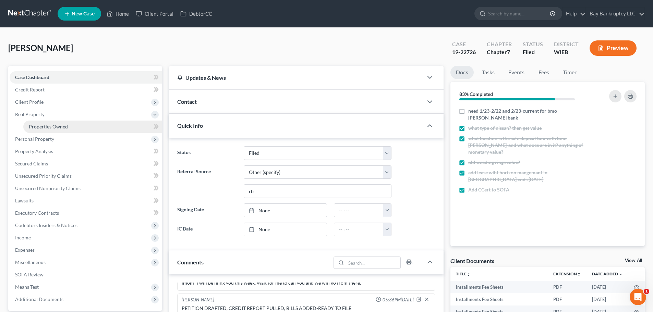
click at [34, 125] on span "Properties Owned" at bounding box center [48, 127] width 39 height 6
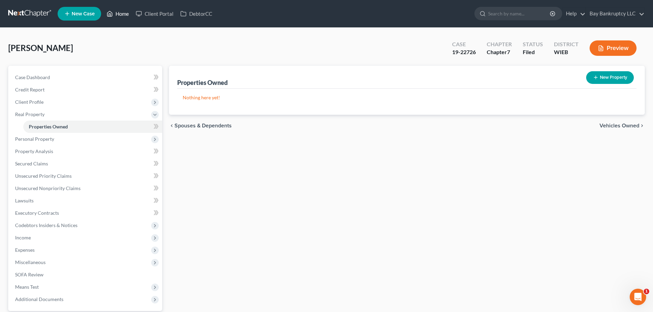
click at [122, 14] on link "Home" at bounding box center [117, 14] width 29 height 12
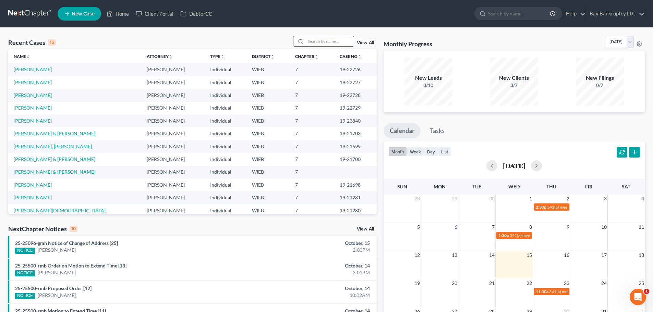
click at [338, 43] on input "search" at bounding box center [330, 41] width 48 height 10
type input "[PERSON_NAME]"
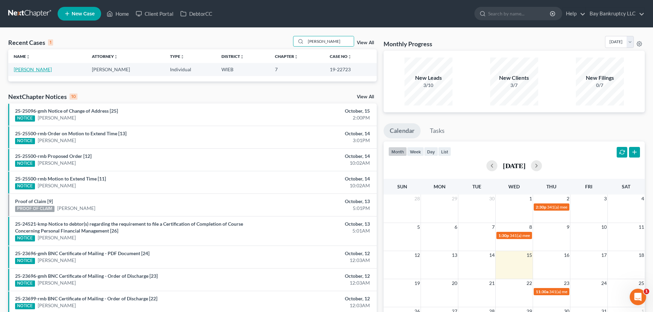
click at [27, 72] on link "[PERSON_NAME]" at bounding box center [33, 70] width 38 height 6
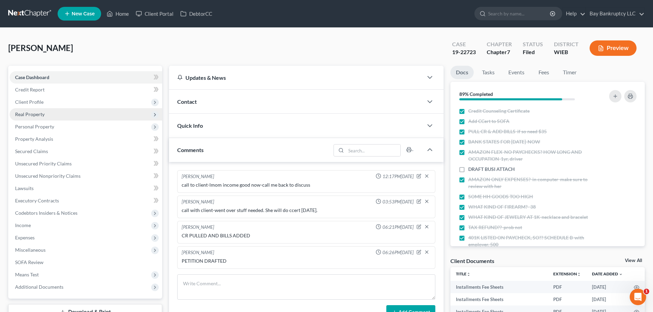
click at [40, 115] on span "Real Property" at bounding box center [29, 114] width 29 height 6
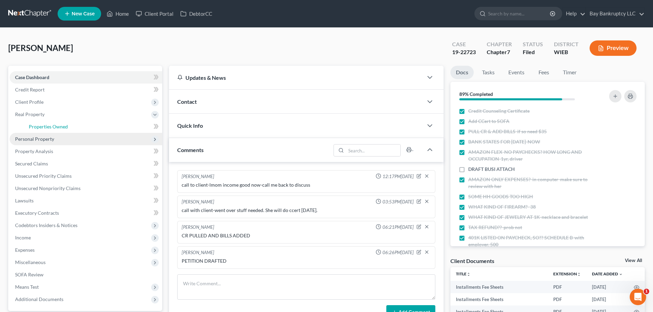
click at [47, 122] on link "Properties Owned" at bounding box center [92, 127] width 139 height 12
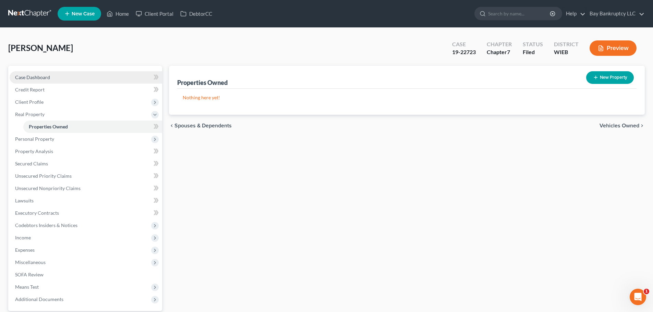
click at [20, 77] on span "Case Dashboard" at bounding box center [32, 77] width 35 height 6
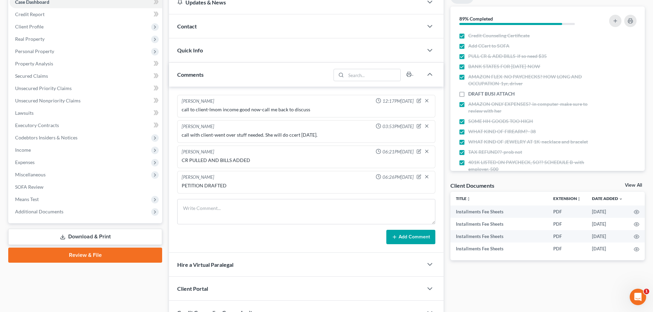
scroll to position [34, 0]
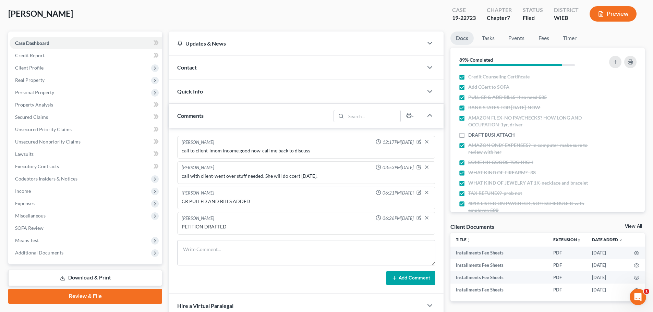
click at [230, 93] on div "Quick Info" at bounding box center [296, 92] width 254 height 24
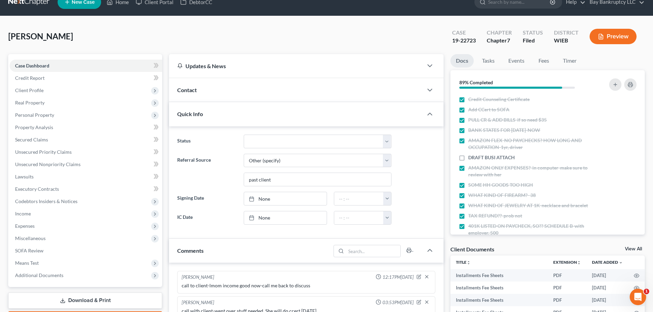
scroll to position [0, 0]
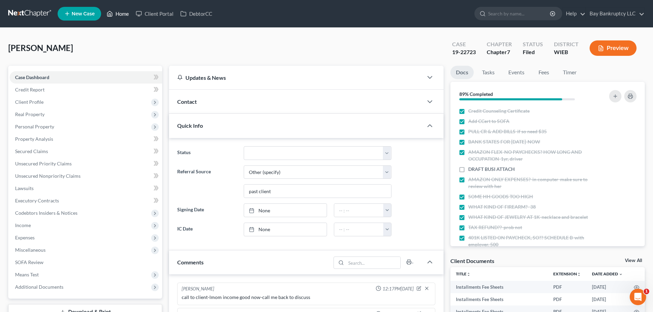
click at [122, 15] on link "Home" at bounding box center [117, 14] width 29 height 12
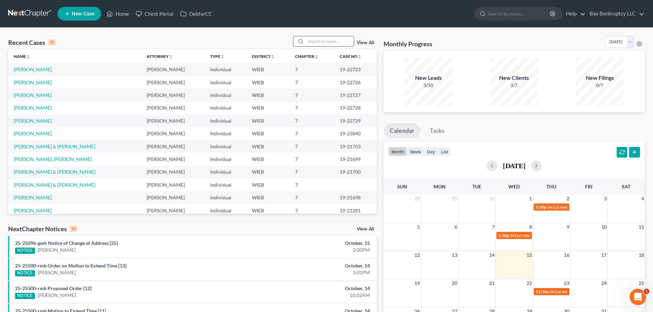
click at [323, 40] on input "search" at bounding box center [330, 41] width 48 height 10
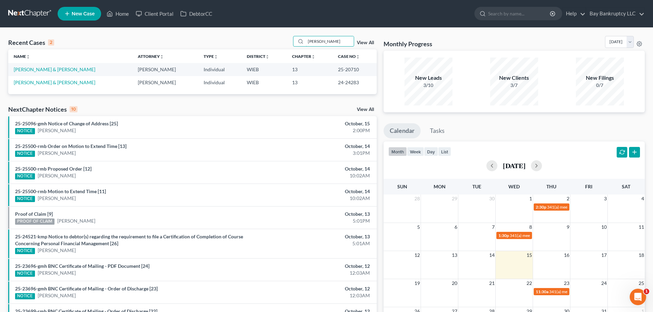
drag, startPoint x: 330, startPoint y: 41, endPoint x: 273, endPoint y: 50, distance: 57.9
click at [273, 50] on div "Recent Cases 2 [PERSON_NAME] View All Name unfold_more expand_more expand_less …" at bounding box center [192, 65] width 369 height 58
type input "[PERSON_NAME]"
click at [36, 70] on link "[PERSON_NAME]" at bounding box center [33, 70] width 38 height 6
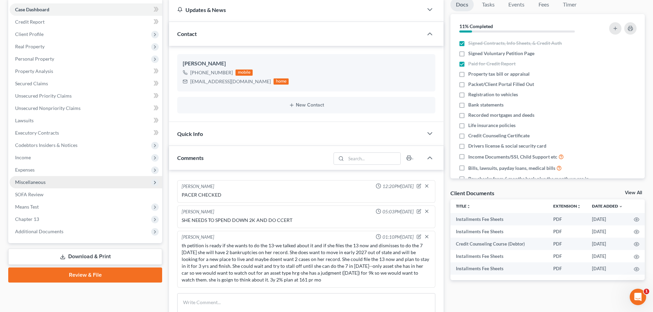
scroll to position [69, 0]
click at [38, 180] on span "Miscellaneous" at bounding box center [30, 182] width 31 height 6
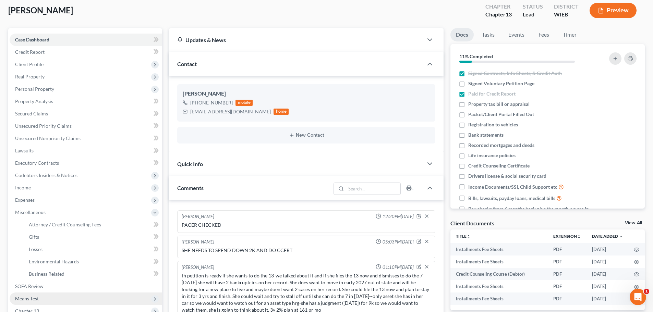
scroll to position [103, 0]
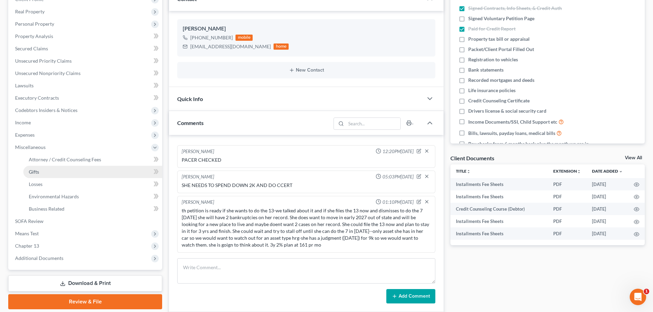
click at [39, 172] on link "Gifts" at bounding box center [92, 172] width 139 height 12
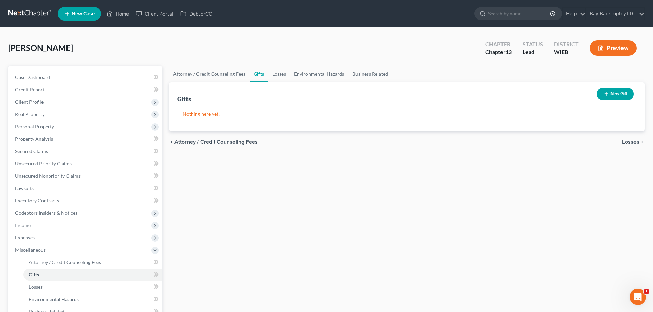
click at [615, 93] on button "New Gift" at bounding box center [615, 94] width 37 height 13
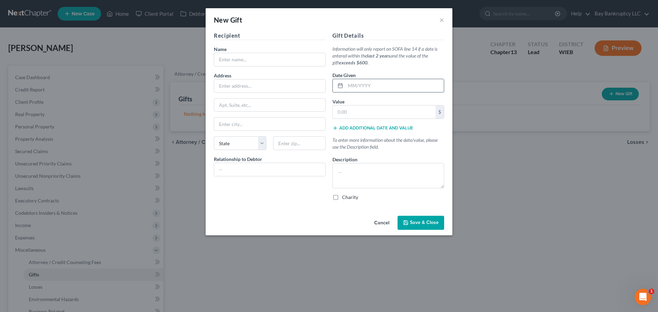
click at [358, 86] on input "text" at bounding box center [395, 85] width 98 height 13
type input "[DATE]"
click at [354, 110] on input "text" at bounding box center [384, 112] width 103 height 13
type input "2,600"
click at [274, 61] on input "text" at bounding box center [269, 59] width 111 height 13
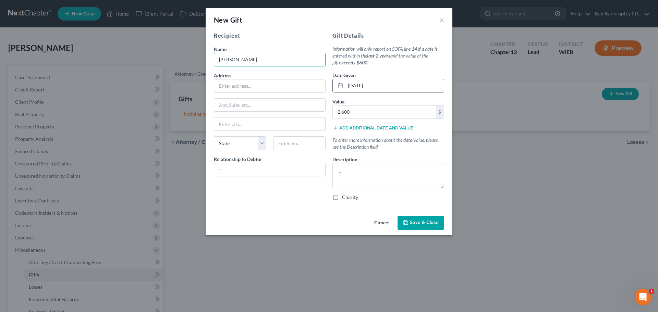
type input "[PERSON_NAME]"
click at [375, 88] on input "[DATE]" at bounding box center [395, 85] width 98 height 13
type input "[DATE], 7/18, 8/17"
click at [375, 180] on textarea at bounding box center [389, 175] width 112 height 25
type textarea "help to daughter"
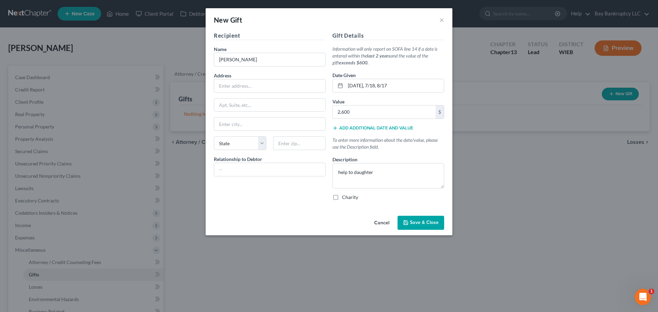
drag, startPoint x: 417, startPoint y: 226, endPoint x: 415, endPoint y: 222, distance: 4.0
click at [417, 227] on button "Save & Close" at bounding box center [421, 223] width 47 height 14
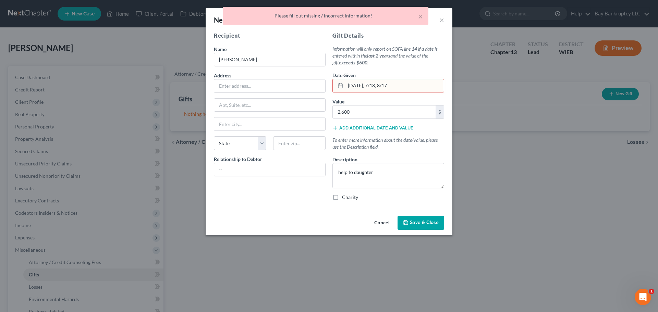
click at [399, 79] on div "[DATE], 7/18, 8/17" at bounding box center [389, 86] width 112 height 14
drag, startPoint x: 405, startPoint y: 87, endPoint x: 345, endPoint y: 85, distance: 60.0
click at [345, 85] on div "[DATE], 7/18, 8/17" at bounding box center [389, 86] width 112 height 14
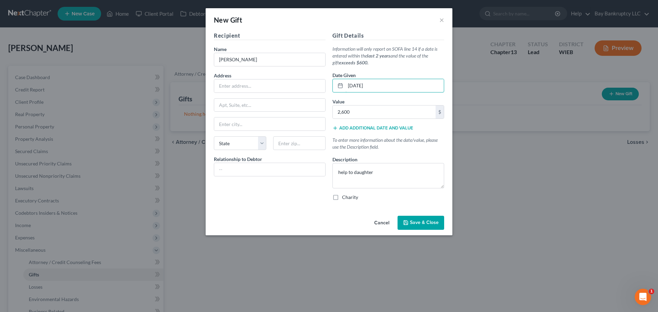
type input "[DATE]"
click at [287, 219] on div "Cancel Save & Close" at bounding box center [329, 224] width 247 height 23
click at [242, 168] on input "text" at bounding box center [269, 169] width 111 height 13
type input "daughter"
click at [423, 220] on span "Save & Close" at bounding box center [424, 223] width 29 height 6
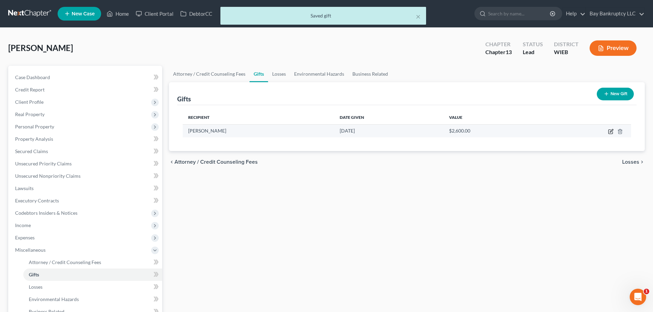
click at [609, 131] on icon "button" at bounding box center [610, 131] width 5 height 5
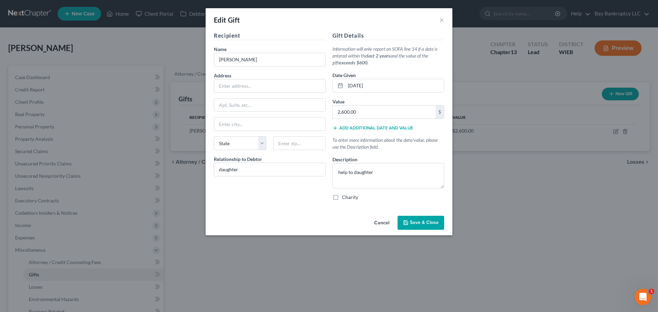
click at [417, 221] on span "Save & Close" at bounding box center [424, 223] width 29 height 6
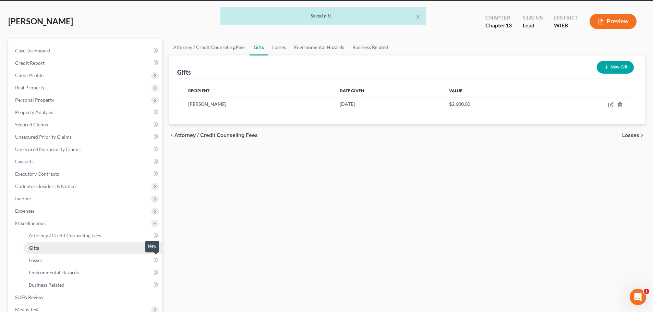
scroll to position [34, 0]
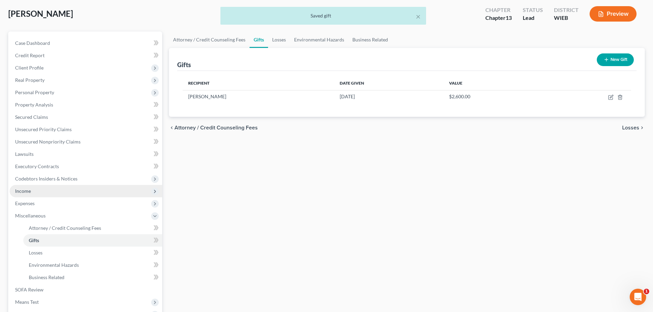
click at [28, 189] on span "Income" at bounding box center [23, 191] width 16 height 6
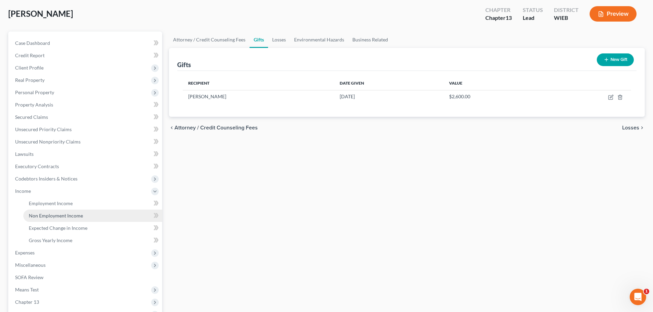
click at [54, 214] on span "Non Employment Income" at bounding box center [56, 216] width 54 height 6
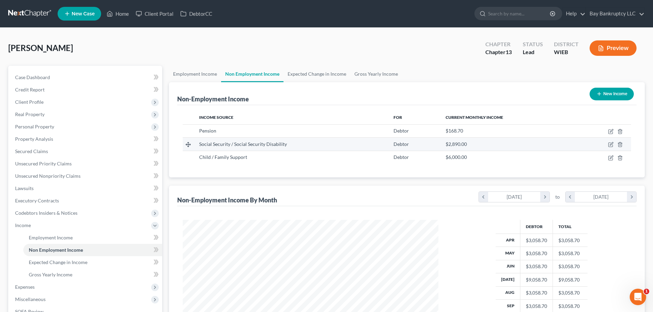
scroll to position [128, 269]
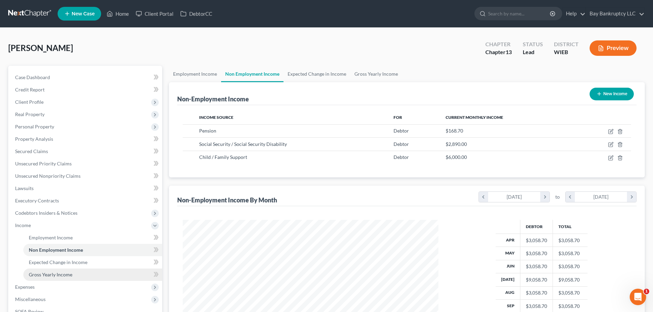
click at [65, 277] on span "Gross Yearly Income" at bounding box center [51, 275] width 44 height 6
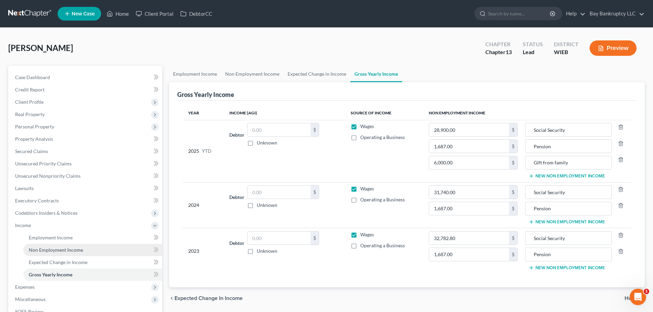
click at [50, 252] on span "Non Employment Income" at bounding box center [56, 250] width 54 height 6
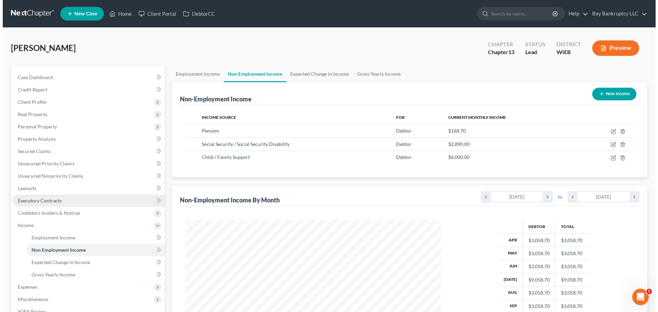
scroll to position [128, 269]
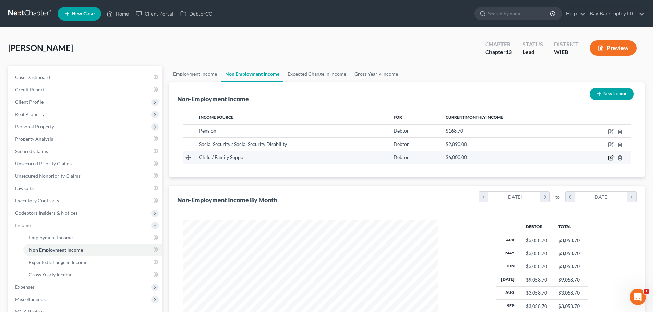
click at [613, 157] on icon "button" at bounding box center [611, 157] width 3 height 3
select select "7"
select select "0"
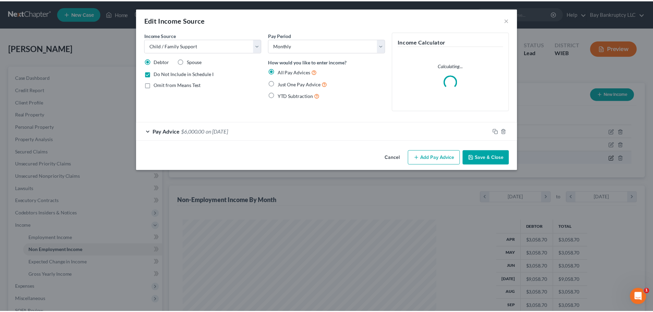
scroll to position [129, 272]
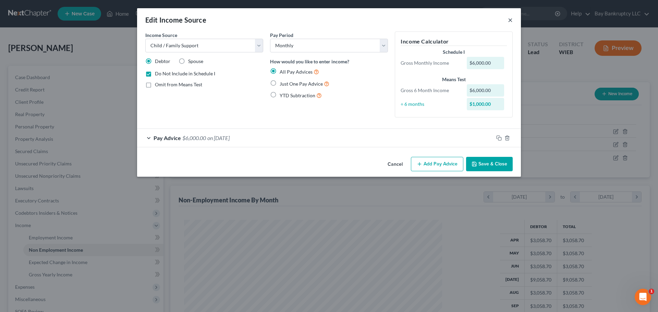
click at [509, 19] on button "×" at bounding box center [510, 20] width 5 height 8
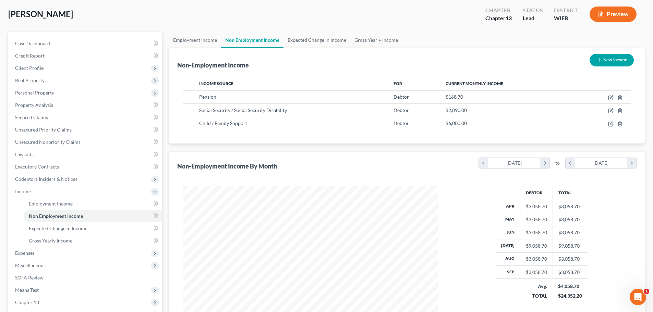
scroll to position [114, 0]
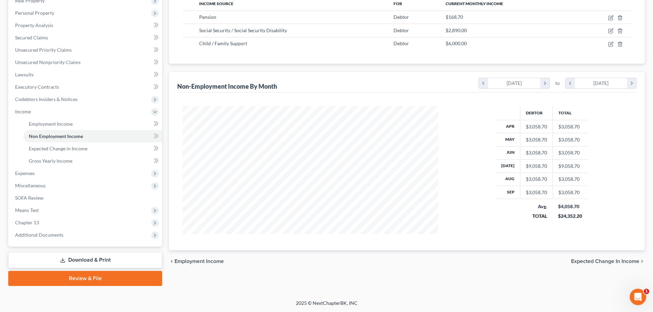
drag, startPoint x: 29, startPoint y: 211, endPoint x: 497, endPoint y: 228, distance: 468.2
click at [29, 211] on span "Means Test" at bounding box center [27, 210] width 24 height 6
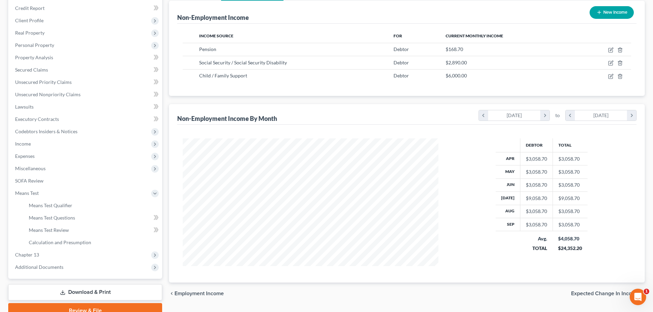
scroll to position [0, 0]
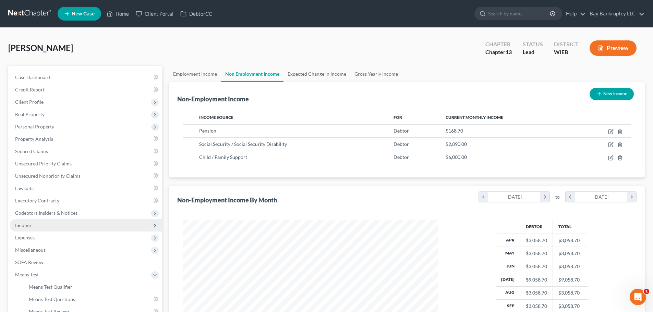
click at [32, 227] on span "Income" at bounding box center [86, 225] width 153 height 12
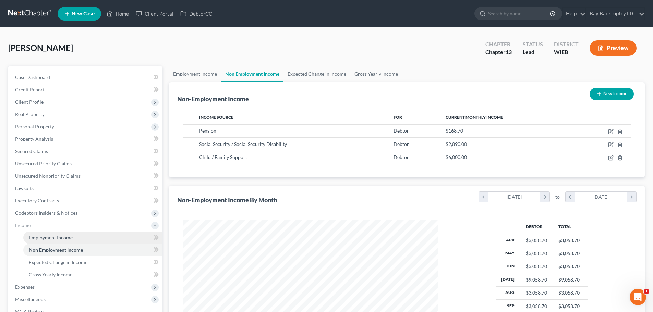
click at [38, 235] on span "Employment Income" at bounding box center [51, 238] width 44 height 6
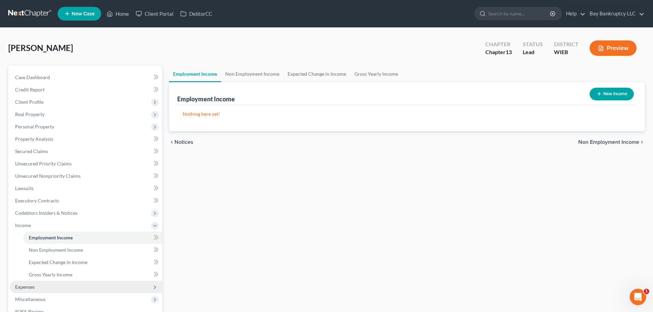
click at [33, 285] on span "Expenses" at bounding box center [25, 287] width 20 height 6
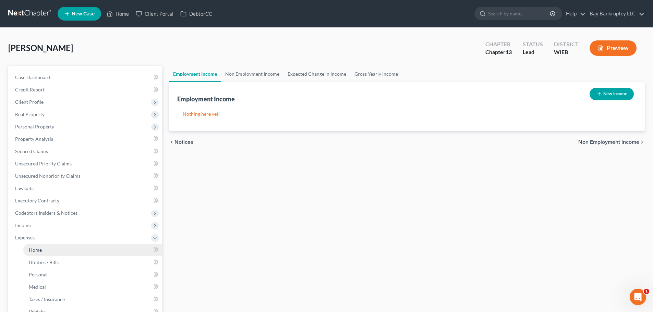
click at [43, 251] on link "Home" at bounding box center [92, 250] width 139 height 12
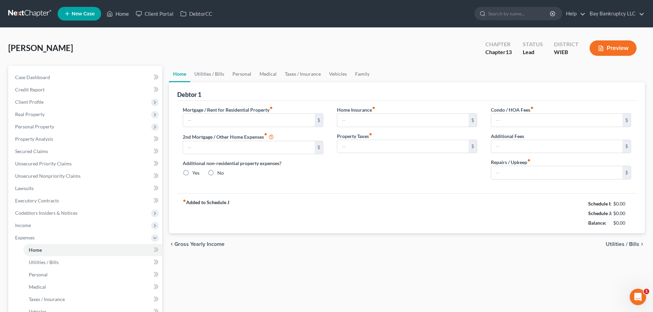
type input "1,165.00"
type input "0.00"
radio input "true"
type input "0.00"
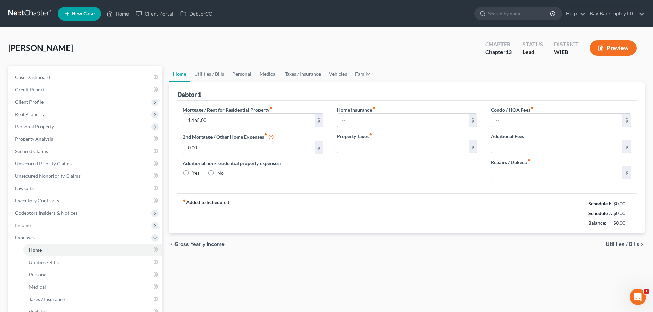
type input "0.00"
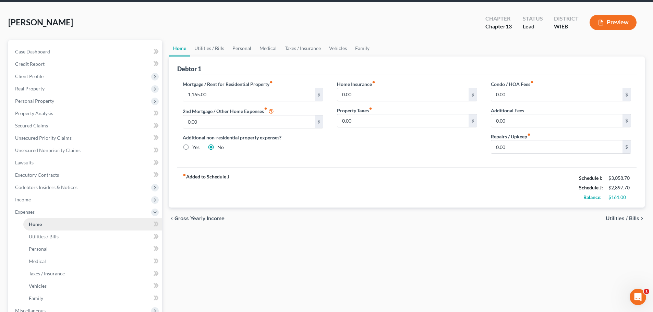
scroll to position [103, 0]
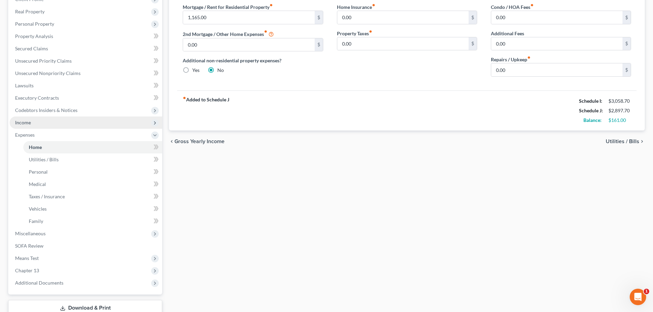
click at [22, 119] on span "Income" at bounding box center [86, 123] width 153 height 12
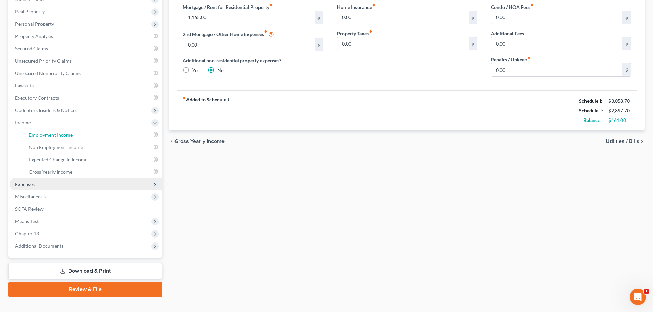
click at [43, 131] on link "Employment Income" at bounding box center [92, 135] width 139 height 12
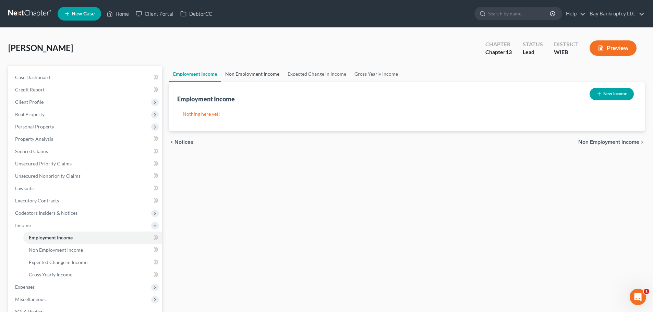
click at [242, 74] on link "Non Employment Income" at bounding box center [252, 74] width 62 height 16
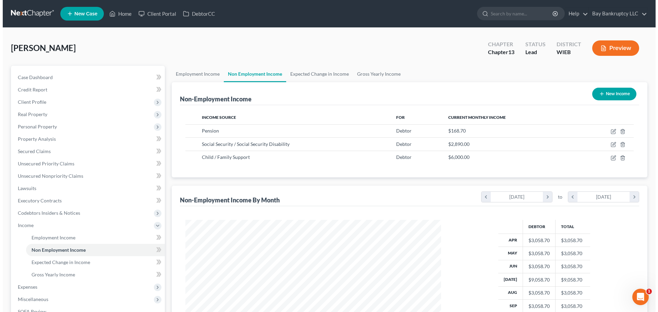
scroll to position [128, 269]
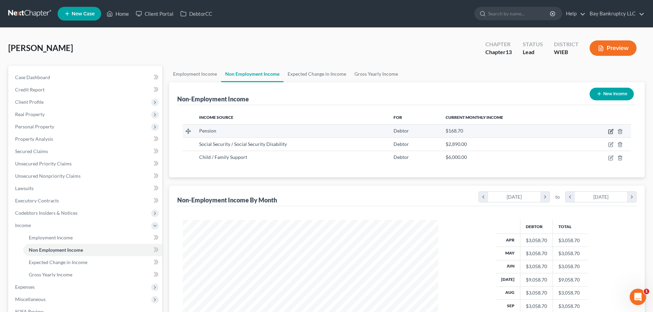
click at [610, 131] on icon "button" at bounding box center [610, 131] width 5 height 5
select select "2"
select select "0"
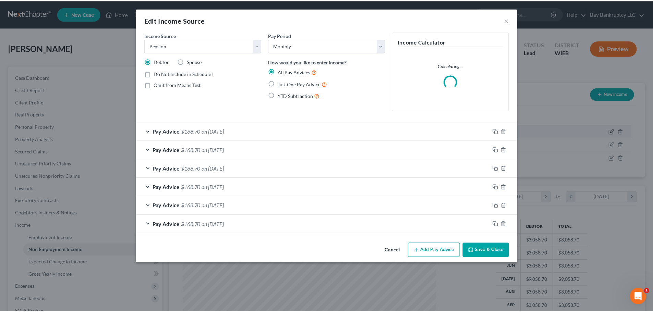
scroll to position [129, 272]
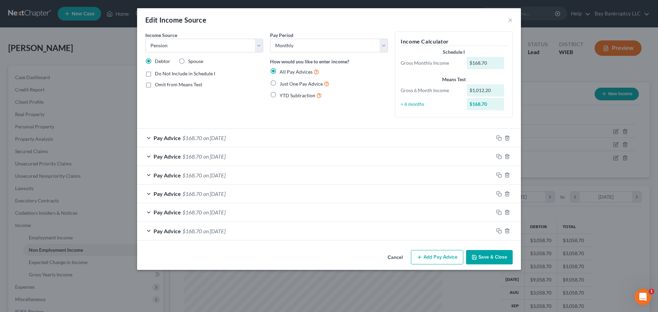
click at [485, 261] on button "Save & Close" at bounding box center [489, 257] width 47 height 14
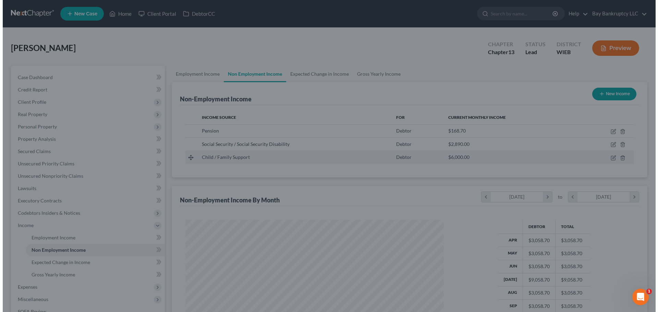
scroll to position [342691, 342550]
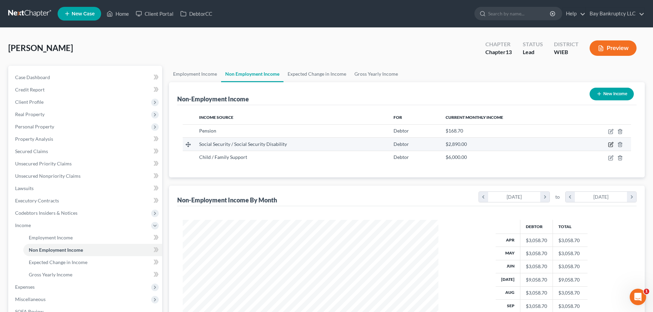
click at [611, 143] on icon "button" at bounding box center [610, 144] width 5 height 5
select select "4"
select select "0"
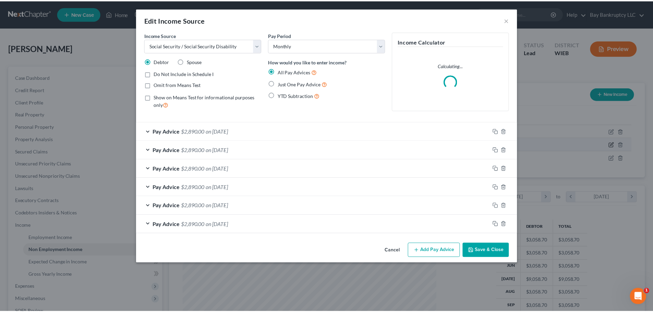
scroll to position [129, 272]
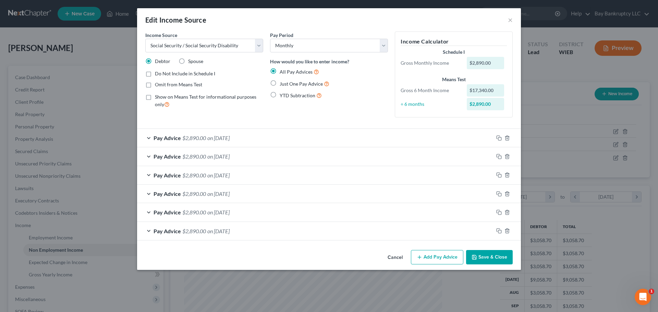
click at [491, 258] on button "Save & Close" at bounding box center [489, 257] width 47 height 14
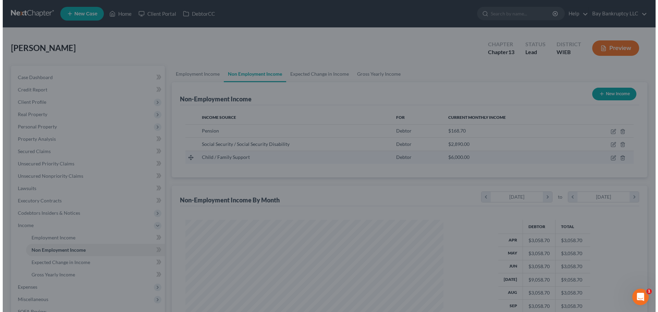
scroll to position [342691, 342550]
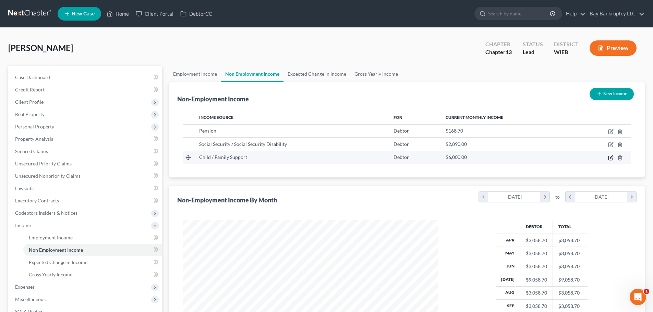
click at [610, 157] on icon "button" at bounding box center [610, 157] width 5 height 5
select select "7"
select select "0"
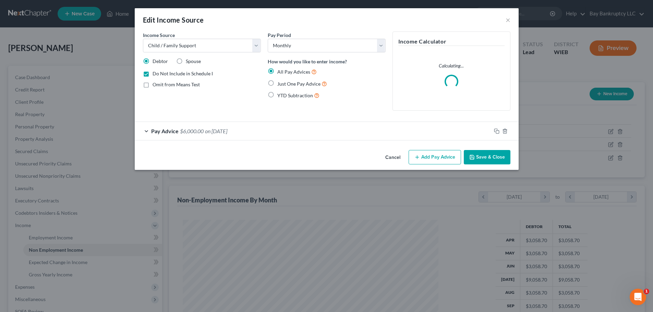
scroll to position [129, 272]
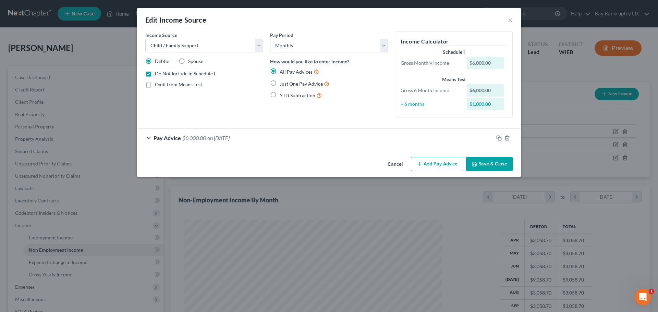
click at [499, 165] on button "Save & Close" at bounding box center [489, 164] width 47 height 14
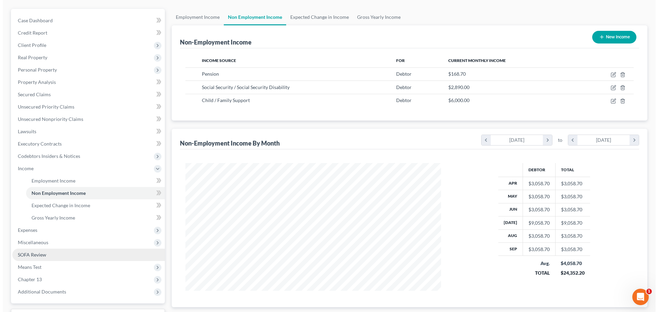
scroll to position [0, 0]
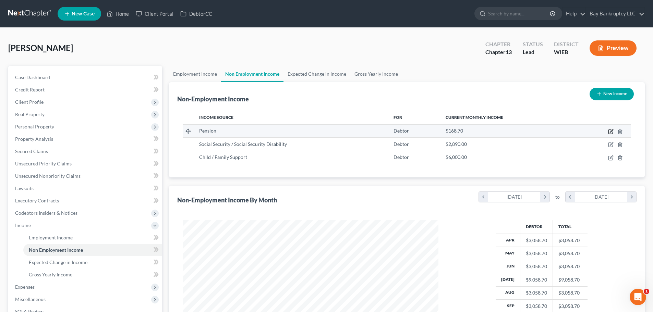
click at [610, 130] on icon "button" at bounding box center [611, 132] width 4 height 4
select select "2"
select select "0"
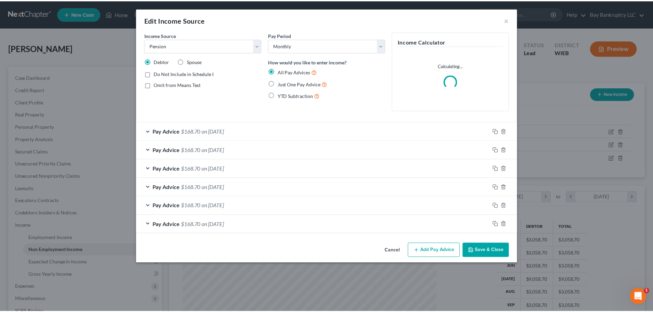
scroll to position [129, 272]
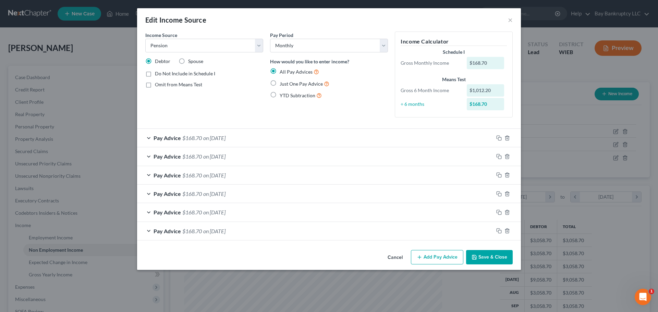
click at [481, 260] on button "Save & Close" at bounding box center [489, 257] width 47 height 14
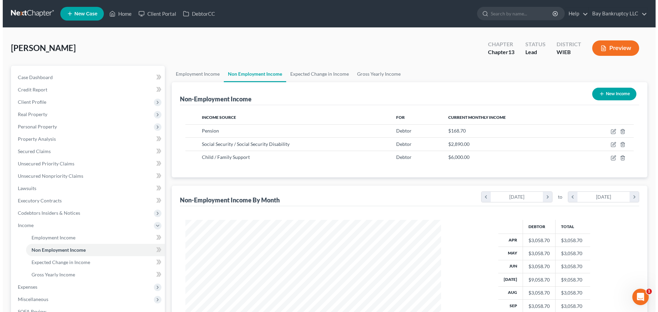
scroll to position [342691, 342550]
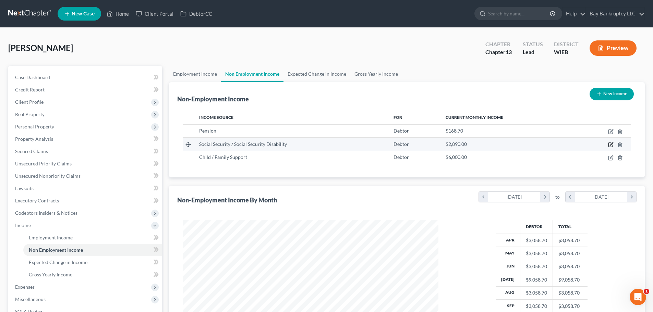
click at [611, 145] on icon "button" at bounding box center [611, 144] width 3 height 3
select select "4"
select select "0"
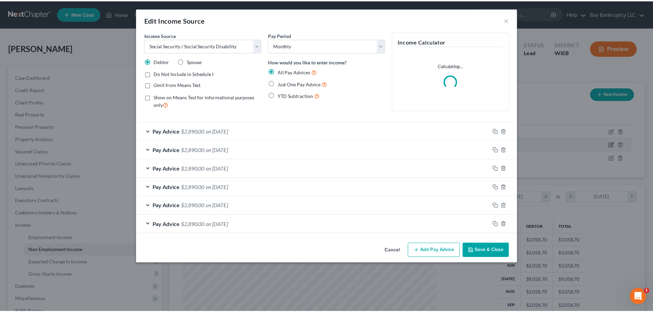
scroll to position [129, 272]
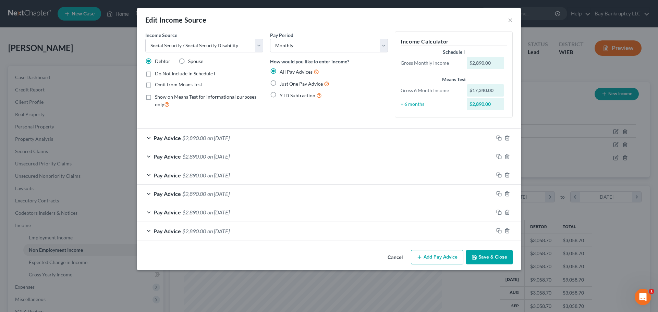
click at [481, 258] on button "Save & Close" at bounding box center [489, 257] width 47 height 14
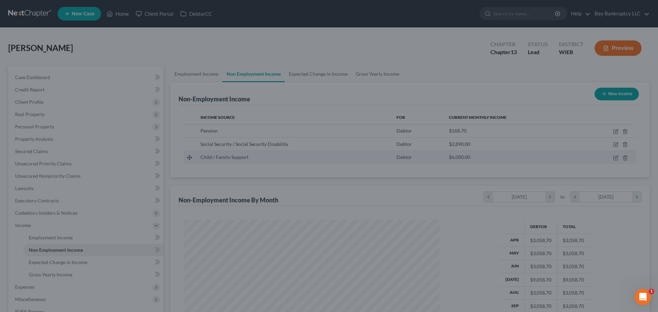
scroll to position [342691, 342550]
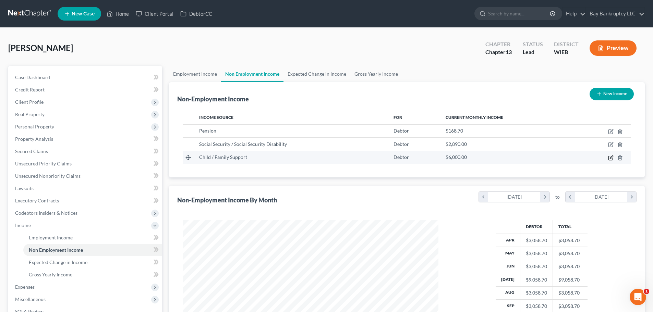
click at [609, 159] on icon "button" at bounding box center [611, 158] width 4 height 4
select select "7"
select select "0"
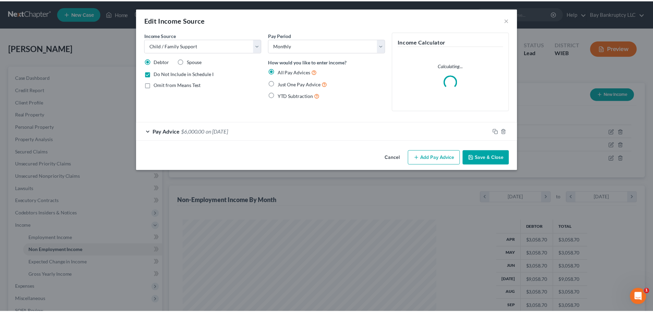
scroll to position [129, 272]
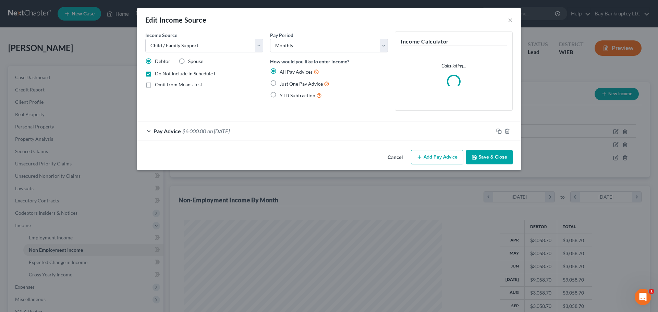
click at [485, 157] on button "Save & Close" at bounding box center [489, 157] width 47 height 14
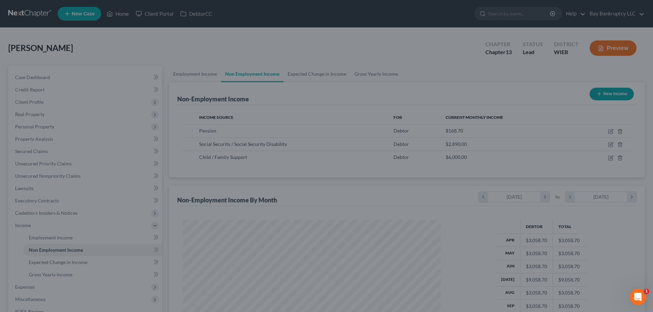
scroll to position [342691, 342550]
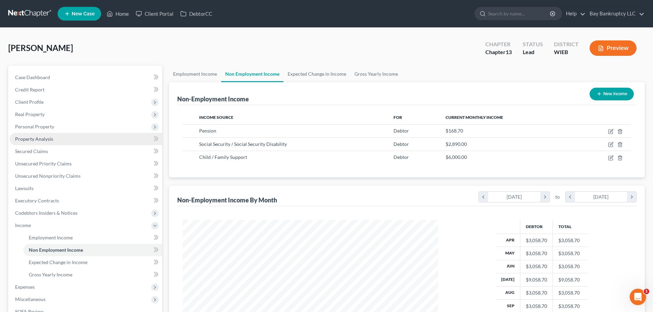
drag, startPoint x: 38, startPoint y: 105, endPoint x: 51, endPoint y: 135, distance: 32.2
click at [38, 105] on span "Client Profile" at bounding box center [86, 102] width 153 height 12
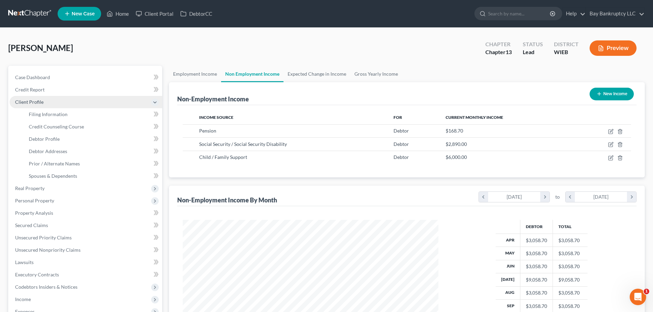
click at [35, 101] on span "Client Profile" at bounding box center [29, 102] width 28 height 6
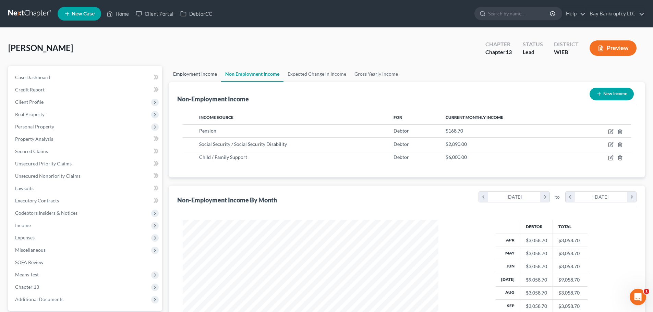
click at [199, 78] on link "Employment Income" at bounding box center [195, 74] width 52 height 16
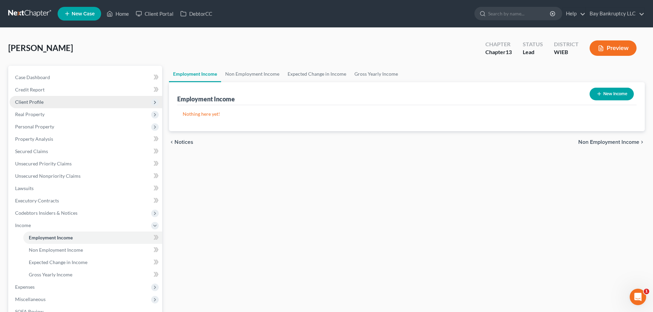
click at [34, 105] on span "Client Profile" at bounding box center [86, 102] width 153 height 12
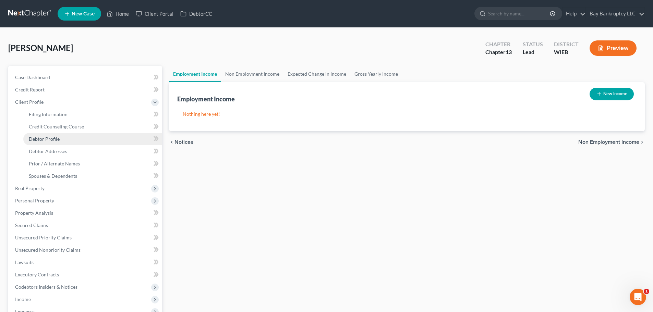
click at [48, 134] on link "Debtor Profile" at bounding box center [92, 139] width 139 height 12
select select "0"
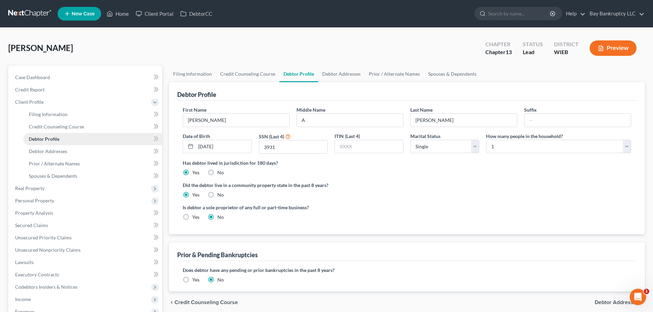
radio input "true"
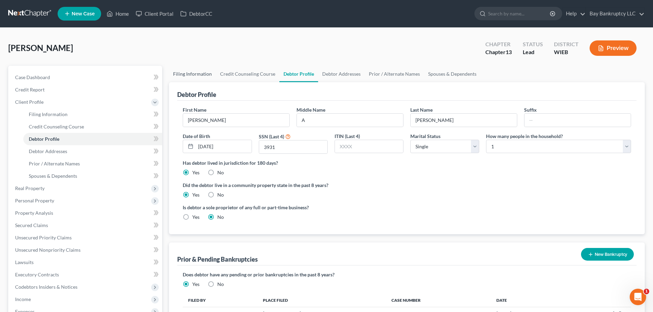
click at [195, 71] on link "Filing Information" at bounding box center [192, 74] width 47 height 16
select select "1"
select select "0"
select select "3"
select select "90"
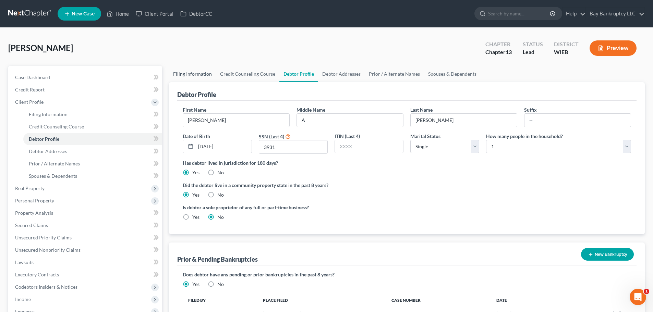
select select "0"
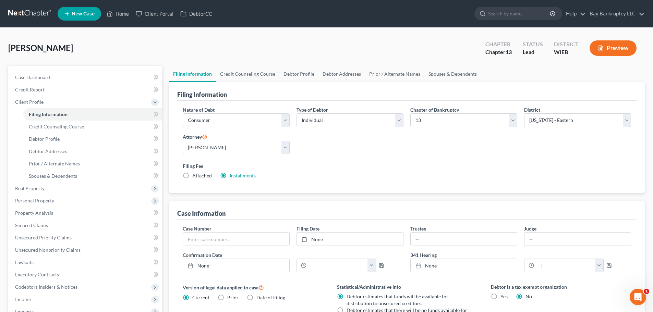
click at [238, 173] on link "Installments" at bounding box center [243, 176] width 26 height 6
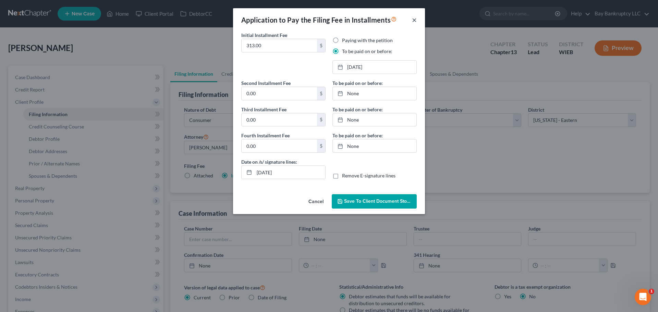
click at [416, 22] on button "×" at bounding box center [414, 20] width 5 height 8
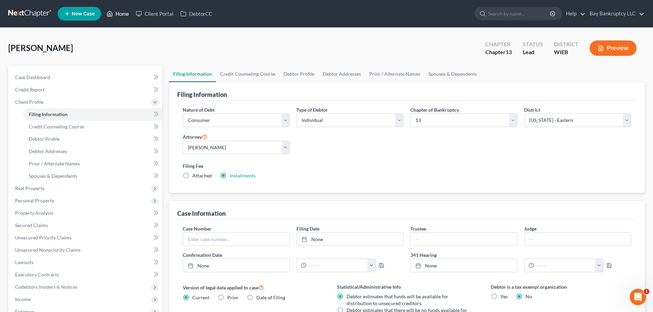
click at [124, 14] on link "Home" at bounding box center [117, 14] width 29 height 12
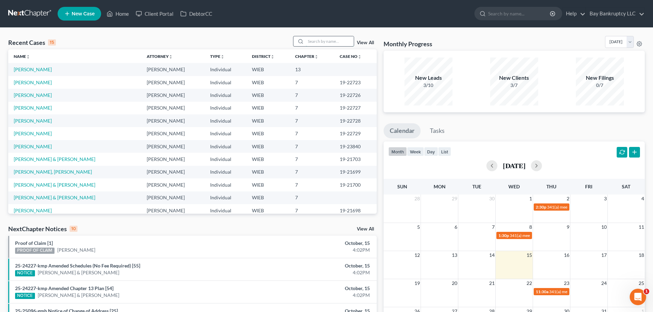
click at [324, 41] on input "search" at bounding box center [330, 41] width 48 height 10
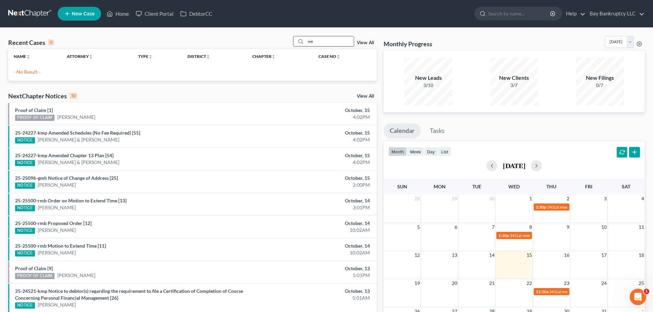
type input "w"
